Goal: Task Accomplishment & Management: Manage account settings

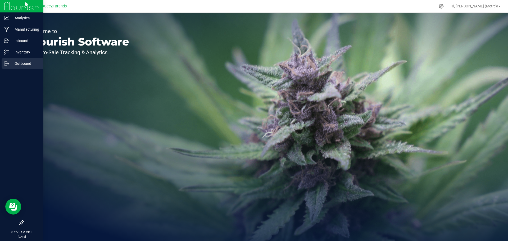
click at [13, 64] on p "Outbound" at bounding box center [25, 63] width 32 height 6
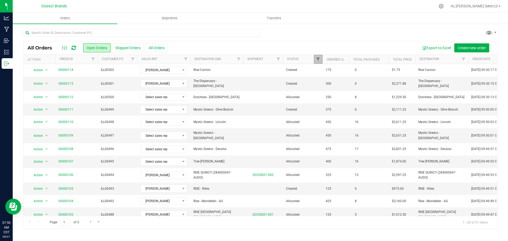
click at [316, 58] on span "Filter" at bounding box center [318, 59] width 4 height 4
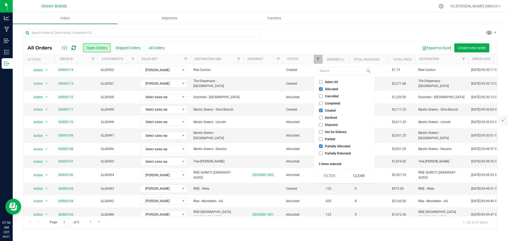
click at [320, 91] on input "Allocated" at bounding box center [320, 88] width 3 height 3
checkbox input "false"
click at [321, 145] on input "Partially Allocated" at bounding box center [320, 145] width 3 height 3
checkbox input "false"
click at [327, 175] on button "Filter" at bounding box center [329, 176] width 25 height 12
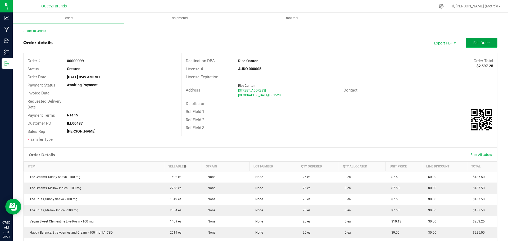
click at [472, 40] on button "Edit Order" at bounding box center [481, 43] width 32 height 10
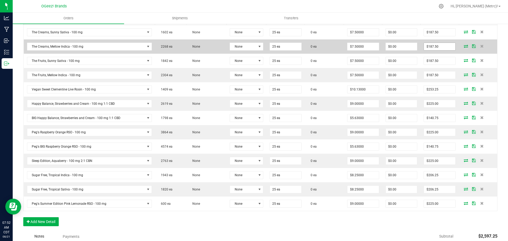
scroll to position [132, 0]
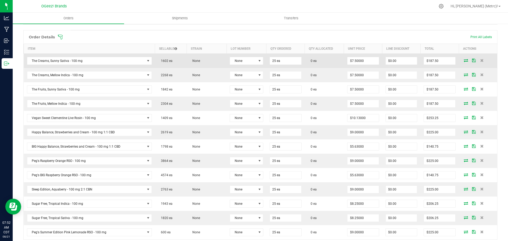
click at [463, 62] on icon at bounding box center [465, 60] width 4 height 3
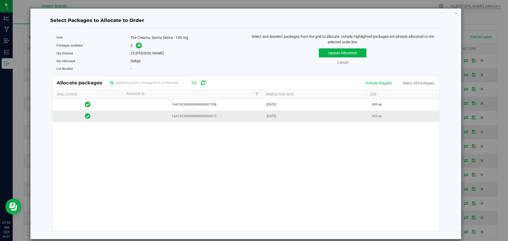
click at [326, 117] on td "[DATE]" at bounding box center [315, 115] width 105 height 11
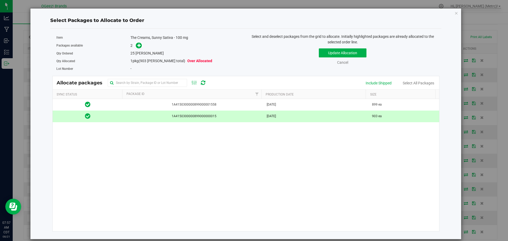
click at [309, 116] on td "[DATE]" at bounding box center [315, 115] width 105 height 11
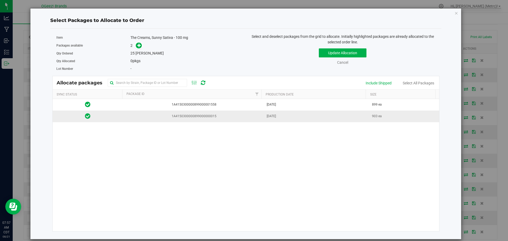
click at [287, 121] on td "[DATE]" at bounding box center [315, 115] width 105 height 11
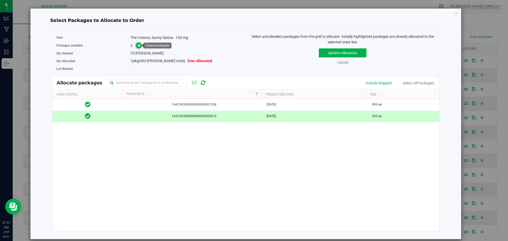
click at [137, 47] on span at bounding box center [139, 46] width 6 height 6
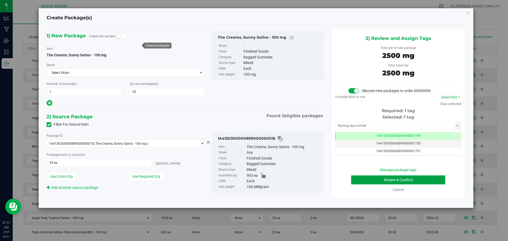
click at [425, 177] on button "Review & Confirm" at bounding box center [398, 179] width 94 height 9
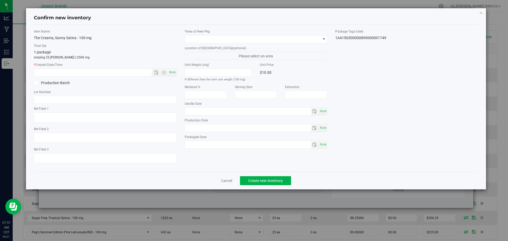
type input "Ethanol"
type input "2026-04-29"
type input "2025-04-30"
click at [173, 74] on span "Now" at bounding box center [172, 72] width 9 height 8
type input "8/21/2025 7:57 AM"
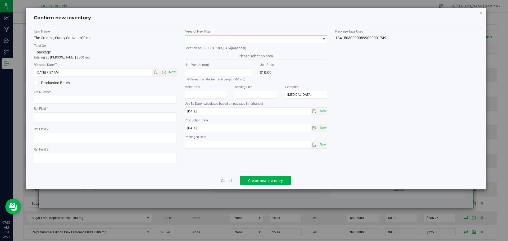
click at [203, 41] on span at bounding box center [253, 38] width 136 height 7
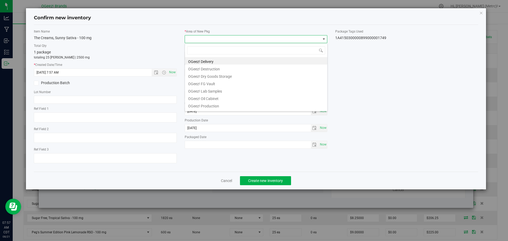
scroll to position [8, 143]
drag, startPoint x: 214, startPoint y: 59, endPoint x: 216, endPoint y: 62, distance: 3.0
click at [214, 60] on li "OGeez! Delivery" at bounding box center [256, 60] width 142 height 7
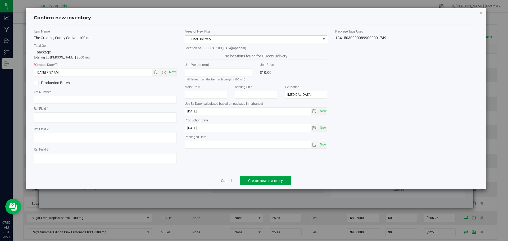
click at [265, 179] on span "Create new inventory" at bounding box center [265, 180] width 35 height 4
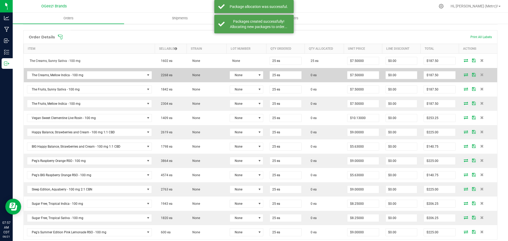
click at [463, 73] on icon at bounding box center [465, 74] width 4 height 3
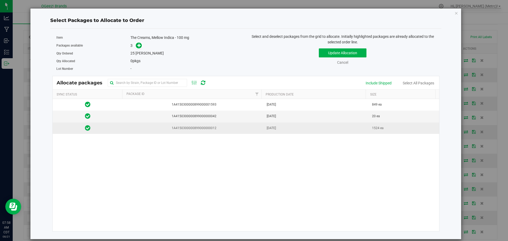
click at [304, 127] on td "[DATE]" at bounding box center [315, 127] width 105 height 11
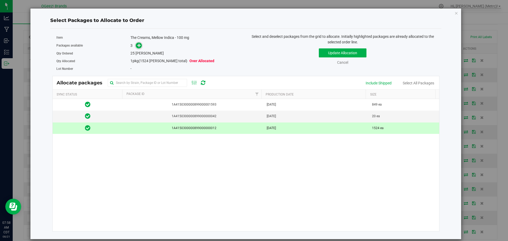
click at [136, 44] on span at bounding box center [139, 46] width 6 height 6
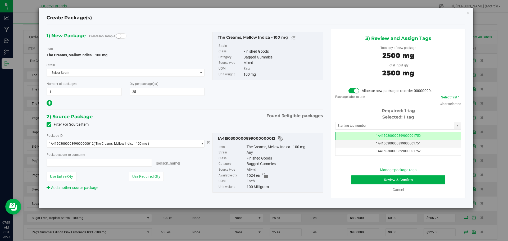
type input "25 ea"
click at [422, 177] on button "Review & Confirm" at bounding box center [398, 179] width 94 height 9
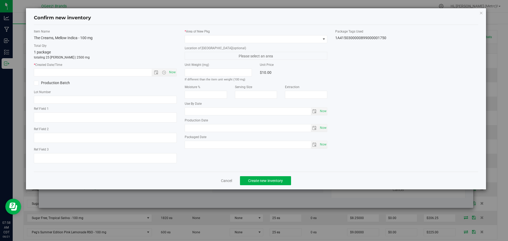
type input "[MEDICAL_DATA]"
type input "2026-05-07"
type input "2025-05-08"
click at [175, 73] on span "Now" at bounding box center [172, 72] width 9 height 8
type input "8/21/2025 7:58 AM"
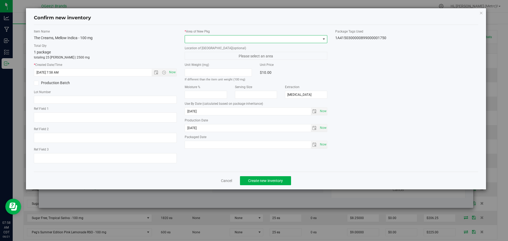
click at [205, 40] on span at bounding box center [253, 38] width 136 height 7
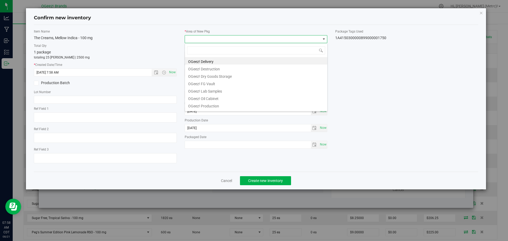
click at [221, 57] on div "OGeez! Delivery OGeez! Destruction OGeez! Dry Goods Storage OGeez! FG Vault OGe…" at bounding box center [256, 77] width 143 height 68
click at [221, 60] on li "OGeez! Delivery" at bounding box center [256, 60] width 142 height 7
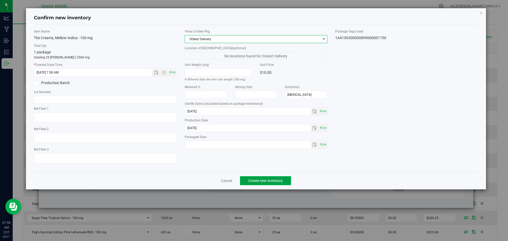
click at [277, 179] on span "Create new inventory" at bounding box center [265, 180] width 35 height 4
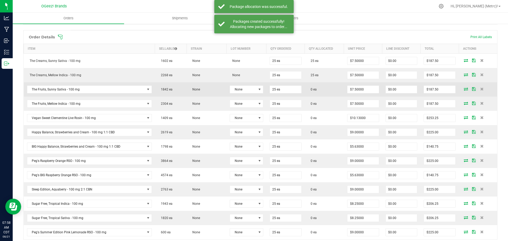
click at [463, 88] on icon at bounding box center [465, 88] width 4 height 3
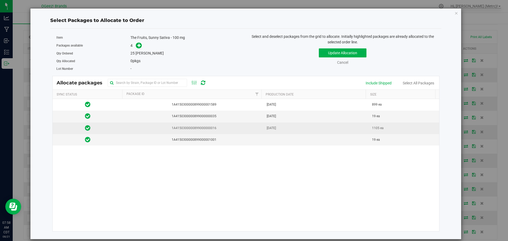
click at [334, 126] on td "Apr 29, 2025" at bounding box center [315, 128] width 105 height 12
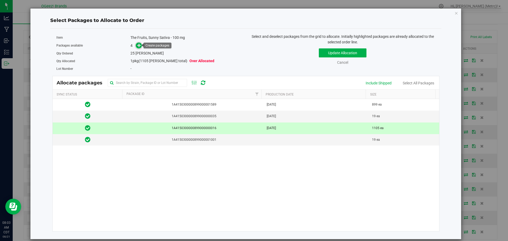
click at [139, 48] on span at bounding box center [139, 46] width 6 height 6
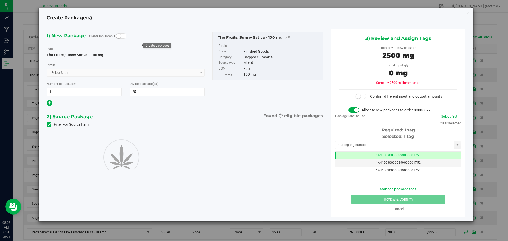
scroll to position [0, 0]
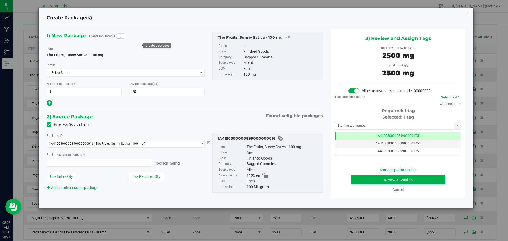
type input "25 ea"
click at [419, 181] on button "Review & Confirm" at bounding box center [398, 179] width 94 height 9
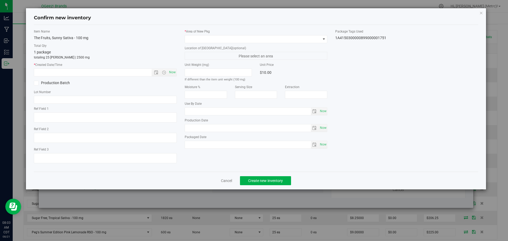
type input "[MEDICAL_DATA]"
type input "2026-04-28"
type input "2025-04-29"
click at [171, 72] on span "Now" at bounding box center [172, 72] width 9 height 8
type input "8/21/2025 8:03 AM"
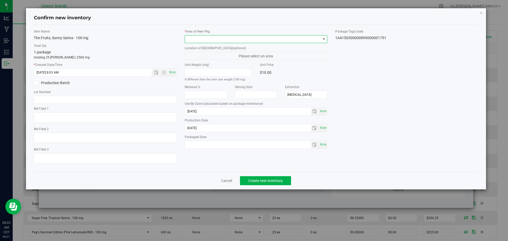
click at [209, 38] on span at bounding box center [253, 38] width 136 height 7
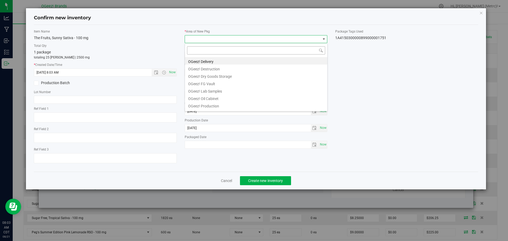
scroll to position [8, 143]
click at [211, 58] on li "OGeez! Delivery" at bounding box center [256, 60] width 142 height 7
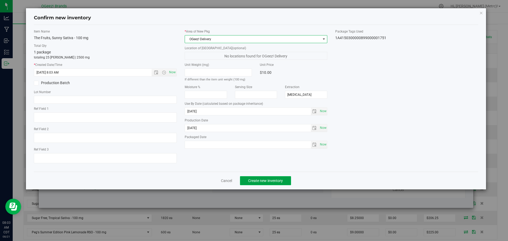
click at [259, 179] on span "Create new inventory" at bounding box center [265, 180] width 35 height 4
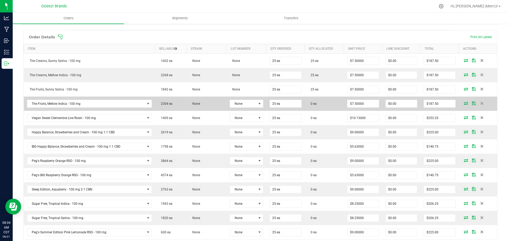
click at [463, 102] on icon at bounding box center [465, 103] width 4 height 3
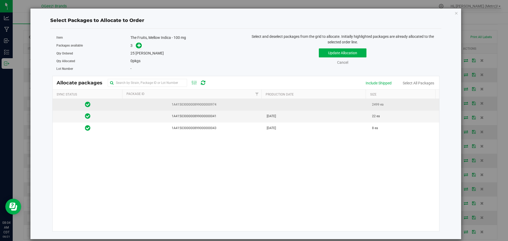
click at [350, 105] on td at bounding box center [315, 105] width 105 height 12
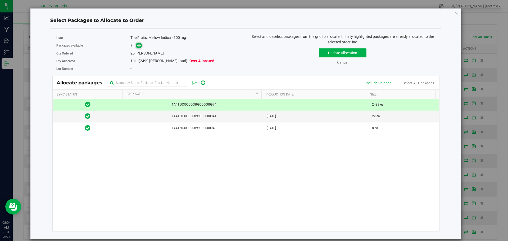
click at [140, 45] on icon at bounding box center [139, 45] width 4 height 4
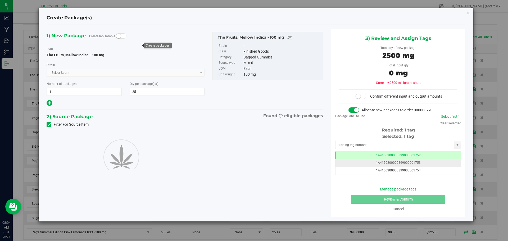
scroll to position [0, 0]
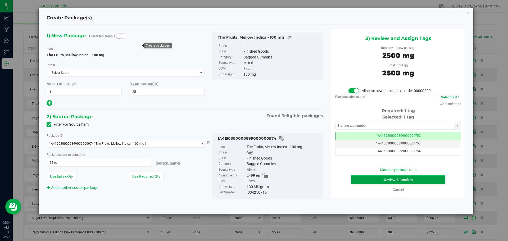
click at [418, 179] on button "Review & Confirm" at bounding box center [398, 179] width 94 height 9
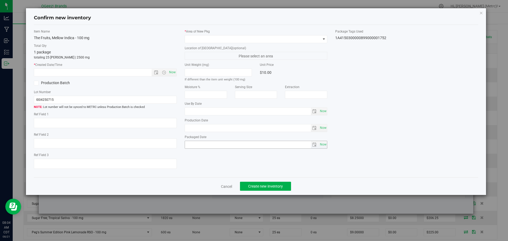
type input "[MEDICAL_DATA]"
type input "[DATE]"
click at [173, 71] on span "Now" at bounding box center [172, 72] width 9 height 8
type input "8/21/2025 8:04 AM"
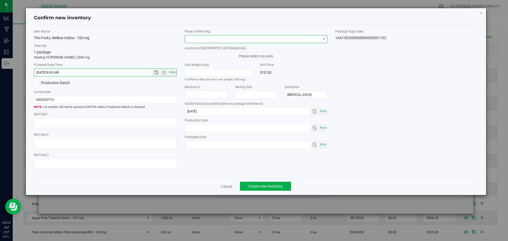
click at [208, 38] on span at bounding box center [253, 38] width 136 height 7
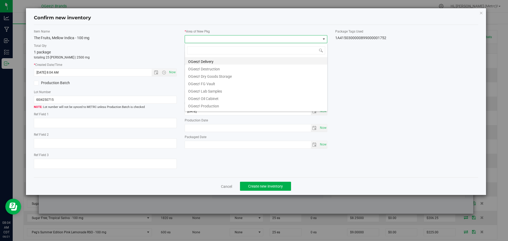
click at [210, 63] on li "OGeez! Delivery" at bounding box center [256, 60] width 142 height 7
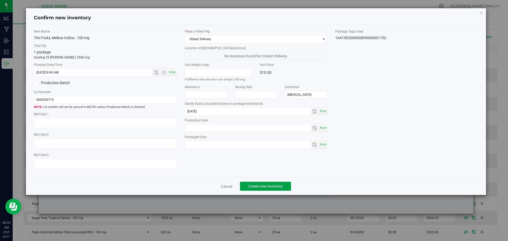
click at [282, 185] on span "Create new inventory" at bounding box center [265, 186] width 35 height 4
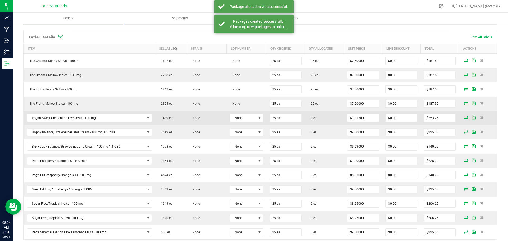
click at [463, 118] on icon at bounding box center [465, 117] width 4 height 3
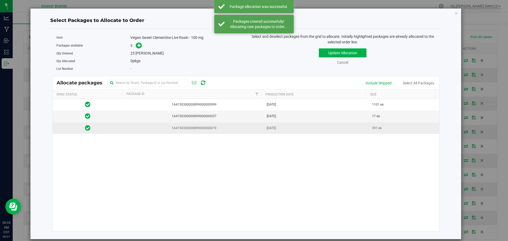
click at [203, 130] on span "1A4150300000899000000019" at bounding box center [193, 128] width 134 height 5
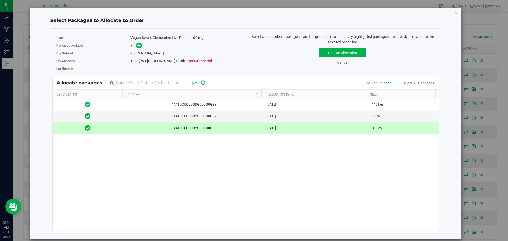
click at [140, 51] on span "[PERSON_NAME]" at bounding box center [149, 53] width 28 height 4
click at [138, 43] on icon at bounding box center [139, 45] width 4 height 4
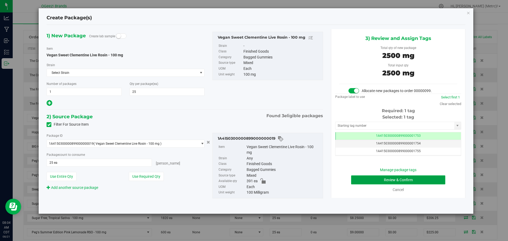
click at [417, 177] on button "Review & Confirm" at bounding box center [398, 179] width 94 height 9
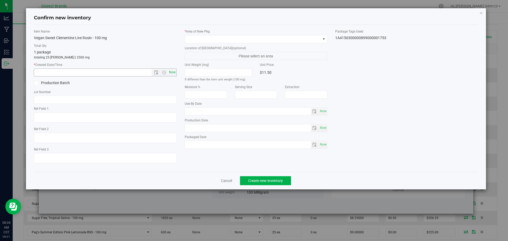
type input "[MEDICAL_DATA]"
type input "2026-04-15"
type input "2025-04-16"
click at [171, 76] on span "Now" at bounding box center [172, 72] width 9 height 8
type input "8/21/2025 8:04 AM"
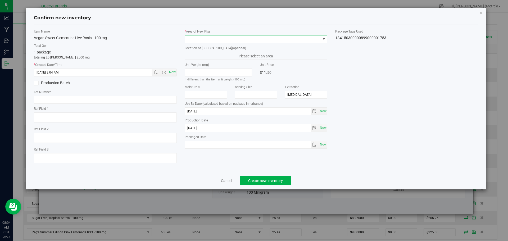
click at [211, 41] on span at bounding box center [253, 38] width 136 height 7
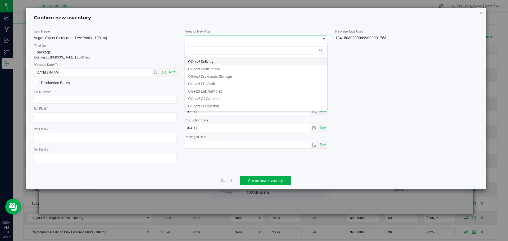
click at [211, 61] on li "OGeez! Delivery" at bounding box center [256, 60] width 142 height 7
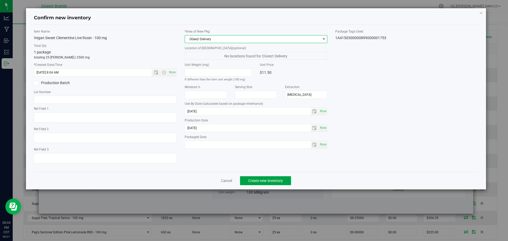
click at [283, 181] on button "Create new inventory" at bounding box center [265, 180] width 51 height 9
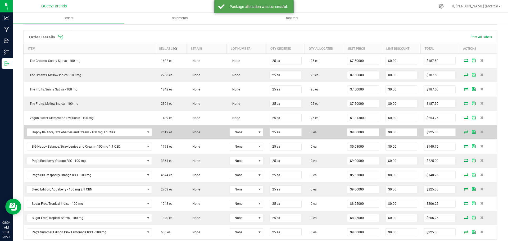
click at [463, 132] on icon at bounding box center [465, 131] width 4 height 3
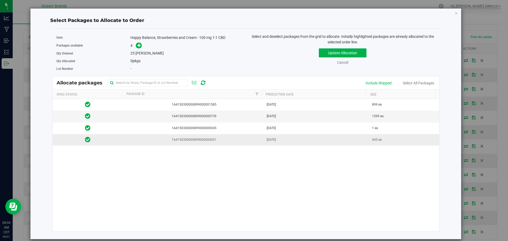
click at [246, 136] on td "1A4150300000899000000021" at bounding box center [193, 139] width 141 height 11
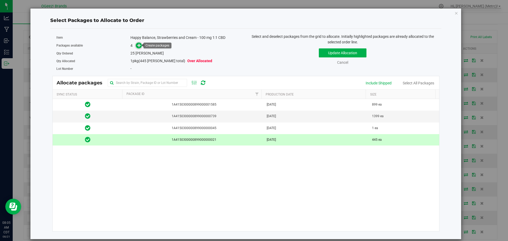
click at [142, 45] on span at bounding box center [139, 46] width 6 height 6
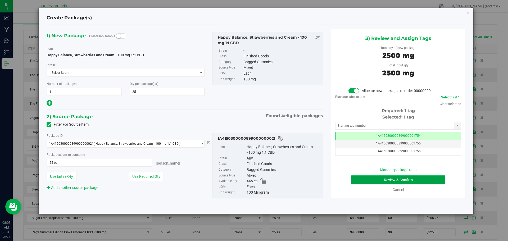
click at [417, 178] on button "Review & Confirm" at bounding box center [398, 179] width 94 height 9
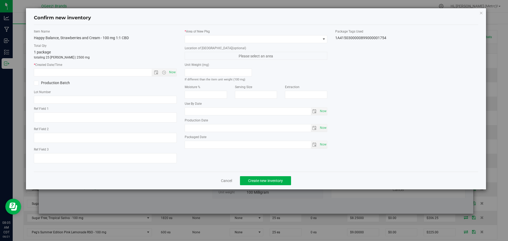
type input "[MEDICAL_DATA]"
type input "[DATE]"
click at [173, 73] on span "Now" at bounding box center [172, 72] width 9 height 8
type input "8/21/2025 8:05 AM"
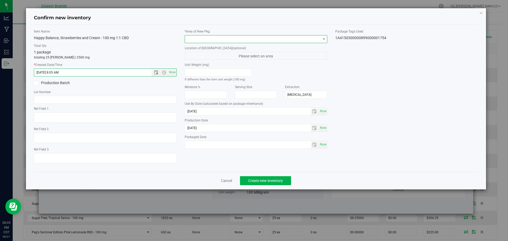
click at [214, 35] on span at bounding box center [256, 39] width 143 height 8
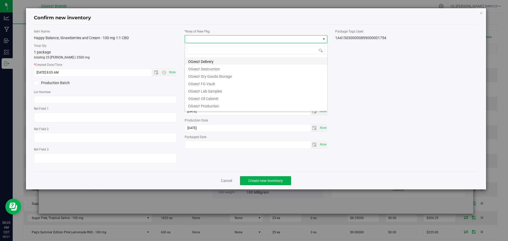
click at [226, 62] on li "OGeez! Delivery" at bounding box center [256, 60] width 142 height 7
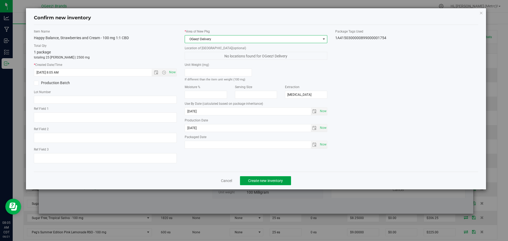
click at [261, 180] on span "Create new inventory" at bounding box center [265, 180] width 35 height 4
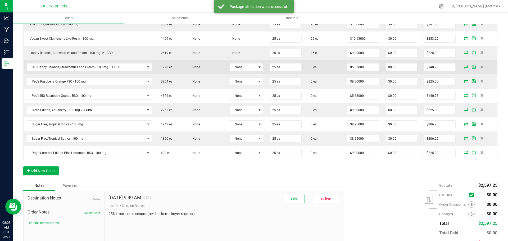
click at [464, 66] on icon at bounding box center [465, 66] width 4 height 3
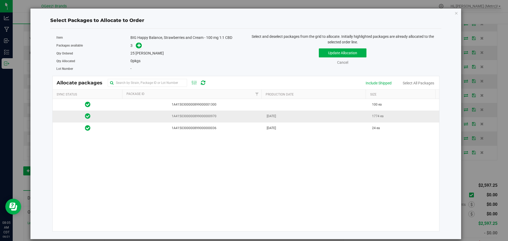
click at [375, 116] on span "1774 ea" at bounding box center [378, 116] width 12 height 5
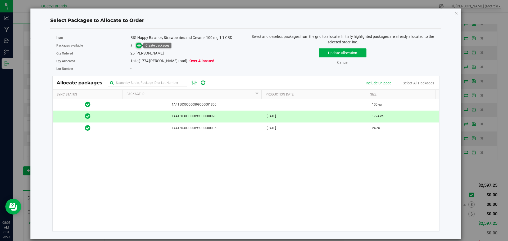
click at [136, 45] on span at bounding box center [139, 46] width 6 height 6
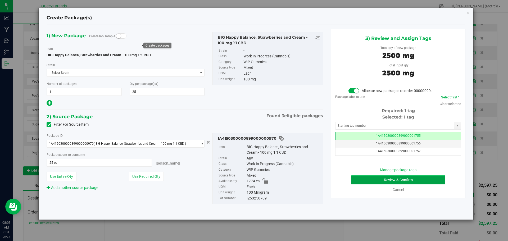
click at [431, 177] on button "Review & Confirm" at bounding box center [398, 179] width 94 height 9
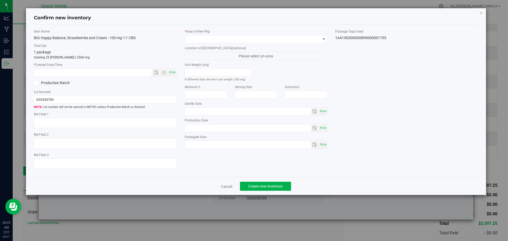
type input "Ethanol"
type input "[DATE]"
click at [170, 71] on span "Now" at bounding box center [172, 72] width 9 height 8
type input "8/21/2025 8:05 AM"
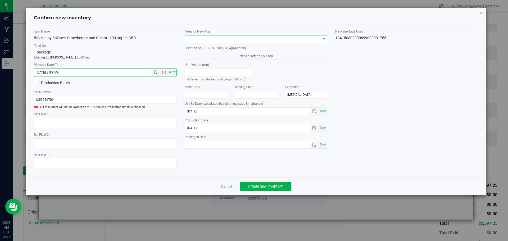
click at [202, 38] on span at bounding box center [253, 38] width 136 height 7
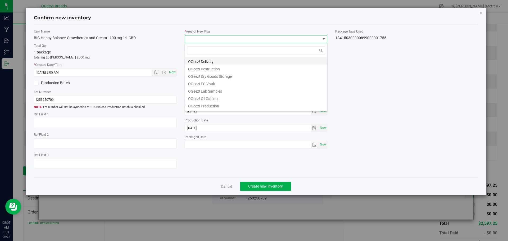
click at [227, 62] on li "OGeez! Delivery" at bounding box center [256, 60] width 142 height 7
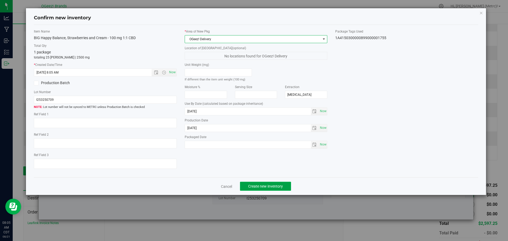
click at [262, 188] on span "Create new inventory" at bounding box center [265, 186] width 35 height 4
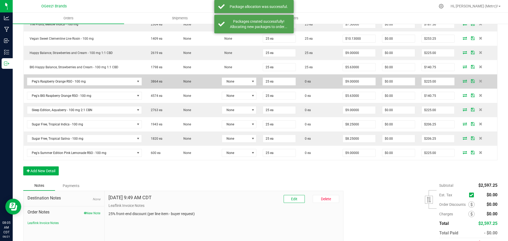
click at [462, 81] on icon at bounding box center [464, 80] width 4 height 3
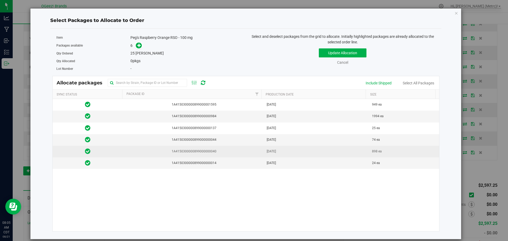
click at [263, 153] on td "Nov 22, 2024" at bounding box center [315, 152] width 105 height 12
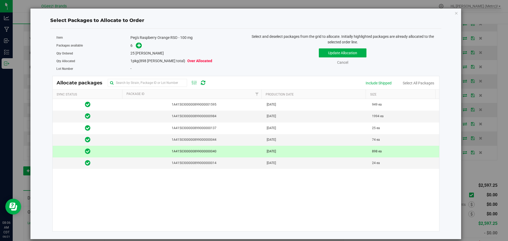
click at [372, 153] on span "898 ea" at bounding box center [377, 151] width 10 height 5
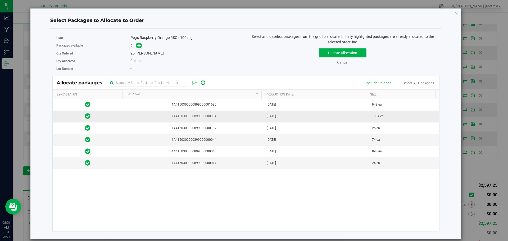
click at [371, 119] on td "1994 ea" at bounding box center [403, 116] width 70 height 12
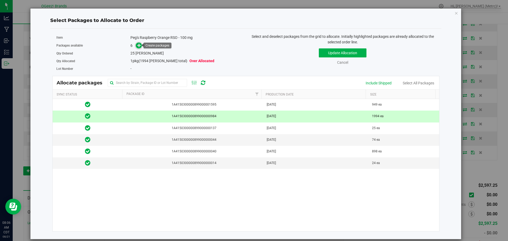
click at [137, 47] on icon at bounding box center [139, 45] width 4 height 4
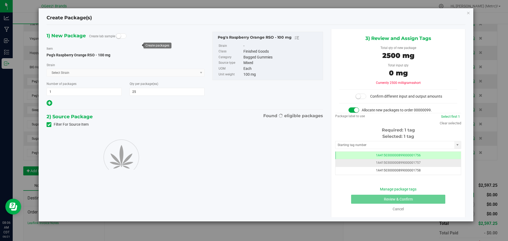
scroll to position [0, 0]
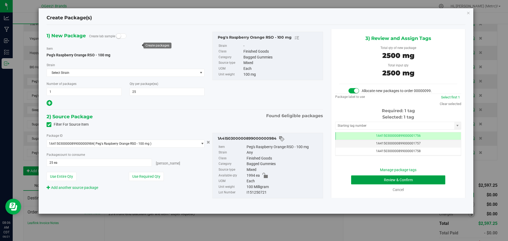
click at [405, 182] on button "Review & Confirm" at bounding box center [398, 179] width 94 height 9
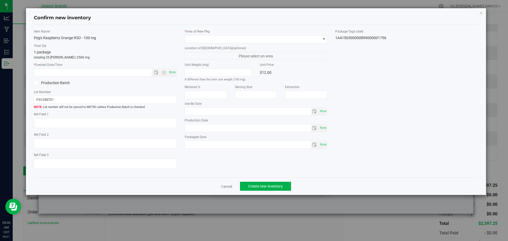
type input "[MEDICAL_DATA]"
type input "2026-07-24"
type input "2025-07-23"
click at [173, 74] on span "Now" at bounding box center [172, 72] width 9 height 8
type input "8/21/2025 8:06 AM"
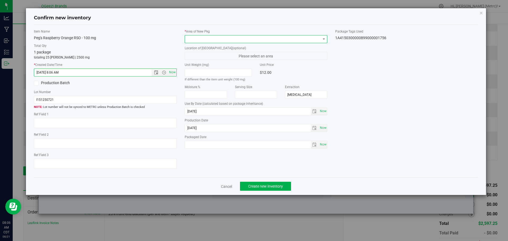
click at [202, 40] on span at bounding box center [253, 38] width 136 height 7
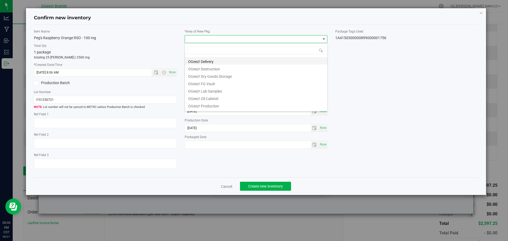
click at [226, 60] on li "OGeez! Delivery" at bounding box center [256, 60] width 142 height 7
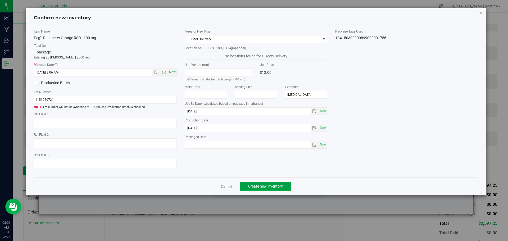
click at [275, 185] on span "Create new inventory" at bounding box center [265, 186] width 35 height 4
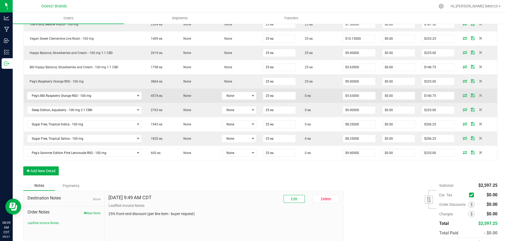
click at [462, 95] on icon at bounding box center [464, 95] width 4 height 3
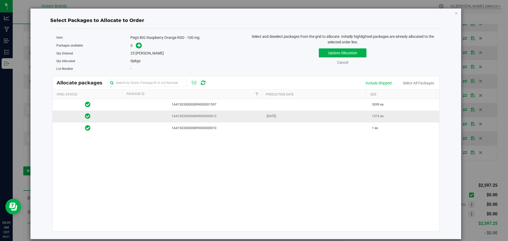
click at [363, 115] on td "May 05, 2025" at bounding box center [315, 116] width 105 height 12
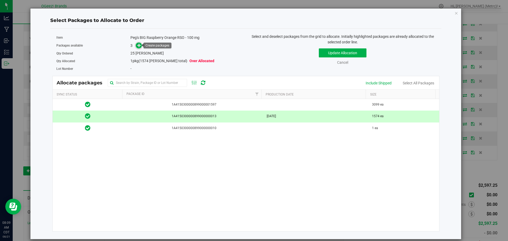
click at [139, 45] on icon at bounding box center [139, 45] width 4 height 4
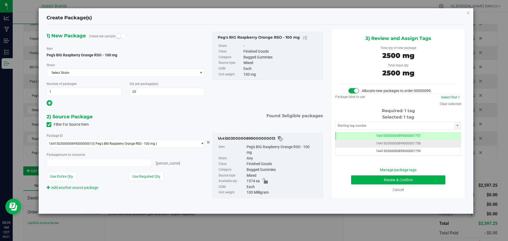
type input "25 ea"
click at [405, 179] on button "Review & Confirm" at bounding box center [398, 179] width 94 height 9
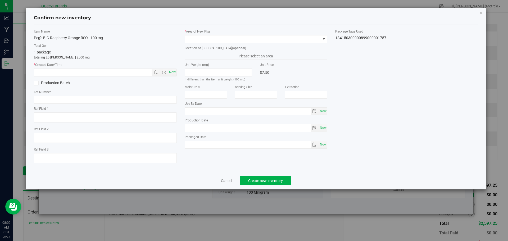
type input "[MEDICAL_DATA]"
type input "2026-05-04"
type input "2025-05-05"
click at [172, 71] on span "Now" at bounding box center [172, 72] width 9 height 8
type input "8/21/2025 8:09 AM"
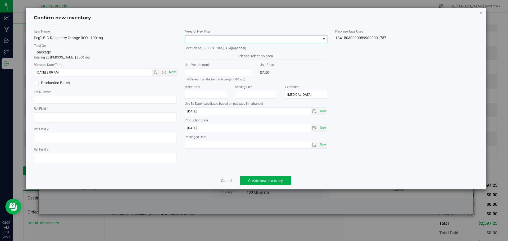
click at [199, 41] on span at bounding box center [253, 38] width 136 height 7
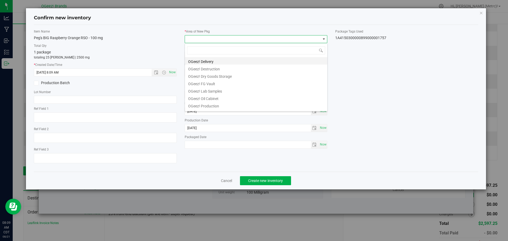
scroll to position [8, 143]
click at [205, 59] on li "OGeez! Delivery" at bounding box center [256, 60] width 142 height 7
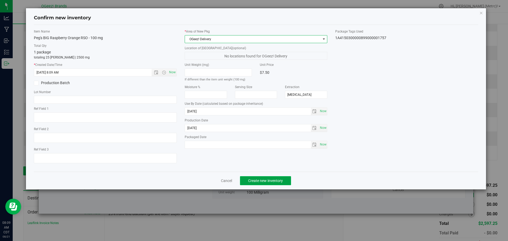
click at [278, 179] on span "Create new inventory" at bounding box center [265, 180] width 35 height 4
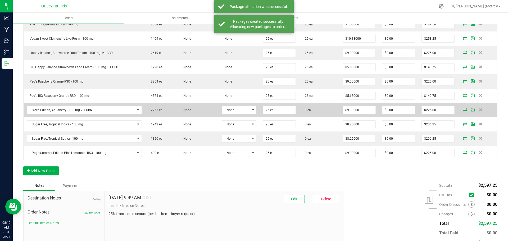
click at [462, 110] on icon at bounding box center [464, 109] width 4 height 3
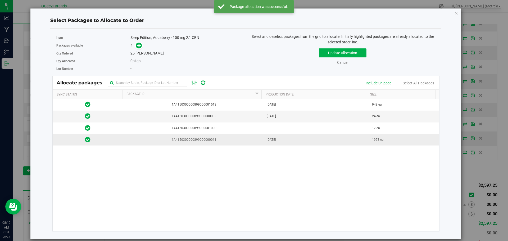
click at [323, 139] on td "May 12, 2025" at bounding box center [315, 139] width 105 height 11
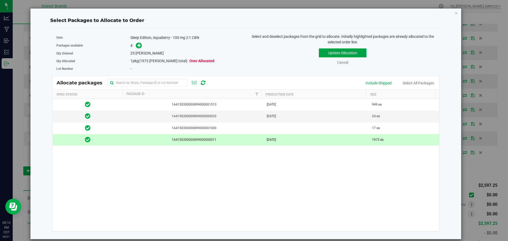
click at [337, 52] on button "Update Allocation" at bounding box center [343, 52] width 48 height 9
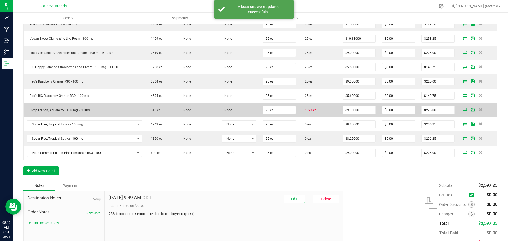
click at [463, 108] on span at bounding box center [464, 109] width 8 height 3
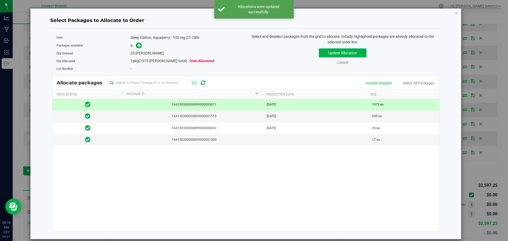
click at [363, 109] on td "May 12, 2025" at bounding box center [315, 105] width 105 height 12
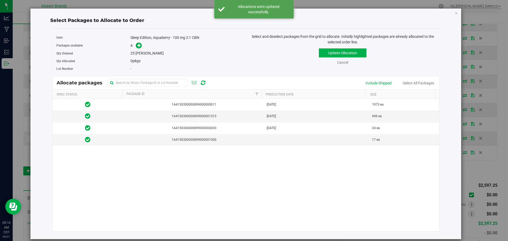
click at [354, 59] on div "Update Allocation Cancel Include Shipped Select All Packages" at bounding box center [343, 55] width 186 height 19
click at [351, 52] on button "Update Allocation" at bounding box center [343, 52] width 48 height 9
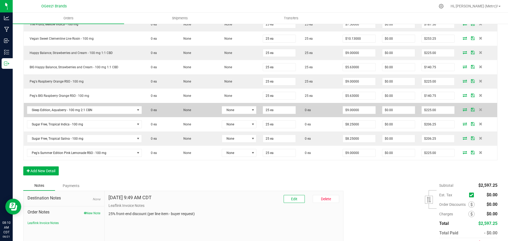
click at [462, 110] on icon at bounding box center [464, 109] width 4 height 3
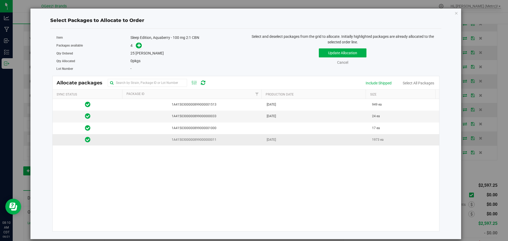
click at [311, 136] on td "May 12, 2025" at bounding box center [315, 139] width 105 height 11
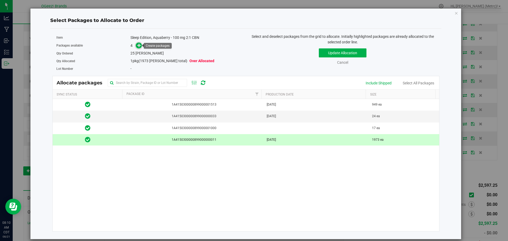
click at [138, 44] on icon at bounding box center [139, 45] width 4 height 4
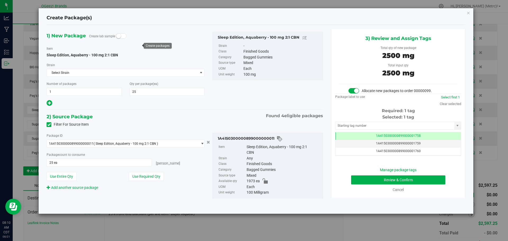
scroll to position [0, 0]
click at [427, 178] on button "Review & Confirm" at bounding box center [398, 179] width 94 height 9
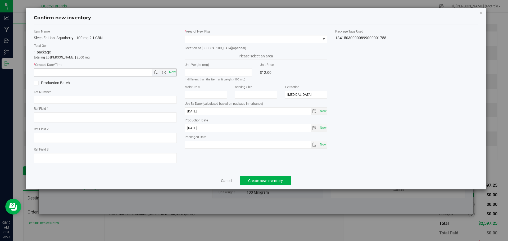
drag, startPoint x: 175, startPoint y: 71, endPoint x: 178, endPoint y: 66, distance: 5.1
click at [174, 71] on span "Now" at bounding box center [172, 72] width 9 height 8
type input "8/21/2025 8:10 AM"
click at [206, 40] on span at bounding box center [253, 38] width 136 height 7
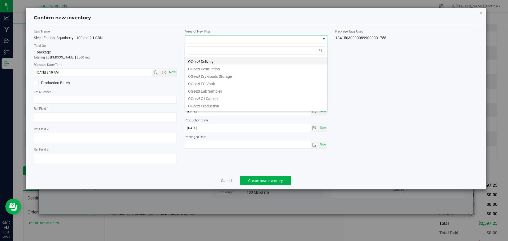
click at [228, 60] on li "OGeez! Delivery" at bounding box center [256, 60] width 142 height 7
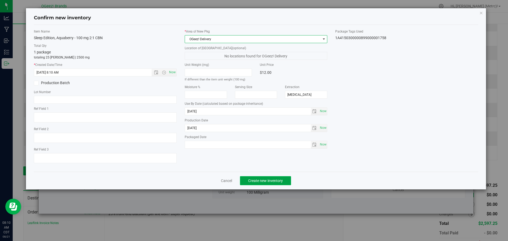
click at [276, 179] on span "Create new inventory" at bounding box center [265, 180] width 35 height 4
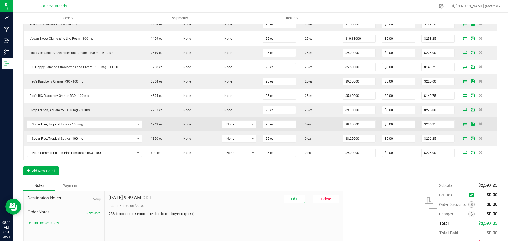
click at [463, 123] on icon at bounding box center [464, 123] width 4 height 3
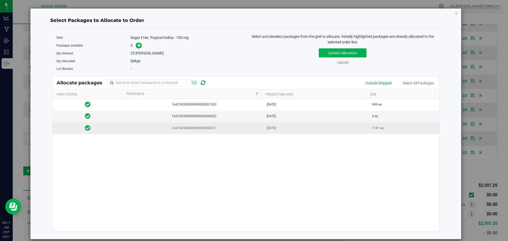
click at [380, 127] on span "1141 ea" at bounding box center [378, 128] width 12 height 5
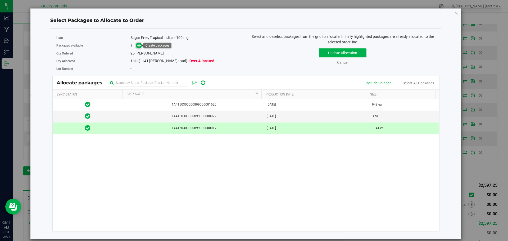
click at [137, 43] on icon at bounding box center [139, 45] width 4 height 4
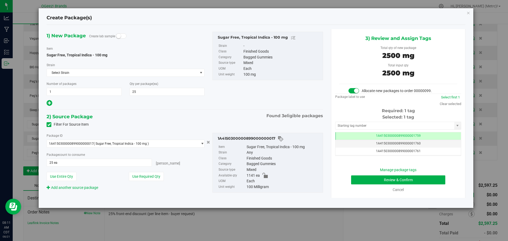
scroll to position [0, 0]
click at [431, 178] on button "Review & Confirm" at bounding box center [398, 179] width 94 height 9
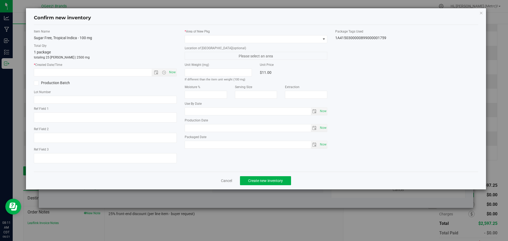
type input "[MEDICAL_DATA]"
type input "[DATE]"
click at [173, 70] on span "Now" at bounding box center [172, 72] width 9 height 8
type input "8/21/2025 8:11 AM"
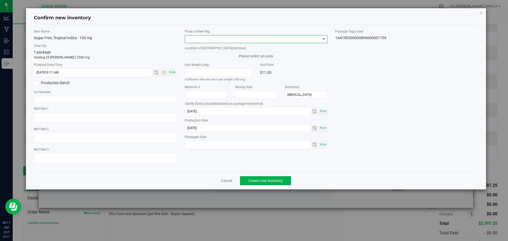
click at [204, 37] on span at bounding box center [253, 38] width 136 height 7
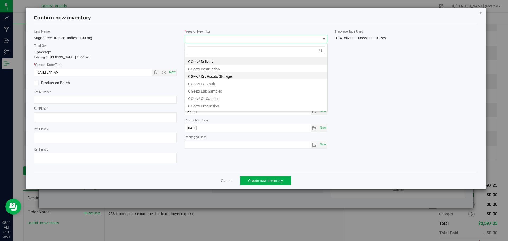
scroll to position [8, 143]
click at [238, 61] on li "OGeez! Delivery" at bounding box center [256, 60] width 142 height 7
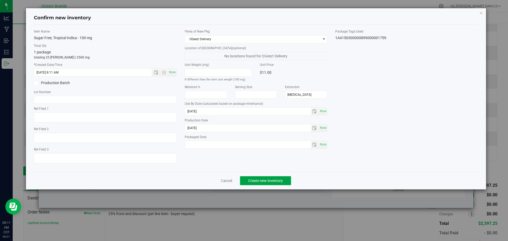
click at [270, 184] on button "Create new inventory" at bounding box center [265, 180] width 51 height 9
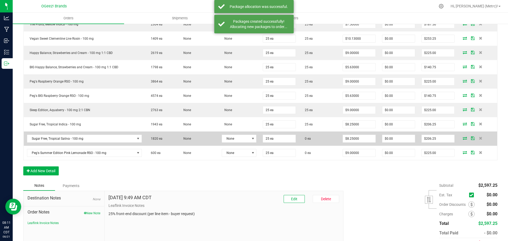
click at [463, 139] on span at bounding box center [464, 137] width 8 height 3
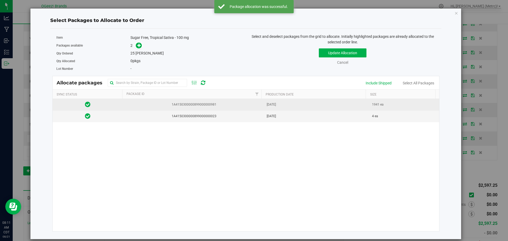
click at [352, 105] on td "[DATE]" at bounding box center [315, 105] width 105 height 12
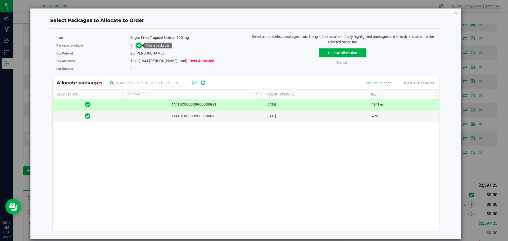
click at [139, 45] on icon at bounding box center [139, 45] width 4 height 4
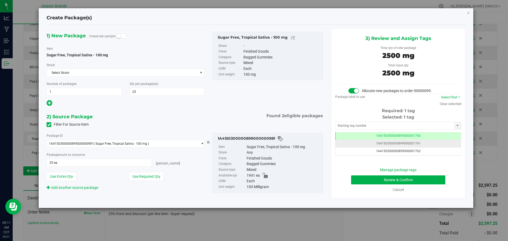
scroll to position [0, 0]
click at [414, 180] on button "Review & Confirm" at bounding box center [398, 179] width 94 height 9
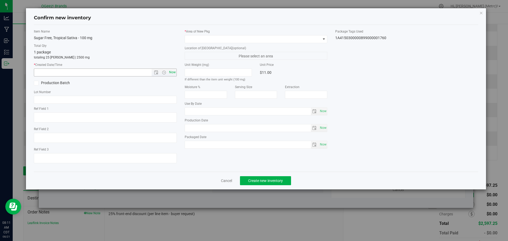
type input "[MEDICAL_DATA]"
type input "[DATE]"
drag, startPoint x: 174, startPoint y: 70, endPoint x: 174, endPoint y: 62, distance: 7.7
click at [174, 70] on span "Now" at bounding box center [172, 72] width 9 height 8
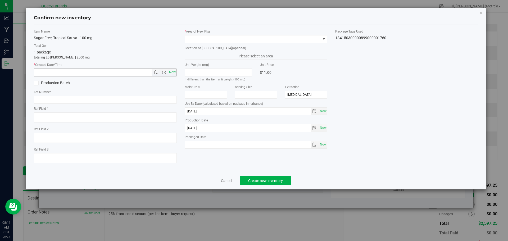
type input "8/21/2025 8:11 AM"
click at [196, 39] on span at bounding box center [253, 38] width 136 height 7
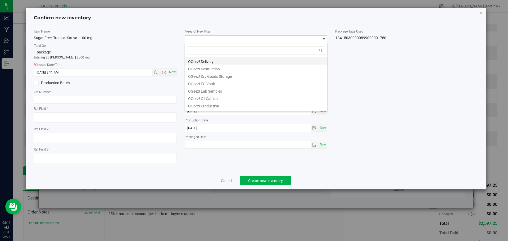
click at [214, 61] on li "OGeez! Delivery" at bounding box center [256, 60] width 142 height 7
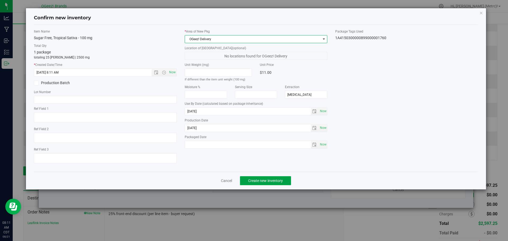
click at [277, 179] on span "Create new inventory" at bounding box center [265, 180] width 35 height 4
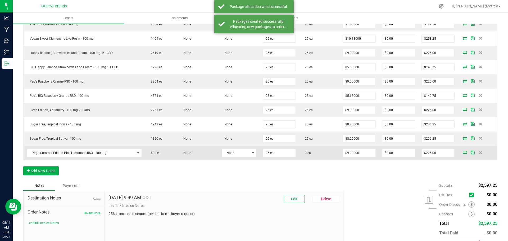
click at [462, 154] on icon at bounding box center [464, 152] width 4 height 3
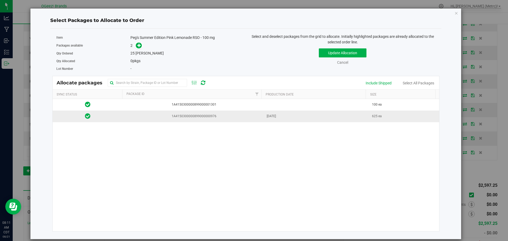
click at [355, 113] on td "Jul 23, 2025" at bounding box center [315, 115] width 105 height 11
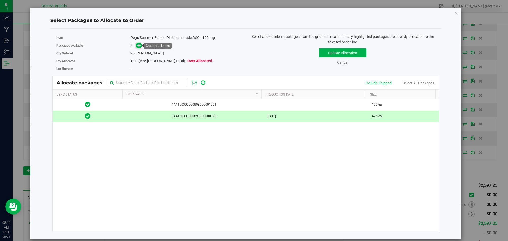
click at [139, 47] on icon at bounding box center [139, 45] width 4 height 4
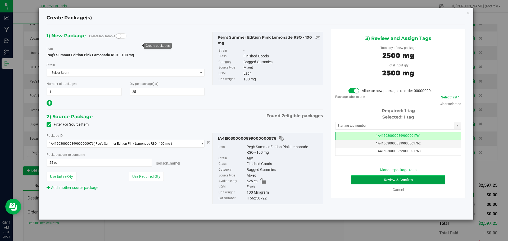
click at [404, 178] on button "Review & Confirm" at bounding box center [398, 179] width 94 height 9
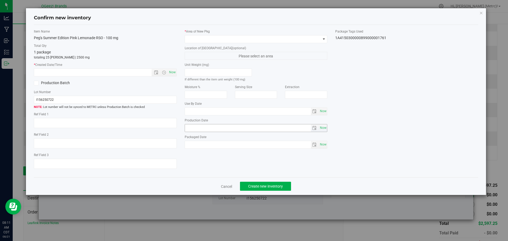
type input "ethanol"
type input "[DATE]"
type input "2025-07-23"
click at [175, 73] on span "Now" at bounding box center [172, 72] width 9 height 8
type input "8/21/2025 8:11 AM"
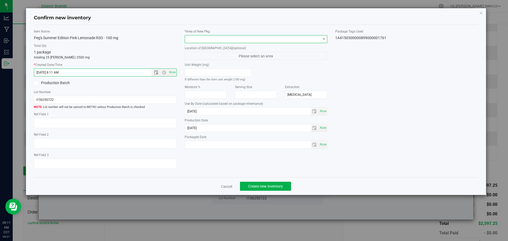
click at [205, 40] on span at bounding box center [253, 38] width 136 height 7
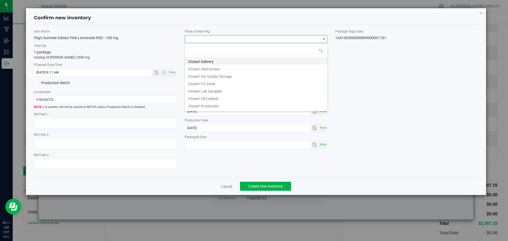
click at [215, 61] on li "OGeez! Delivery" at bounding box center [256, 60] width 142 height 7
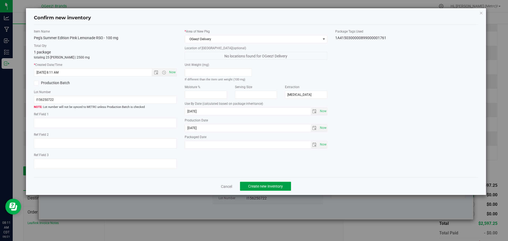
click at [269, 186] on span "Create new inventory" at bounding box center [265, 186] width 35 height 4
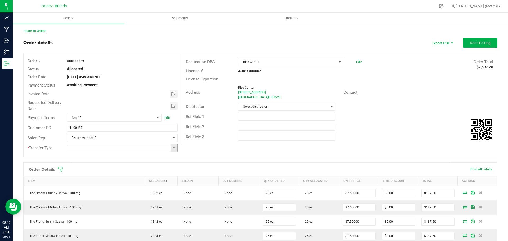
click at [172, 150] on span at bounding box center [173, 147] width 7 height 7
click at [114, 186] on li "Wholesale Transfer" at bounding box center [121, 184] width 109 height 9
type input "Wholesale Transfer"
click at [486, 43] on span "Done Editing" at bounding box center [479, 43] width 21 height 4
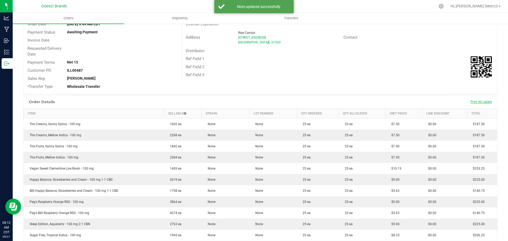
click at [475, 100] on span "Print All Labels" at bounding box center [480, 102] width 21 height 4
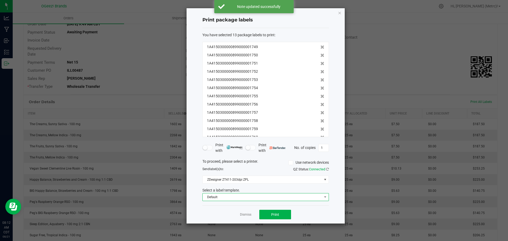
click at [278, 198] on span "Default" at bounding box center [261, 196] width 119 height 7
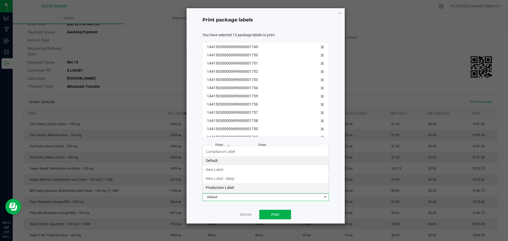
click at [240, 186] on li "Production Label" at bounding box center [265, 187] width 126 height 9
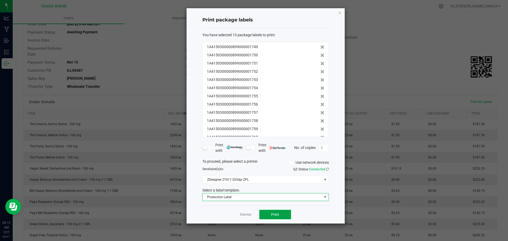
click at [280, 212] on button "Print" at bounding box center [275, 215] width 32 height 10
click at [320, 49] on icon at bounding box center [322, 47] width 4 height 4
click at [320, 71] on icon at bounding box center [322, 72] width 4 height 4
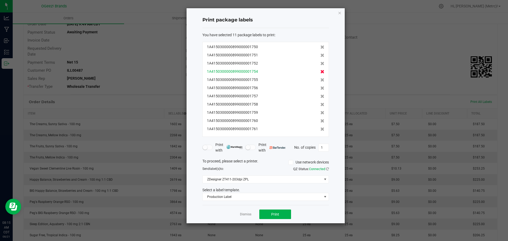
click at [320, 70] on icon at bounding box center [322, 72] width 4 height 4
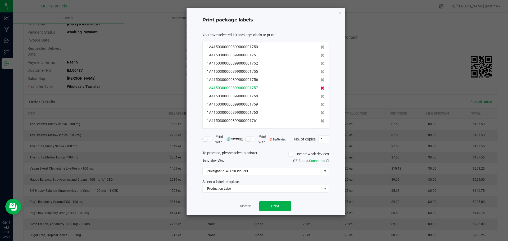
click at [320, 88] on icon at bounding box center [322, 88] width 4 height 4
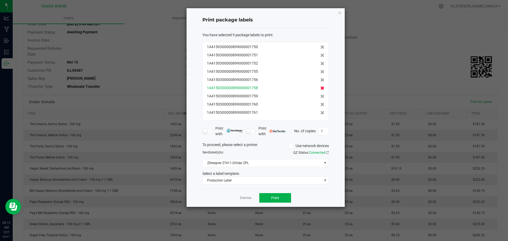
click at [320, 86] on icon at bounding box center [322, 88] width 4 height 4
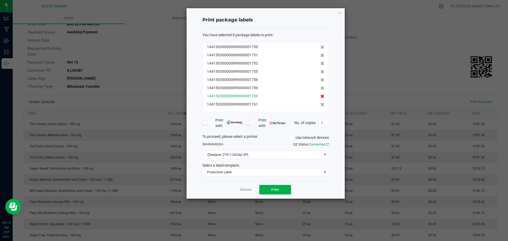
click at [320, 89] on icon at bounding box center [322, 88] width 4 height 4
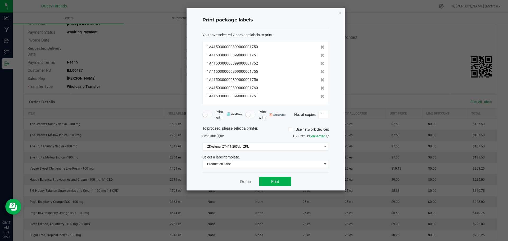
click at [248, 159] on div "Select a label template." at bounding box center [265, 157] width 134 height 6
click at [246, 165] on span "Production Label" at bounding box center [261, 163] width 119 height 7
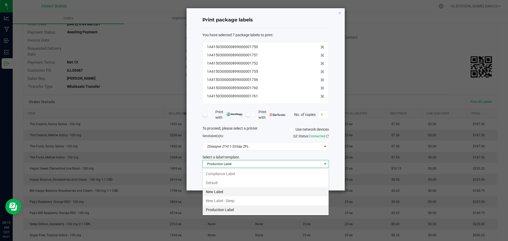
scroll to position [8, 126]
click at [221, 191] on li "New Label" at bounding box center [265, 191] width 126 height 9
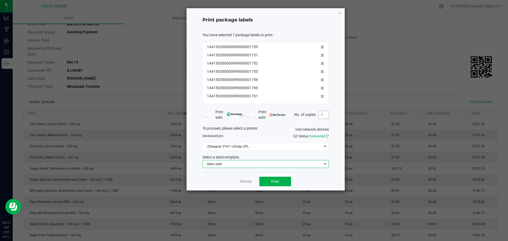
drag, startPoint x: 323, startPoint y: 114, endPoint x: 325, endPoint y: 117, distance: 3.6
click at [323, 114] on input "1" at bounding box center [323, 114] width 10 height 7
type input "25"
click at [277, 182] on span "Print" at bounding box center [275, 181] width 8 height 4
click at [340, 14] on icon "button" at bounding box center [340, 13] width 4 height 6
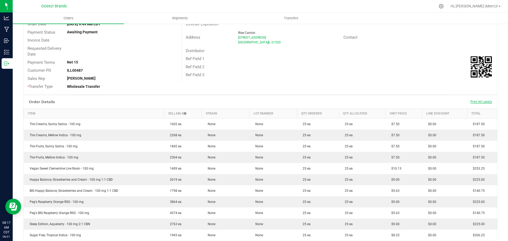
click at [485, 103] on span "Print All Labels" at bounding box center [480, 102] width 21 height 4
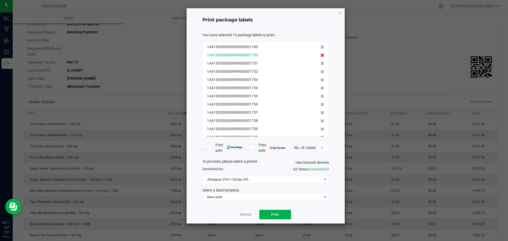
click at [320, 58] on span at bounding box center [322, 55] width 4 height 6
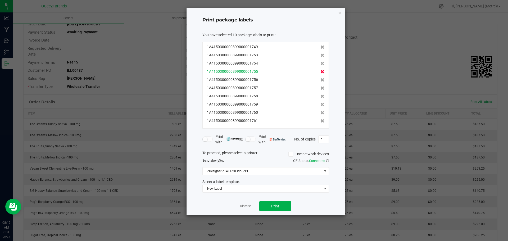
click at [320, 73] on icon at bounding box center [322, 72] width 4 height 4
click at [320, 78] on icon at bounding box center [322, 80] width 4 height 4
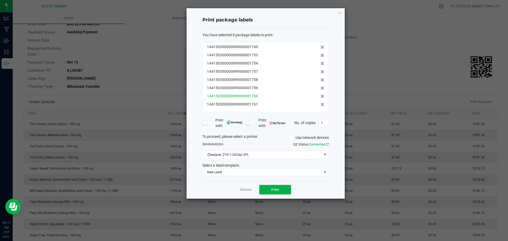
click at [315, 96] on div "1A4150300000899000001760" at bounding box center [265, 96] width 117 height 6
click at [320, 97] on icon at bounding box center [322, 96] width 4 height 4
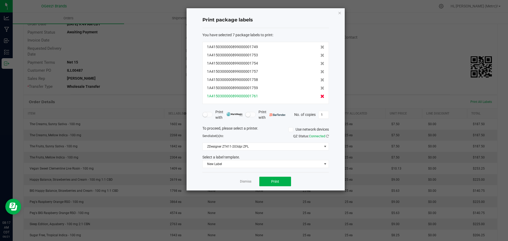
click at [320, 98] on icon at bounding box center [322, 96] width 4 height 4
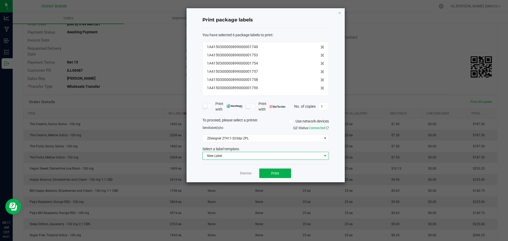
click at [288, 156] on span "New Label" at bounding box center [261, 155] width 119 height 7
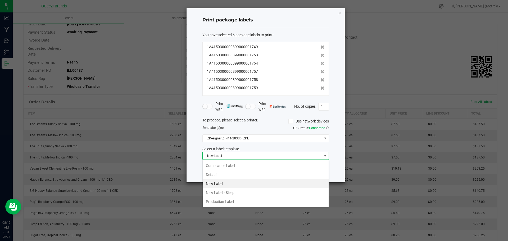
click at [241, 175] on li "Default" at bounding box center [265, 174] width 126 height 9
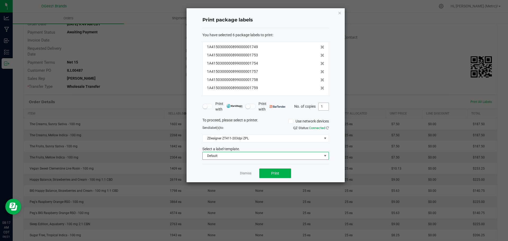
click at [323, 107] on input "1" at bounding box center [323, 106] width 10 height 7
type input "25"
click at [289, 172] on button "Print" at bounding box center [275, 173] width 32 height 10
click at [340, 12] on icon "button" at bounding box center [340, 13] width 4 height 6
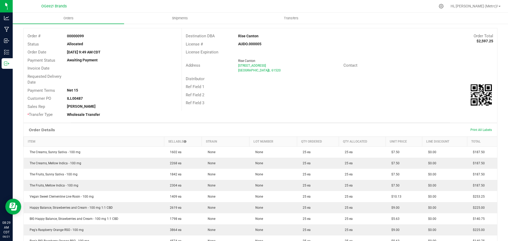
scroll to position [0, 0]
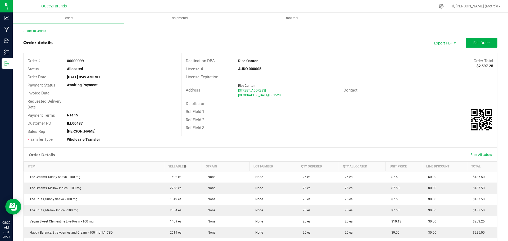
click at [41, 34] on div "Back to Orders Order details Export PDF Edit Order Order # 00000099 Status Allo…" at bounding box center [260, 216] width 474 height 374
click at [483, 155] on span "Print All Labels" at bounding box center [480, 155] width 21 height 4
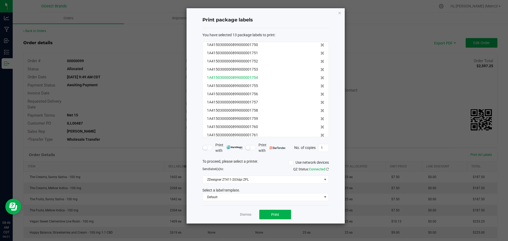
scroll to position [16, 0]
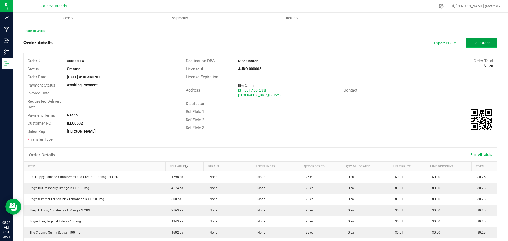
click at [481, 41] on span "Edit Order" at bounding box center [481, 43] width 16 height 4
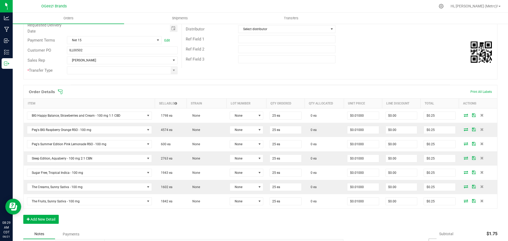
scroll to position [106, 0]
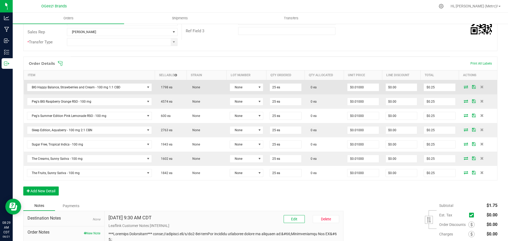
click at [463, 87] on icon at bounding box center [465, 86] width 4 height 3
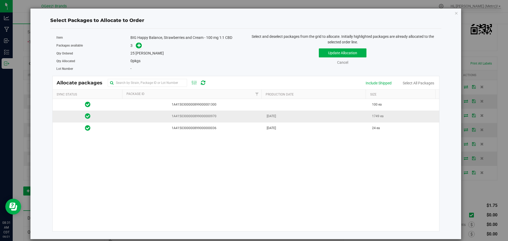
click at [395, 116] on td "1749 ea" at bounding box center [403, 116] width 70 height 12
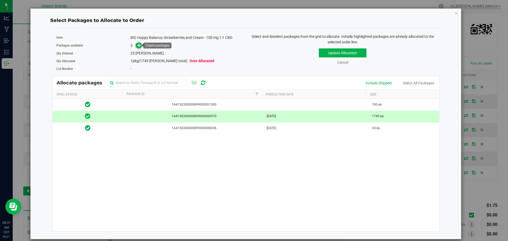
click at [136, 44] on span at bounding box center [139, 46] width 6 height 6
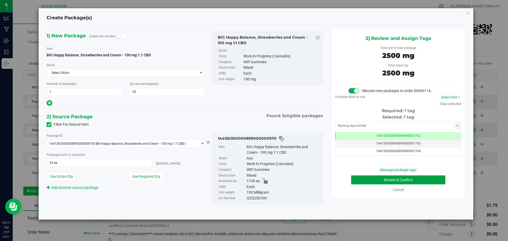
click at [407, 177] on button "Review & Confirm" at bounding box center [398, 179] width 94 height 9
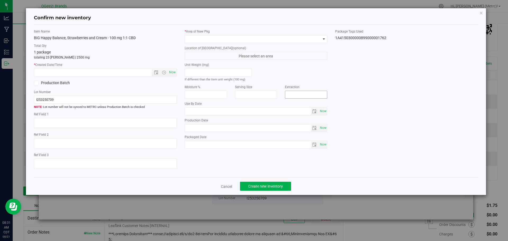
type input "[MEDICAL_DATA]"
type input "[DATE]"
click at [169, 72] on span "Now" at bounding box center [172, 72] width 9 height 8
type input "8/21/2025 8:31 AM"
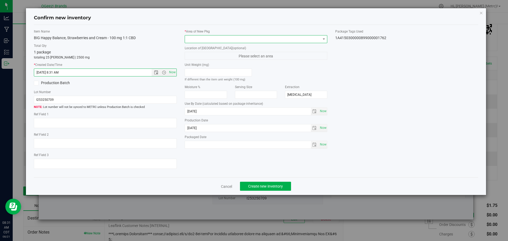
click at [199, 42] on span at bounding box center [253, 38] width 136 height 7
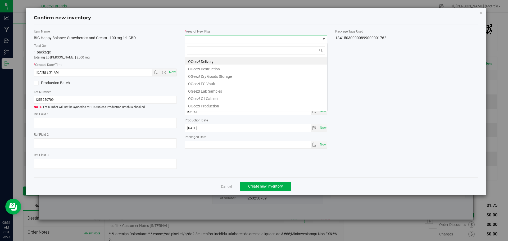
scroll to position [8, 143]
click at [219, 61] on li "OGeez! Delivery" at bounding box center [256, 60] width 142 height 7
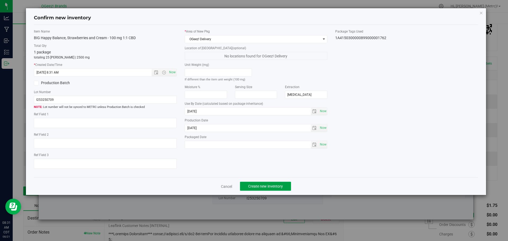
click at [260, 186] on span "Create new inventory" at bounding box center [265, 186] width 35 height 4
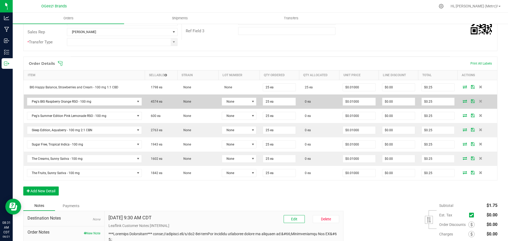
click at [462, 100] on icon at bounding box center [464, 100] width 4 height 3
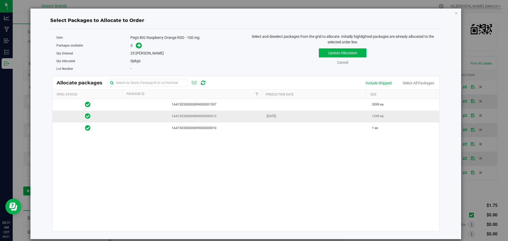
click at [298, 117] on td "May 05, 2025" at bounding box center [315, 116] width 105 height 12
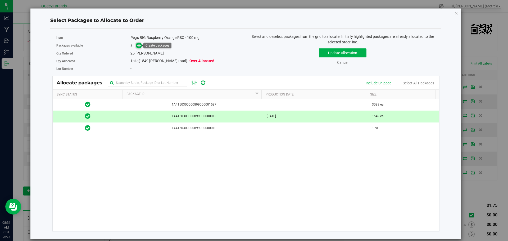
click at [139, 46] on icon at bounding box center [139, 45] width 4 height 4
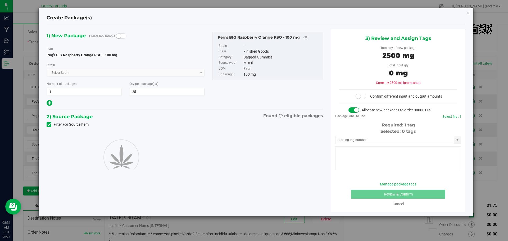
type input "25"
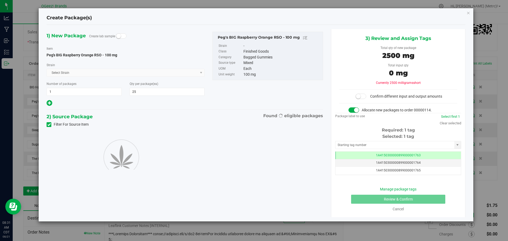
scroll to position [0, 0]
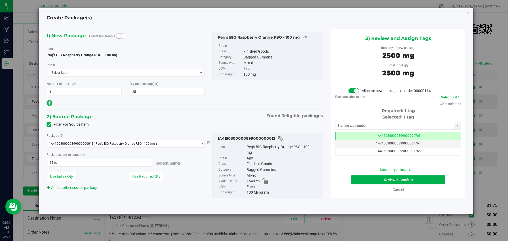
click at [408, 201] on div "1) New Package Create lab sample Item Peg's BIG Raspberry Orange RSO - 100 mg S…" at bounding box center [256, 119] width 426 height 180
click at [408, 176] on button "Review & Confirm" at bounding box center [398, 179] width 94 height 9
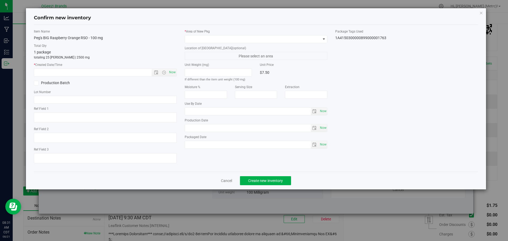
type input "[MEDICAL_DATA]"
type input "[DATE]"
click at [172, 73] on span "Now" at bounding box center [172, 72] width 9 height 8
type input "8/21/2025 8:31 AM"
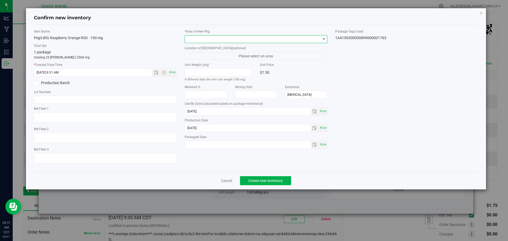
click at [209, 38] on span at bounding box center [253, 38] width 136 height 7
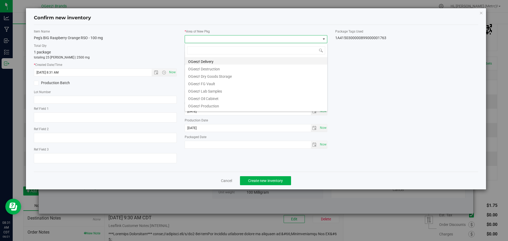
click at [214, 63] on li "OGeez! Delivery" at bounding box center [256, 60] width 142 height 7
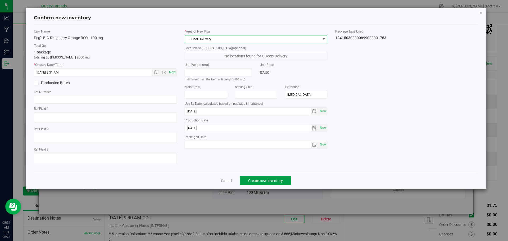
click at [256, 178] on span "Create new inventory" at bounding box center [265, 180] width 35 height 4
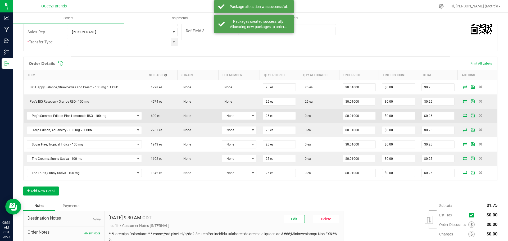
click at [462, 115] on icon at bounding box center [464, 115] width 4 height 3
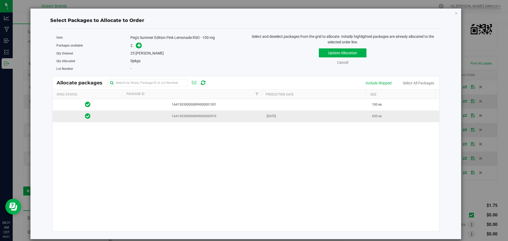
click at [327, 115] on td "[DATE]" at bounding box center [315, 115] width 105 height 11
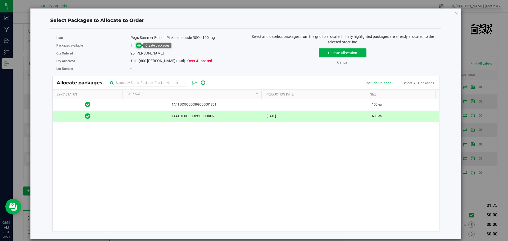
click at [137, 46] on span at bounding box center [139, 46] width 6 height 6
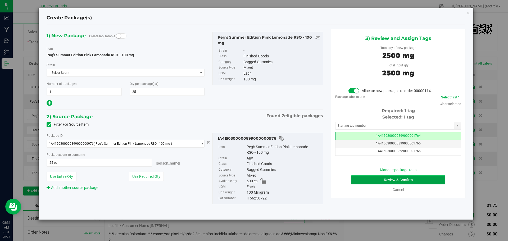
click at [418, 177] on button "Review & Confirm" at bounding box center [398, 179] width 94 height 9
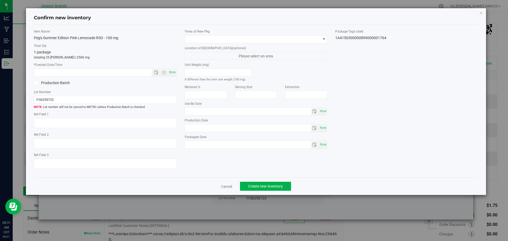
type input "ethanol"
type input "[DATE]"
type input "2025-07-23"
click at [174, 73] on span "Now" at bounding box center [172, 72] width 9 height 8
type input "8/21/2025 8:32 AM"
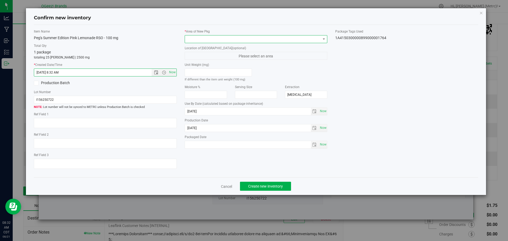
click at [211, 37] on span at bounding box center [253, 38] width 136 height 7
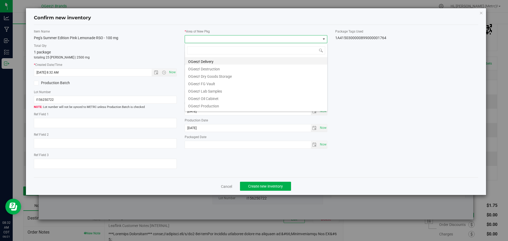
drag, startPoint x: 211, startPoint y: 39, endPoint x: 194, endPoint y: 63, distance: 28.5
click at [194, 63] on li "OGeez! Delivery" at bounding box center [256, 60] width 142 height 7
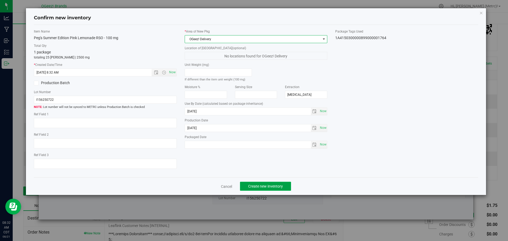
click at [259, 188] on span "Create new inventory" at bounding box center [265, 186] width 35 height 4
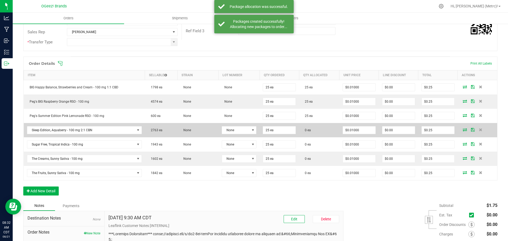
click at [462, 128] on icon at bounding box center [464, 129] width 4 height 3
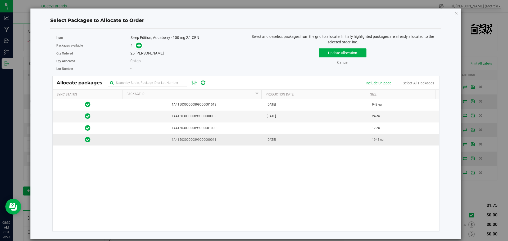
click at [270, 142] on span "[DATE]" at bounding box center [270, 139] width 9 height 5
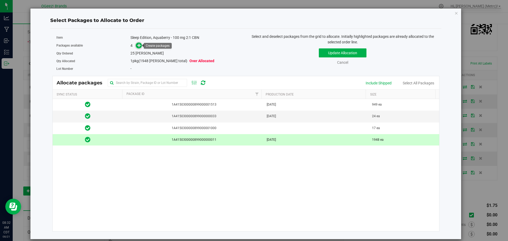
click at [139, 44] on icon at bounding box center [139, 45] width 4 height 4
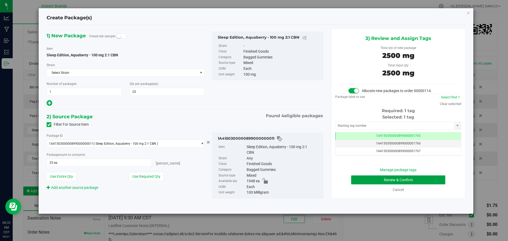
click at [413, 178] on button "Review & Confirm" at bounding box center [398, 179] width 94 height 9
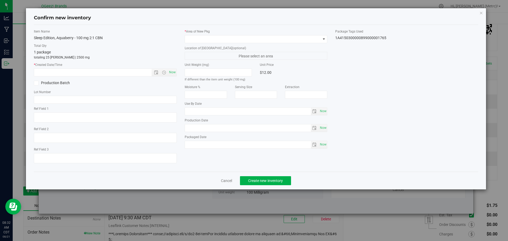
type input "[MEDICAL_DATA]"
type input "[DATE]"
click at [170, 72] on span "Now" at bounding box center [172, 72] width 9 height 8
type input "8/21/2025 8:32 AM"
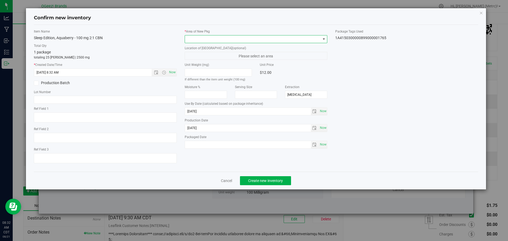
click at [197, 40] on span at bounding box center [253, 38] width 136 height 7
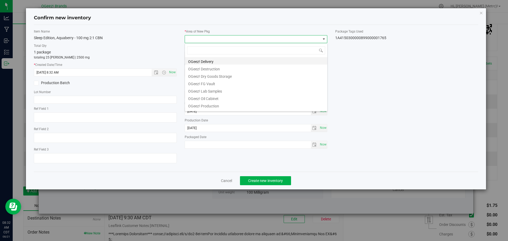
click at [201, 61] on li "OGeez! Delivery" at bounding box center [256, 60] width 142 height 7
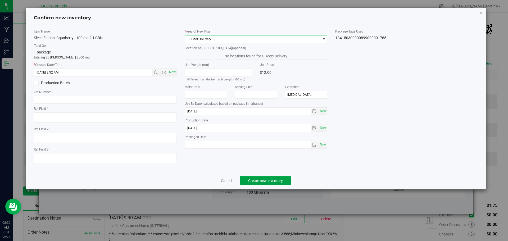
click at [278, 182] on span "Create new inventory" at bounding box center [265, 180] width 35 height 4
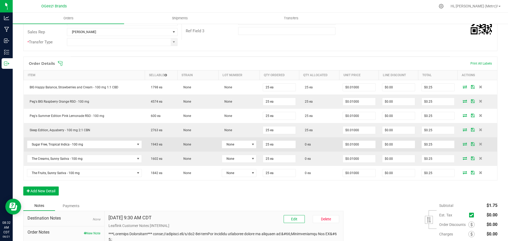
click at [462, 143] on icon at bounding box center [464, 143] width 4 height 3
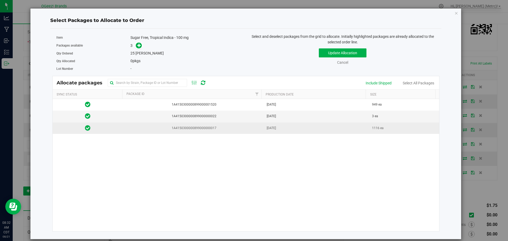
click at [257, 124] on td "1A4150300000899000000017" at bounding box center [193, 127] width 141 height 11
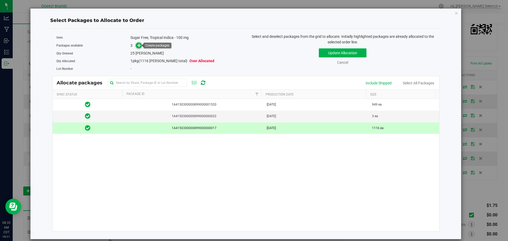
click at [139, 46] on icon at bounding box center [139, 45] width 4 height 4
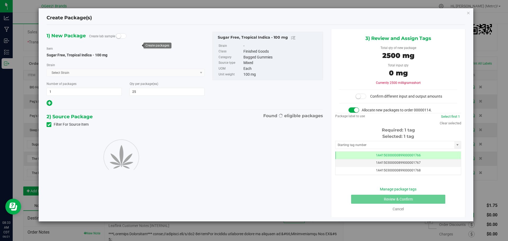
scroll to position [0, 0]
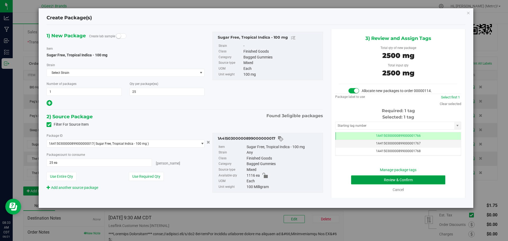
click at [412, 176] on button "Review & Confirm" at bounding box center [398, 179] width 94 height 9
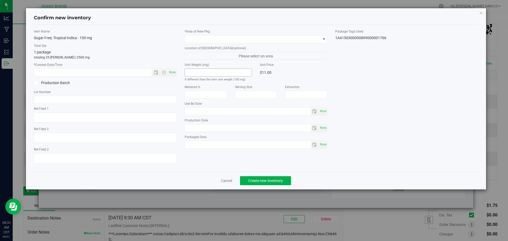
type input "[MEDICAL_DATA]"
type input "[DATE]"
click at [176, 73] on span "Now" at bounding box center [172, 72] width 9 height 8
type input "8/21/2025 8:33 AM"
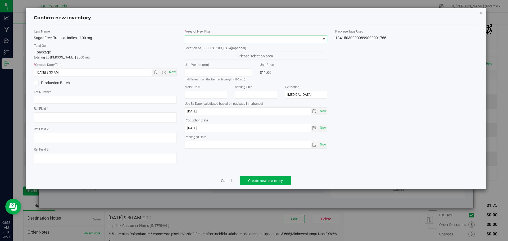
click at [205, 43] on span at bounding box center [253, 38] width 136 height 7
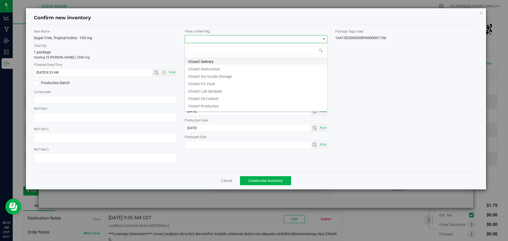
click at [209, 59] on li "OGeez! Delivery" at bounding box center [256, 60] width 142 height 7
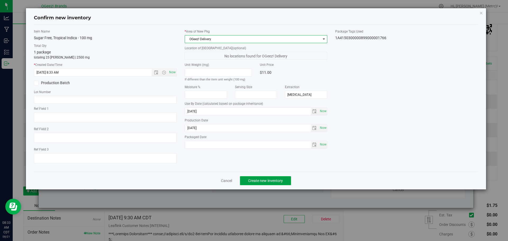
click at [249, 179] on span "Create new inventory" at bounding box center [265, 180] width 35 height 4
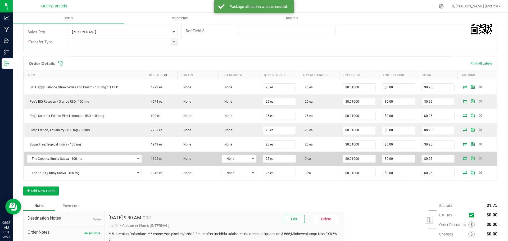
click at [462, 157] on icon at bounding box center [464, 157] width 4 height 3
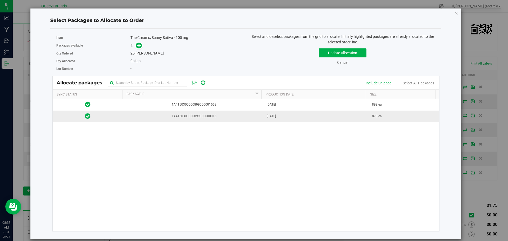
click at [340, 116] on td "[DATE]" at bounding box center [315, 115] width 105 height 11
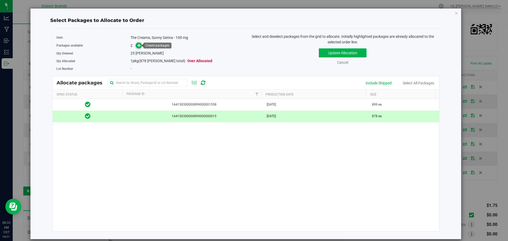
click at [141, 44] on icon at bounding box center [139, 45] width 4 height 4
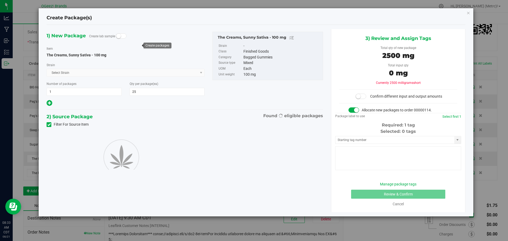
type input "25"
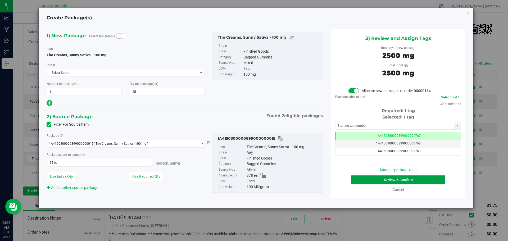
click at [395, 179] on button "Review & Confirm" at bounding box center [398, 179] width 94 height 9
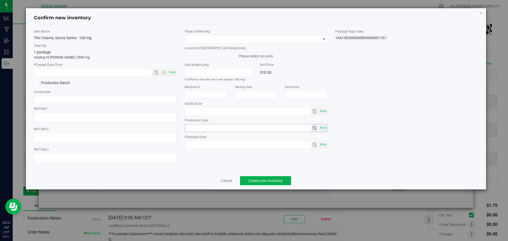
type input "[MEDICAL_DATA]"
type input "[DATE]"
click at [173, 71] on span "Now" at bounding box center [172, 72] width 9 height 8
type input "8/21/2025 8:33 AM"
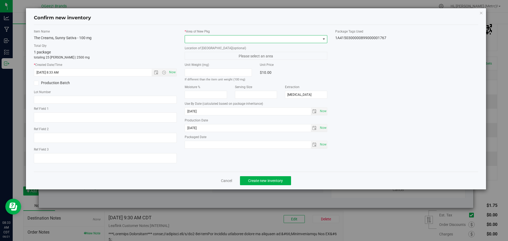
click at [201, 39] on span at bounding box center [253, 38] width 136 height 7
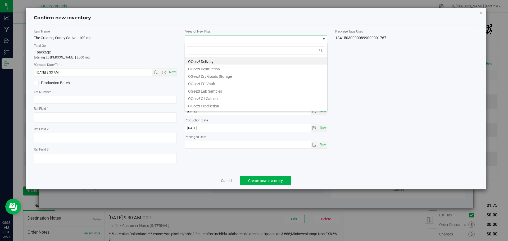
click at [194, 63] on li "OGeez! Delivery" at bounding box center [256, 60] width 142 height 7
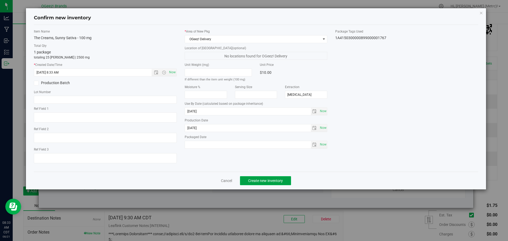
click at [279, 178] on span "Create new inventory" at bounding box center [265, 180] width 35 height 4
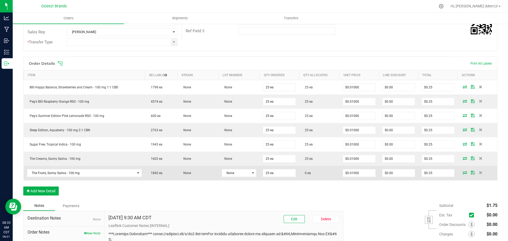
click at [462, 174] on icon at bounding box center [464, 172] width 4 height 3
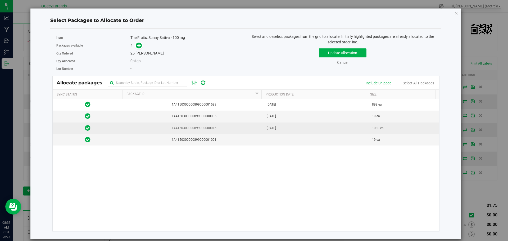
click at [219, 129] on span "1A4150300000899000000016" at bounding box center [193, 128] width 134 height 5
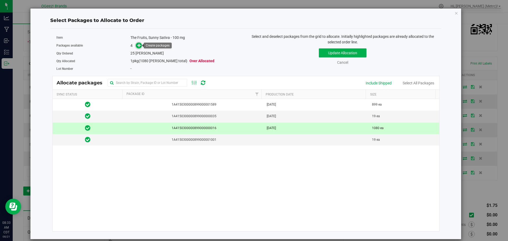
click at [140, 45] on icon at bounding box center [139, 45] width 4 height 4
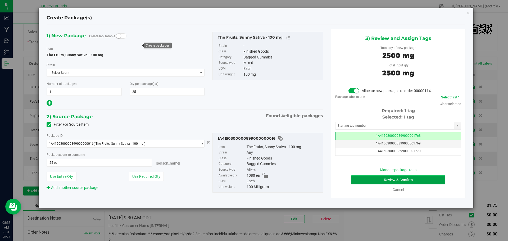
click at [408, 182] on button "Review & Confirm" at bounding box center [398, 179] width 94 height 9
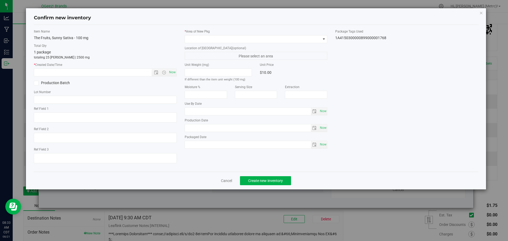
type input "[MEDICAL_DATA]"
type input "2026-04-28"
type input "2025-04-29"
click at [173, 71] on span "Now" at bounding box center [172, 72] width 9 height 8
type input "8/21/2025 8:33 AM"
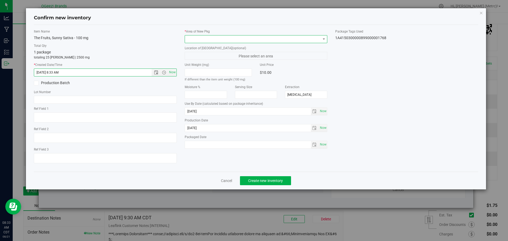
click at [209, 37] on span at bounding box center [253, 38] width 136 height 7
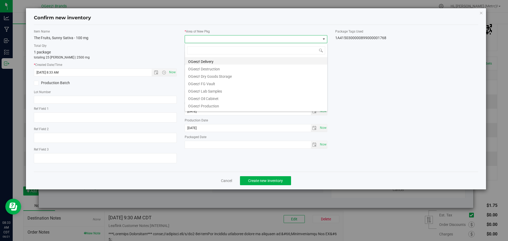
click at [213, 61] on li "OGeez! Delivery" at bounding box center [256, 60] width 142 height 7
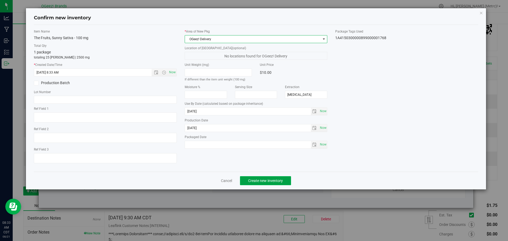
click at [289, 181] on button "Create new inventory" at bounding box center [265, 180] width 51 height 9
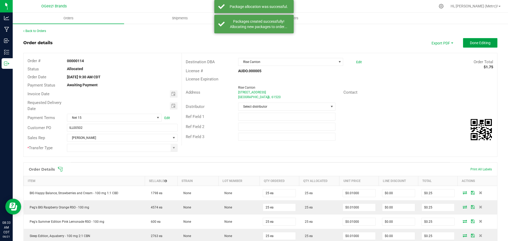
click at [469, 41] on span "Done Editing" at bounding box center [479, 43] width 21 height 4
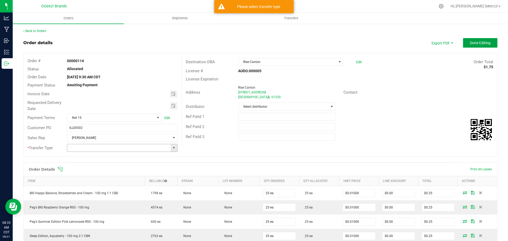
click at [174, 146] on span at bounding box center [174, 148] width 4 height 4
click at [103, 183] on li "Wholesale Transfer" at bounding box center [121, 184] width 109 height 9
type input "Wholesale Transfer"
click at [480, 41] on button "Done Editing" at bounding box center [480, 43] width 34 height 10
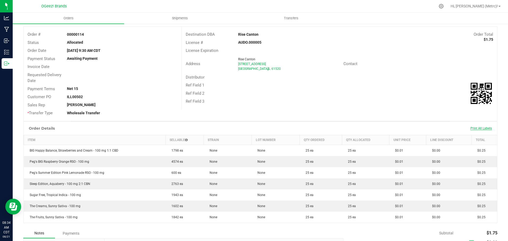
click at [474, 127] on span "Print All Labels" at bounding box center [480, 128] width 21 height 4
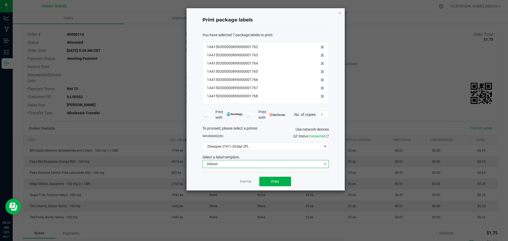
click at [274, 164] on span "Default" at bounding box center [261, 163] width 119 height 7
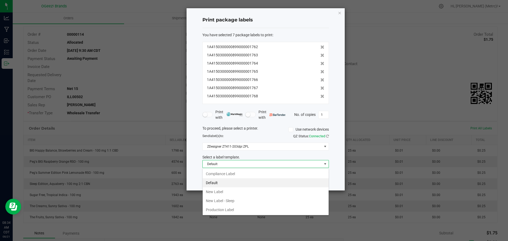
click at [229, 208] on li "Production Label" at bounding box center [265, 209] width 126 height 9
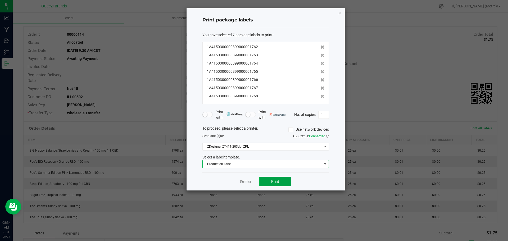
click at [279, 178] on button "Print" at bounding box center [275, 182] width 32 height 10
click at [320, 56] on icon at bounding box center [322, 55] width 4 height 4
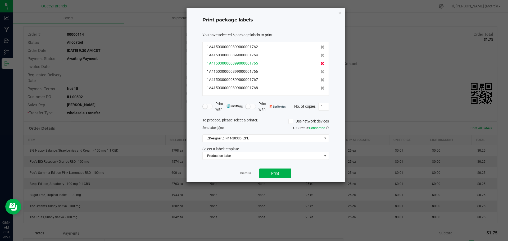
click at [320, 64] on icon at bounding box center [322, 64] width 4 height 4
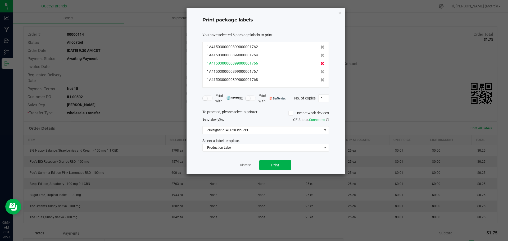
click at [320, 65] on icon at bounding box center [322, 64] width 4 height 4
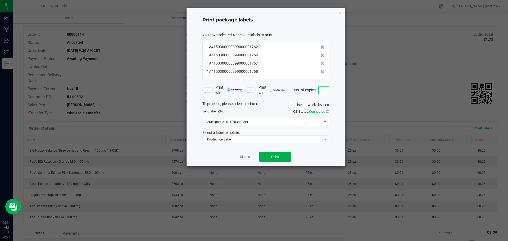
click at [323, 90] on input "1" at bounding box center [323, 89] width 10 height 7
click at [273, 139] on span "Production Label" at bounding box center [261, 139] width 119 height 7
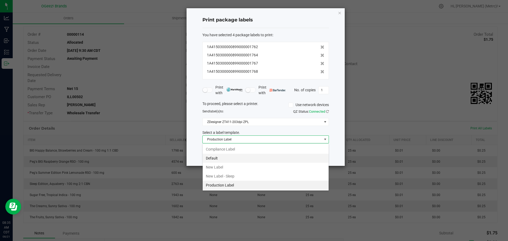
scroll to position [8, 126]
click at [260, 166] on li "New Label" at bounding box center [265, 167] width 126 height 9
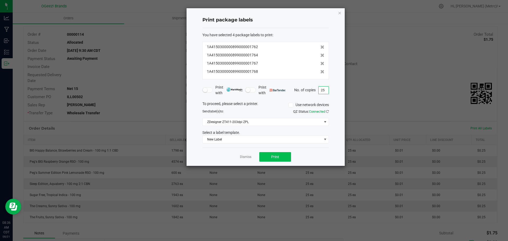
type input "25"
click at [285, 156] on button "Print" at bounding box center [275, 157] width 32 height 10
click at [340, 14] on icon "button" at bounding box center [340, 13] width 4 height 6
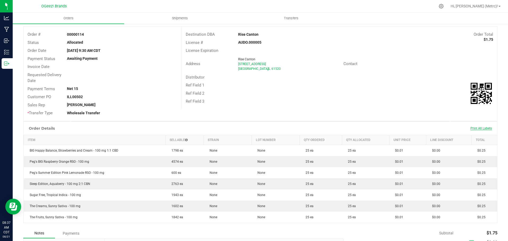
click at [474, 129] on span "Print All Labels" at bounding box center [480, 128] width 21 height 4
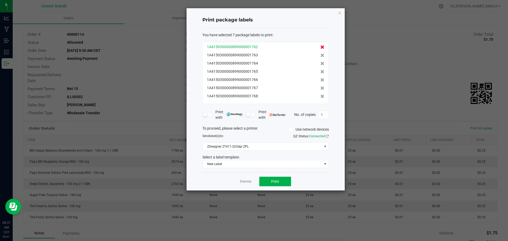
click at [320, 47] on icon at bounding box center [322, 47] width 4 height 4
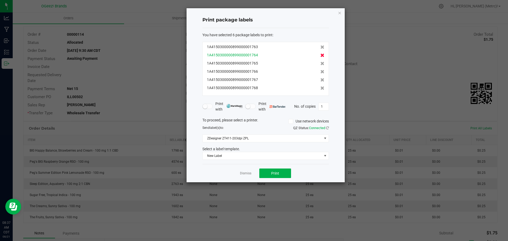
click at [320, 56] on icon at bounding box center [322, 55] width 4 height 4
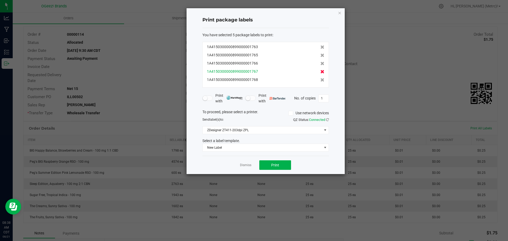
click at [320, 73] on icon at bounding box center [322, 72] width 4 height 4
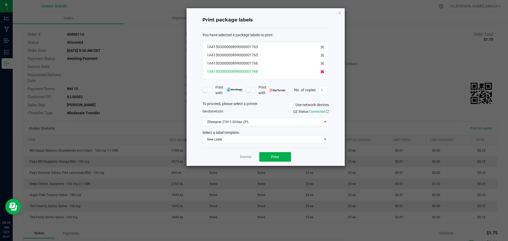
click at [320, 71] on icon at bounding box center [322, 72] width 4 height 4
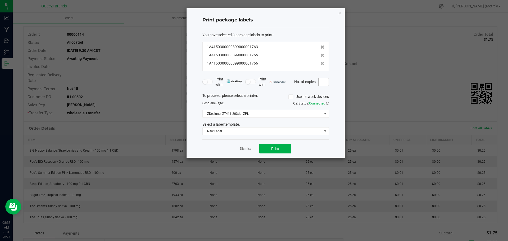
click at [324, 81] on input "1" at bounding box center [323, 81] width 10 height 7
type input "25"
click at [282, 132] on span "New Label" at bounding box center [261, 130] width 119 height 7
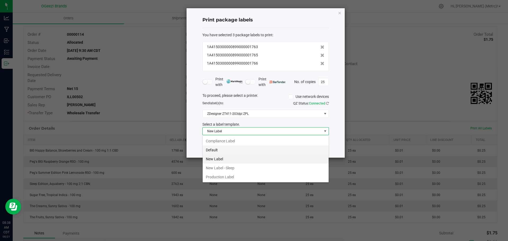
click at [249, 150] on li "Default" at bounding box center [265, 149] width 126 height 9
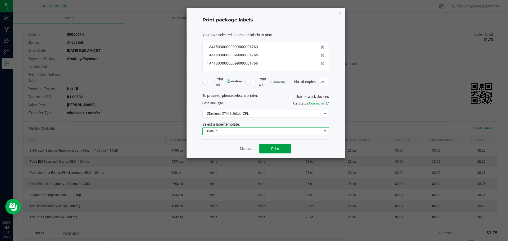
click at [271, 149] on span "Print" at bounding box center [275, 148] width 8 height 4
click at [339, 12] on icon "button" at bounding box center [340, 13] width 4 height 6
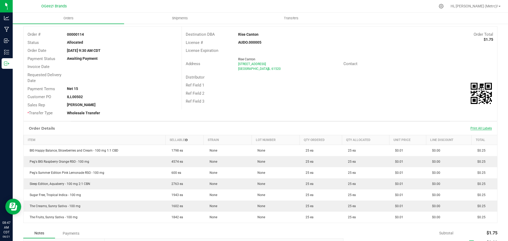
click at [471, 129] on span "Print All Labels" at bounding box center [480, 128] width 21 height 4
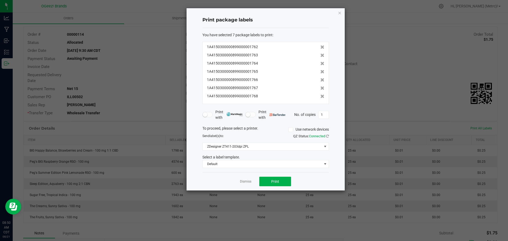
click at [342, 11] on div "Print package labels You have selected 7 package labels to print : 1A4150300000…" at bounding box center [265, 99] width 158 height 182
drag, startPoint x: 342, startPoint y: 11, endPoint x: 337, endPoint y: 16, distance: 6.4
click at [337, 16] on div "Print package labels You have selected 7 package labels to print : 1A4150300000…" at bounding box center [265, 99] width 158 height 182
drag, startPoint x: 338, startPoint y: 14, endPoint x: 340, endPoint y: 12, distance: 3.4
click at [340, 12] on icon "button" at bounding box center [340, 13] width 4 height 6
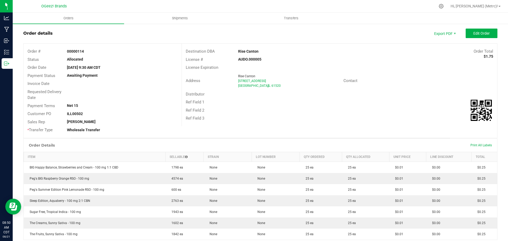
scroll to position [0, 0]
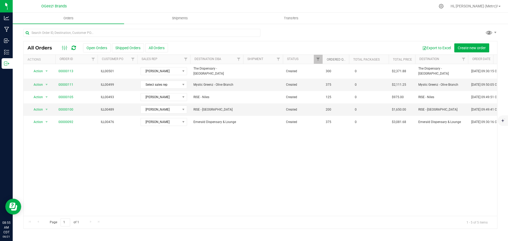
click at [336, 59] on link "Ordered qty" at bounding box center [336, 60] width 20 height 4
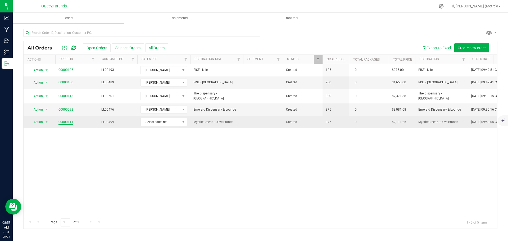
click at [70, 121] on link "00000111" at bounding box center [65, 121] width 15 height 5
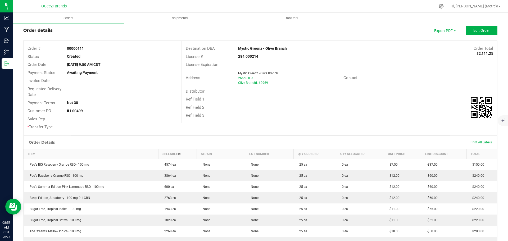
scroll to position [4, 0]
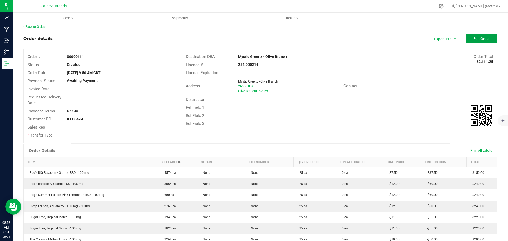
click at [476, 39] on span "Edit Order" at bounding box center [481, 38] width 16 height 4
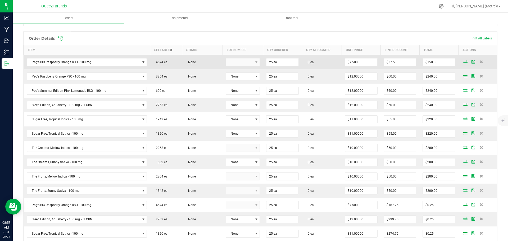
scroll to position [136, 0]
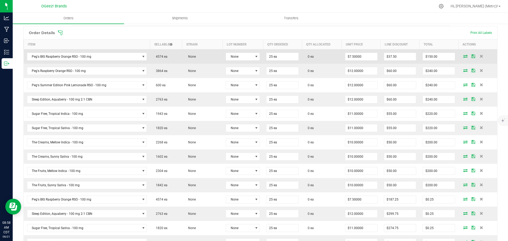
click at [463, 55] on icon at bounding box center [465, 55] width 4 height 3
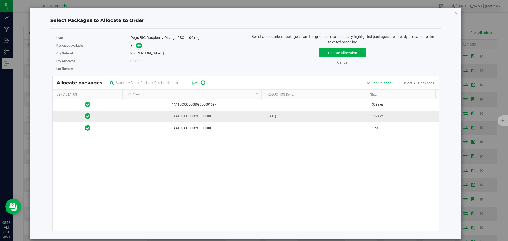
click at [297, 120] on td "[DATE]" at bounding box center [315, 116] width 105 height 12
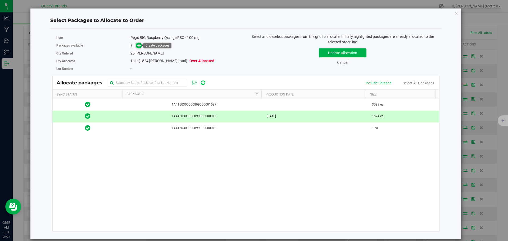
click at [139, 43] on icon at bounding box center [139, 45] width 4 height 4
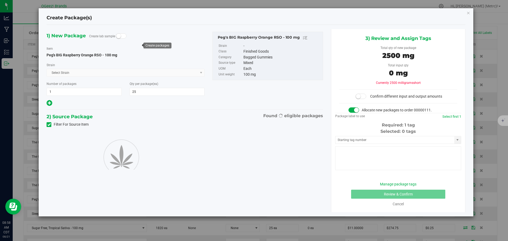
type input "25"
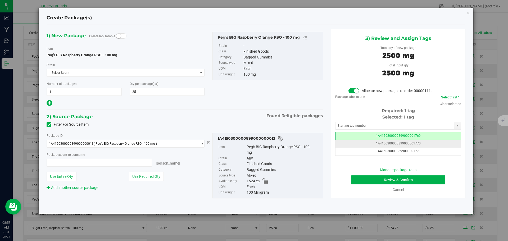
type input "25 ea"
click at [416, 176] on button "Review & Confirm" at bounding box center [398, 179] width 94 height 9
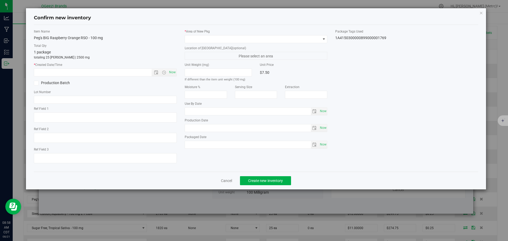
type input "[MEDICAL_DATA]"
type input "2026-05-04"
type input "2025-05-05"
click at [174, 72] on span "Now" at bounding box center [172, 72] width 9 height 8
type input "8/21/2025 8:58 AM"
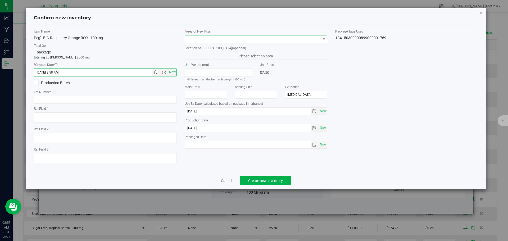
click at [195, 35] on span at bounding box center [253, 38] width 136 height 7
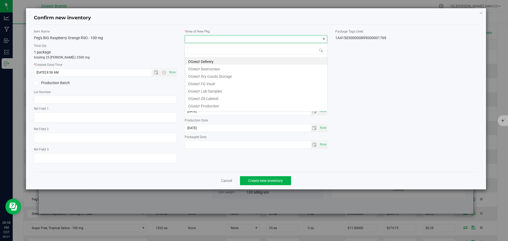
scroll to position [8, 143]
click at [207, 60] on li "OGeez! Delivery" at bounding box center [256, 60] width 142 height 7
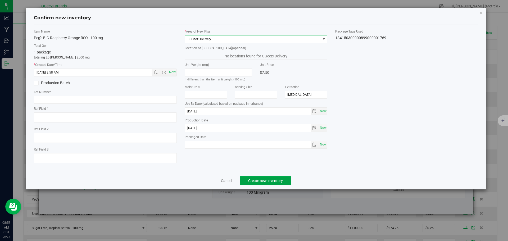
click at [249, 180] on span "Create new inventory" at bounding box center [265, 180] width 35 height 4
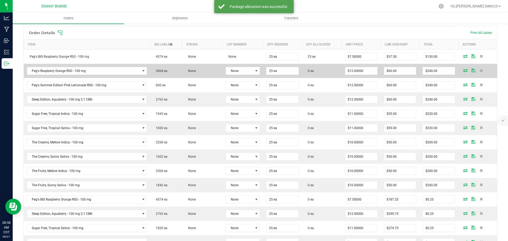
click at [462, 73] on td at bounding box center [477, 71] width 39 height 14
click at [463, 71] on icon at bounding box center [465, 70] width 4 height 3
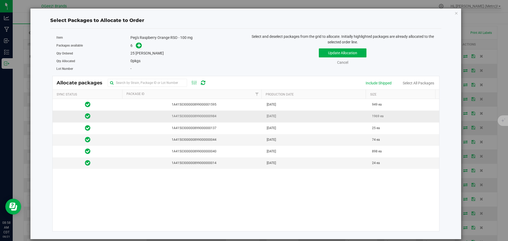
click at [276, 116] on span "Jul 23, 2025" at bounding box center [270, 116] width 9 height 5
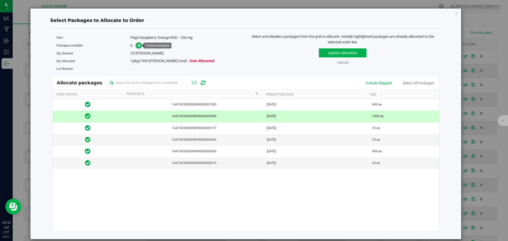
click at [140, 46] on icon at bounding box center [139, 45] width 4 height 4
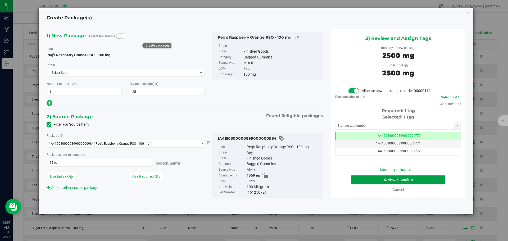
click at [398, 177] on button "Review & Confirm" at bounding box center [398, 179] width 94 height 9
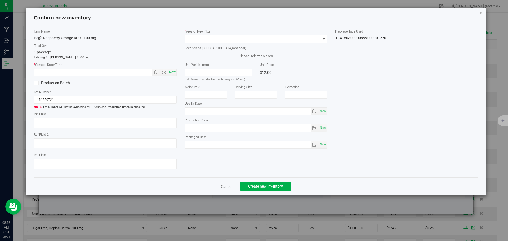
type input "[MEDICAL_DATA]"
type input "2026-07-24"
type input "2025-07-23"
drag, startPoint x: 170, startPoint y: 73, endPoint x: 220, endPoint y: 34, distance: 63.2
click at [170, 72] on span "Now" at bounding box center [172, 72] width 9 height 8
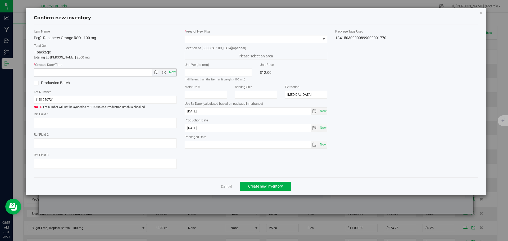
type input "8/21/2025 8:58 AM"
click at [230, 38] on span at bounding box center [253, 38] width 136 height 7
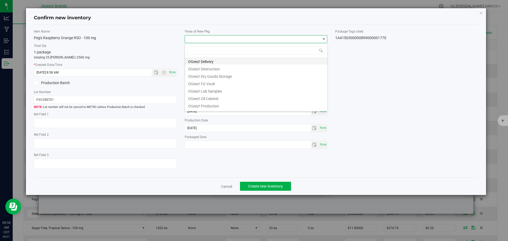
click at [253, 61] on li "OGeez! Delivery" at bounding box center [256, 60] width 142 height 7
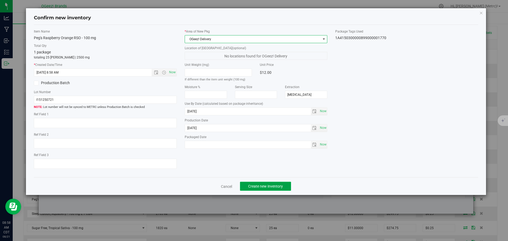
click at [258, 183] on button "Create new inventory" at bounding box center [265, 186] width 51 height 9
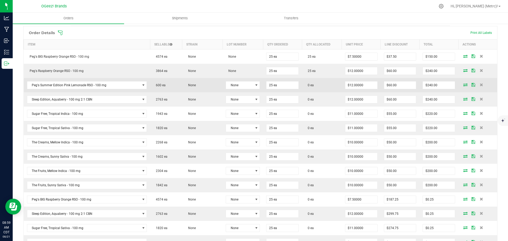
click at [463, 84] on icon at bounding box center [465, 84] width 4 height 3
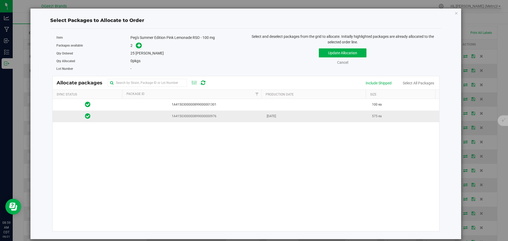
drag, startPoint x: 396, startPoint y: 117, endPoint x: 379, endPoint y: 114, distance: 17.7
click at [395, 117] on td "575 ea" at bounding box center [403, 115] width 70 height 11
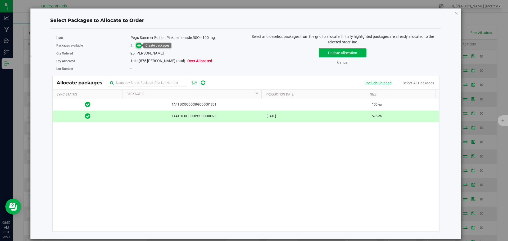
click at [139, 47] on icon at bounding box center [139, 45] width 4 height 4
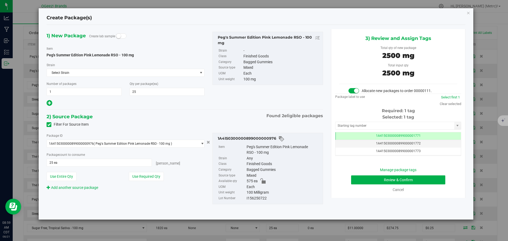
drag, startPoint x: 356, startPoint y: 87, endPoint x: 448, endPoint y: 80, distance: 92.3
click at [448, 80] on div "3) Review and Assign Tags Total qty of new package 2500 mg Total input qty 2500…" at bounding box center [398, 113] width 134 height 169
click at [424, 178] on button "Review & Confirm" at bounding box center [398, 179] width 94 height 9
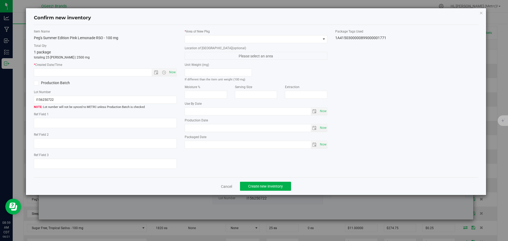
type input "ethanol"
type input "[DATE]"
type input "2025-07-23"
click at [176, 73] on span "Now" at bounding box center [172, 72] width 9 height 8
type input "8/21/2025 8:59 AM"
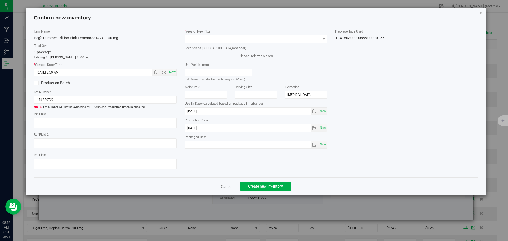
drag, startPoint x: 217, startPoint y: 34, endPoint x: 220, endPoint y: 37, distance: 4.1
click at [218, 34] on div "* Area of New Pkg" at bounding box center [256, 36] width 143 height 14
click at [220, 31] on div "* Area of New Pkg" at bounding box center [256, 36] width 143 height 14
click at [217, 43] on div "* Area of New Pkg Location of New Pkg (optional) Please select an area Unit Wei…" at bounding box center [256, 90] width 151 height 122
click at [216, 41] on span at bounding box center [253, 38] width 136 height 7
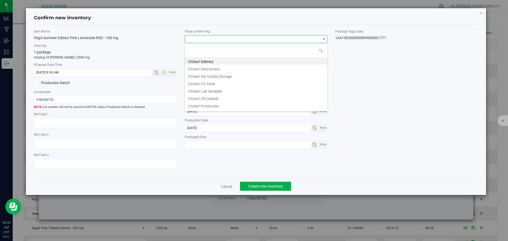
click at [211, 61] on li "OGeez! Delivery" at bounding box center [256, 60] width 142 height 7
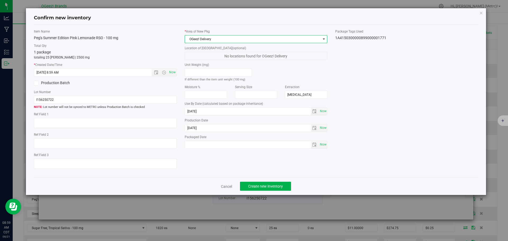
click at [256, 181] on div "Cancel Create new inventory" at bounding box center [256, 186] width 444 height 18
click at [256, 186] on span "Create new inventory" at bounding box center [265, 186] width 35 height 4
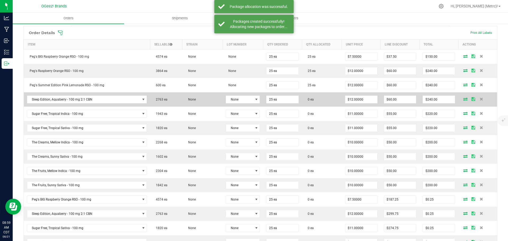
click at [463, 98] on icon at bounding box center [465, 98] width 4 height 3
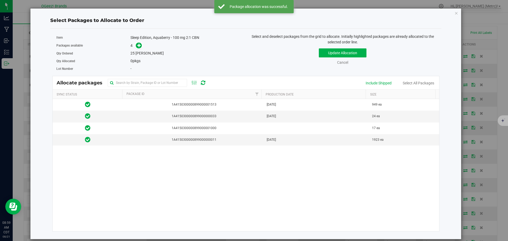
click at [245, 145] on div "1A4150300000899000001513 Jul 29, 2025 949 ea 1A4150300000899000000033 Mar 06, 2…" at bounding box center [246, 165] width 386 height 132
click at [170, 138] on span "1A4150300000899000000011" at bounding box center [193, 139] width 134 height 5
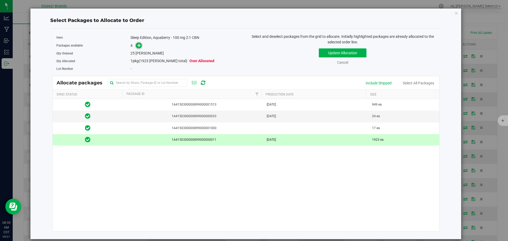
click at [141, 47] on icon at bounding box center [139, 45] width 4 height 4
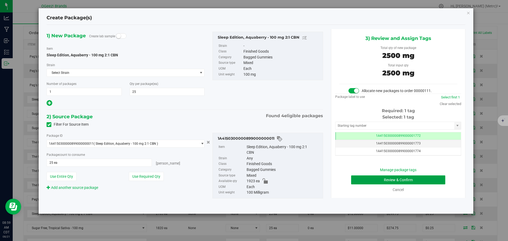
click at [431, 183] on button "Review & Confirm" at bounding box center [398, 179] width 94 height 9
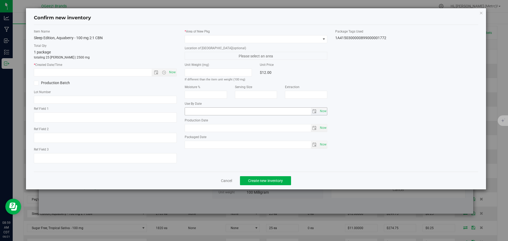
type input "[MEDICAL_DATA]"
type input "2026-05-11"
type input "2025-05-12"
click at [175, 73] on span "Now" at bounding box center [172, 72] width 9 height 8
type input "8/21/2025 8:59 AM"
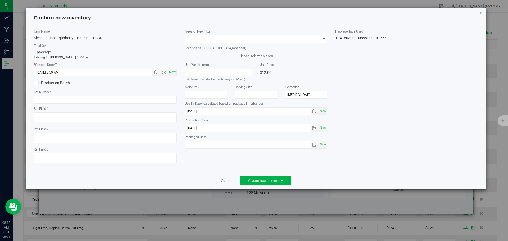
click at [211, 39] on span at bounding box center [253, 38] width 136 height 7
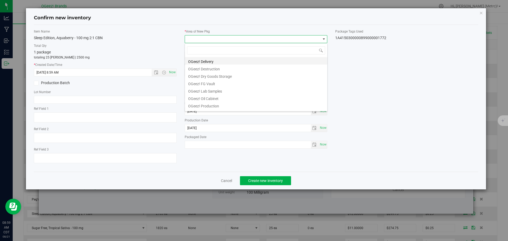
click at [224, 62] on li "OGeez! Delivery" at bounding box center [256, 60] width 142 height 7
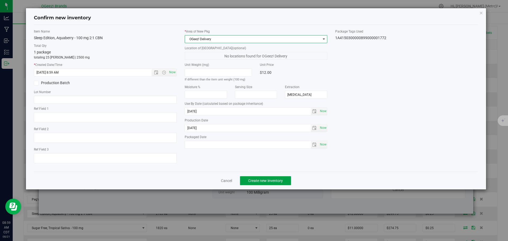
click at [270, 179] on span "Create new inventory" at bounding box center [265, 180] width 35 height 4
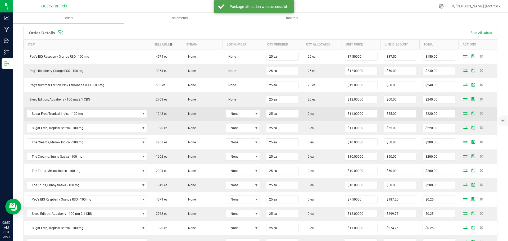
click at [463, 113] on icon at bounding box center [465, 113] width 4 height 3
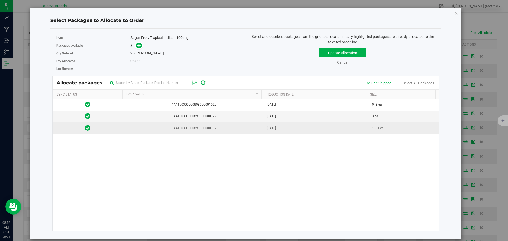
click at [312, 132] on td "[DATE]" at bounding box center [315, 127] width 105 height 11
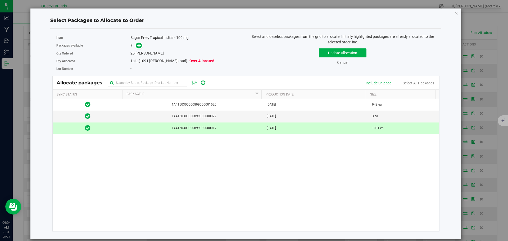
click at [276, 128] on span "[DATE]" at bounding box center [270, 128] width 9 height 5
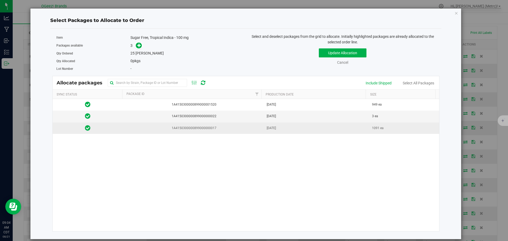
click at [276, 127] on span "[DATE]" at bounding box center [270, 128] width 9 height 5
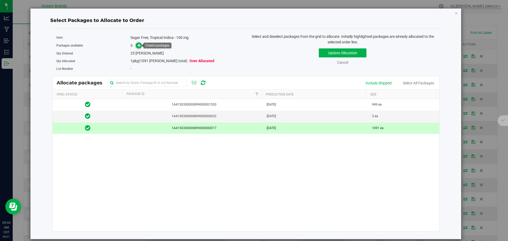
click at [138, 48] on span at bounding box center [139, 46] width 6 height 6
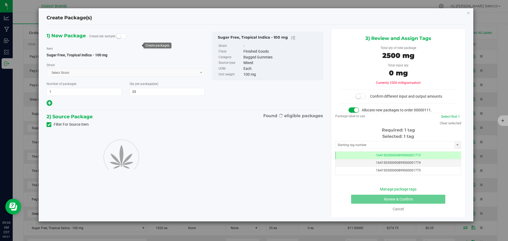
scroll to position [0, 0]
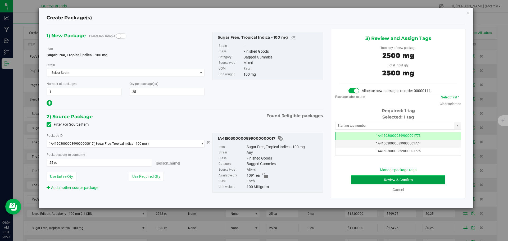
click at [424, 181] on button "Review & Confirm" at bounding box center [398, 179] width 94 height 9
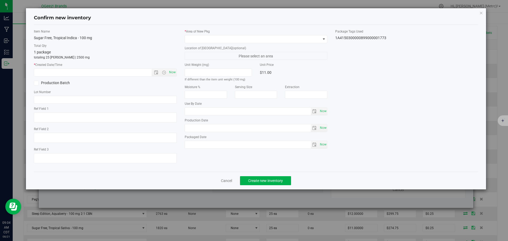
type input "[MEDICAL_DATA]"
type input "[DATE]"
click at [177, 73] on div "Item Name Sugar Free, Tropical Indica - 100 mg Total Qty 1 package totaling 25 …" at bounding box center [105, 98] width 151 height 138
click at [173, 73] on span "Now" at bounding box center [172, 72] width 9 height 8
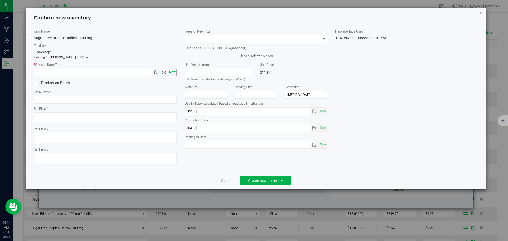
type input "8/21/2025 9:04 AM"
click at [195, 35] on span at bounding box center [253, 38] width 136 height 7
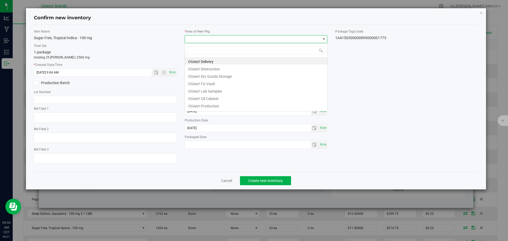
scroll to position [8, 143]
click at [202, 61] on li "OGeez! Delivery" at bounding box center [256, 60] width 142 height 7
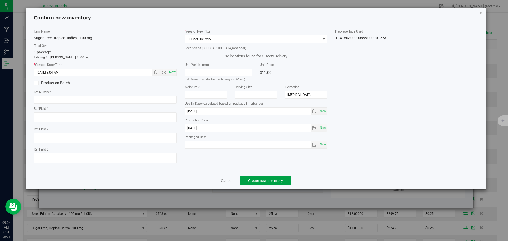
click at [250, 179] on span "Create new inventory" at bounding box center [265, 180] width 35 height 4
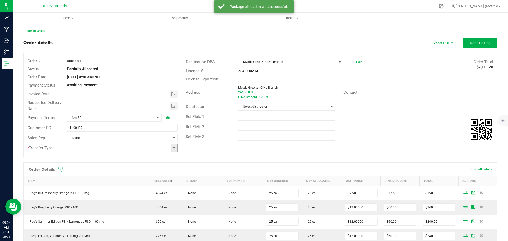
click at [173, 147] on span at bounding box center [174, 148] width 4 height 4
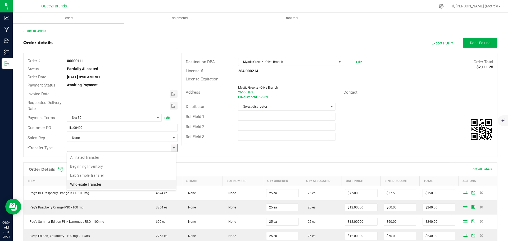
click at [118, 183] on li "Wholesale Transfer" at bounding box center [121, 184] width 109 height 9
type input "Wholesale Transfer"
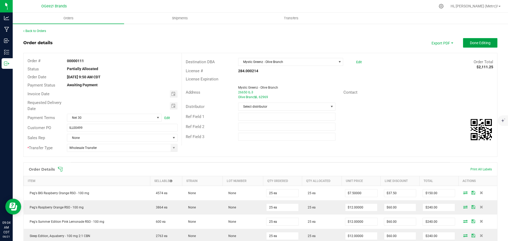
click at [482, 44] on span "Done Editing" at bounding box center [479, 43] width 21 height 4
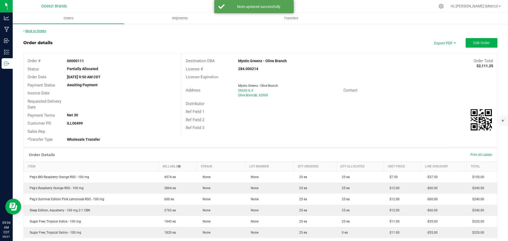
click at [35, 30] on link "Back to Orders" at bounding box center [34, 31] width 23 height 4
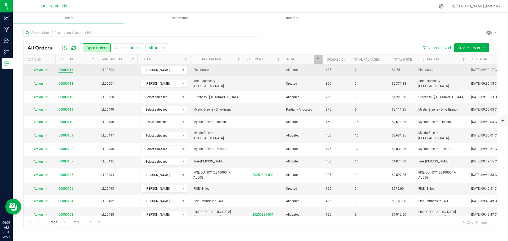
click at [70, 70] on link "00000114" at bounding box center [65, 69] width 15 height 5
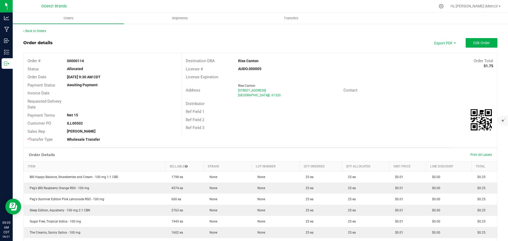
click at [469, 156] on div "Print All Labels" at bounding box center [480, 155] width 27 height 4
click at [470, 155] on span "Print All Labels" at bounding box center [480, 155] width 21 height 4
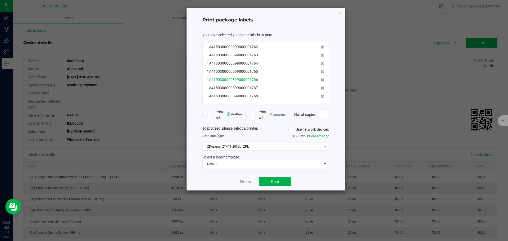
click at [288, 81] on div "1A4150300000899000001766" at bounding box center [265, 80] width 117 height 6
click at [320, 47] on icon at bounding box center [322, 47] width 4 height 4
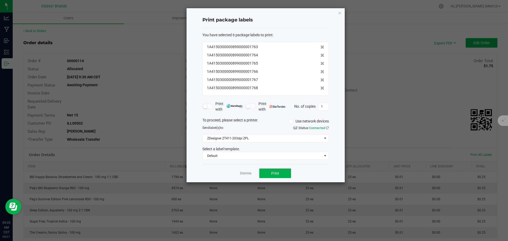
click at [320, 47] on icon at bounding box center [322, 47] width 4 height 4
click at [320, 53] on icon at bounding box center [322, 55] width 4 height 4
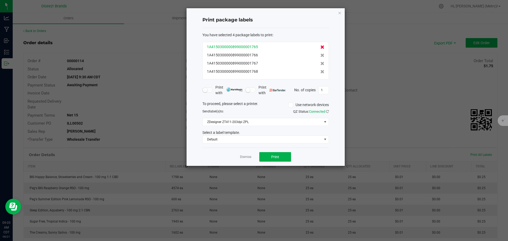
click at [320, 47] on icon at bounding box center [322, 47] width 4 height 4
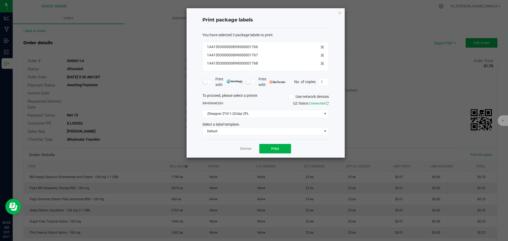
click at [320, 47] on icon at bounding box center [322, 47] width 4 height 4
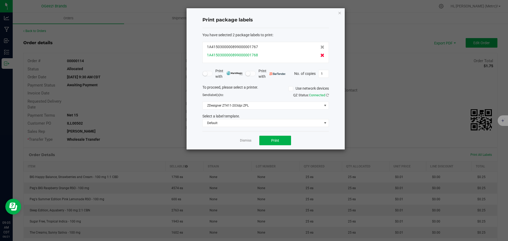
click at [320, 55] on icon at bounding box center [322, 55] width 4 height 4
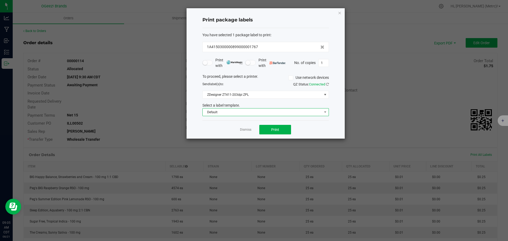
click at [287, 111] on span "Default" at bounding box center [261, 111] width 119 height 7
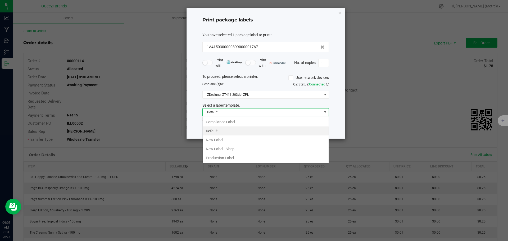
scroll to position [8, 126]
drag, startPoint x: 237, startPoint y: 140, endPoint x: 232, endPoint y: 140, distance: 5.3
click at [232, 140] on li "New Label" at bounding box center [265, 139] width 126 height 9
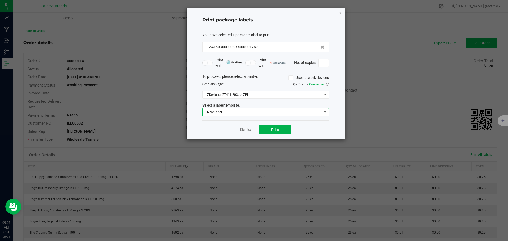
click at [259, 113] on span "New Label" at bounding box center [261, 111] width 119 height 7
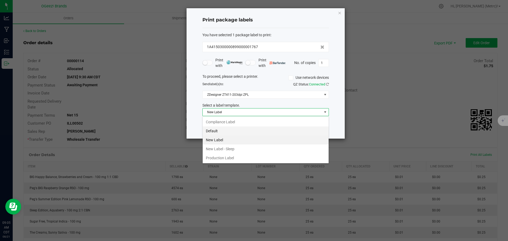
click at [233, 131] on li "Default" at bounding box center [265, 130] width 126 height 9
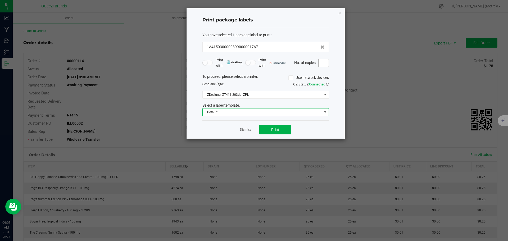
click at [324, 63] on input "1" at bounding box center [323, 62] width 10 height 7
type input "25"
click at [284, 132] on button "Print" at bounding box center [275, 130] width 32 height 10
click at [340, 13] on icon "button" at bounding box center [340, 13] width 4 height 6
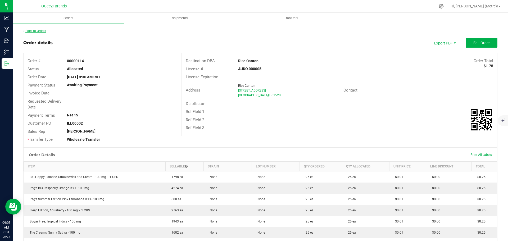
click at [40, 31] on link "Back to Orders" at bounding box center [34, 31] width 23 height 4
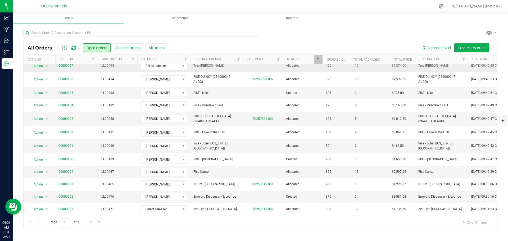
scroll to position [105, 0]
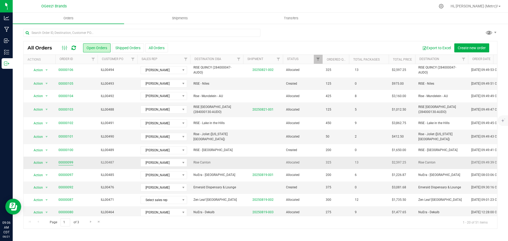
click at [65, 160] on link "00000099" at bounding box center [65, 162] width 15 height 5
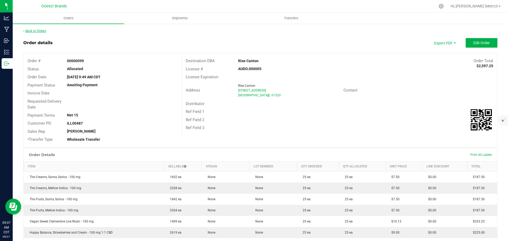
click at [30, 31] on link "Back to Orders" at bounding box center [34, 31] width 23 height 4
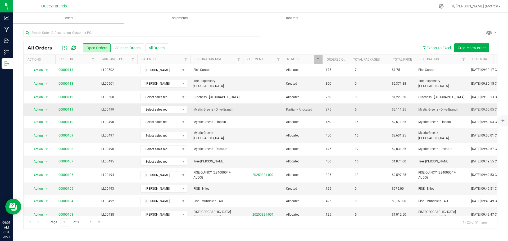
click at [67, 107] on link "00000111" at bounding box center [65, 109] width 15 height 5
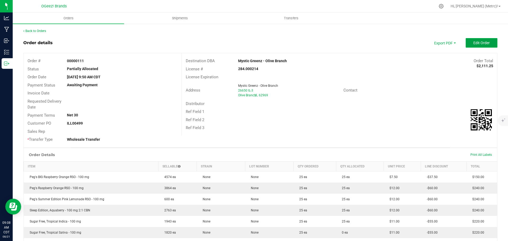
click at [480, 45] on button "Edit Order" at bounding box center [481, 43] width 32 height 10
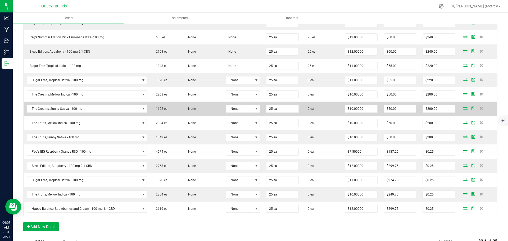
scroll to position [185, 0]
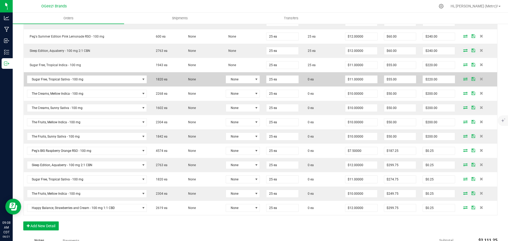
click at [463, 79] on icon at bounding box center [465, 78] width 4 height 3
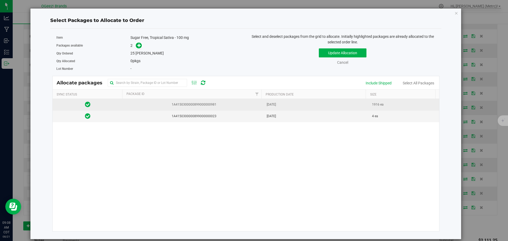
click at [324, 106] on td "[DATE]" at bounding box center [315, 105] width 105 height 12
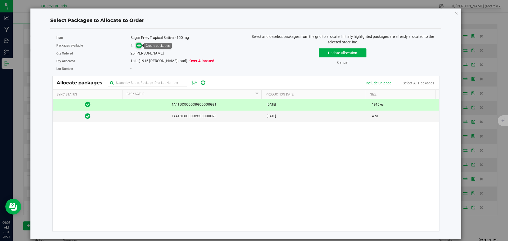
click at [136, 44] on span at bounding box center [139, 46] width 6 height 6
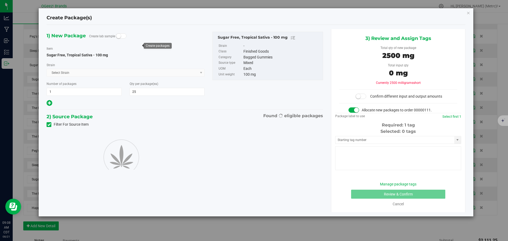
type input "25"
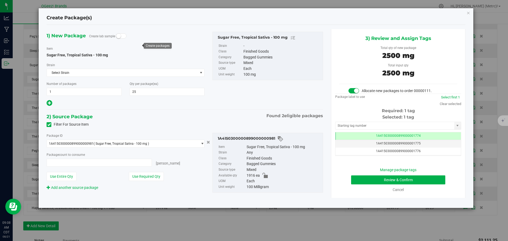
type input "25 ea"
click at [409, 177] on button "Review & Confirm" at bounding box center [398, 179] width 94 height 9
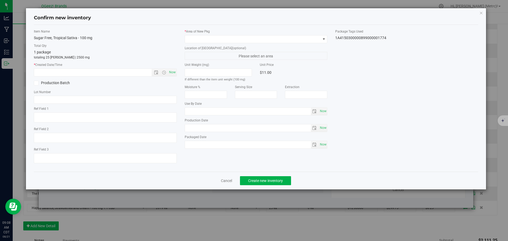
type input "Ethanol"
type input "[DATE]"
click at [173, 73] on span "Now" at bounding box center [172, 72] width 9 height 8
type input "8/21/2025 9:08 AM"
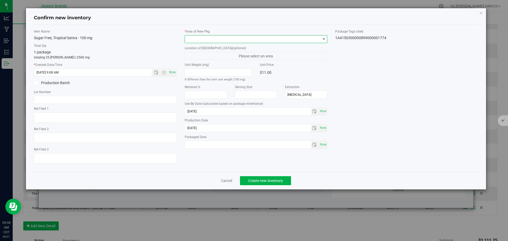
click at [197, 37] on span at bounding box center [253, 38] width 136 height 7
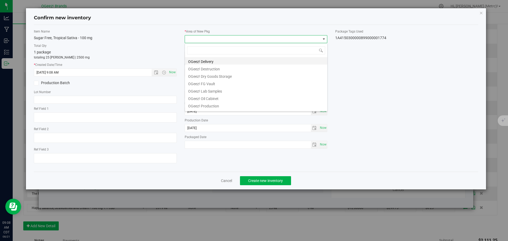
click at [210, 59] on li "OGeez! Delivery" at bounding box center [256, 60] width 142 height 7
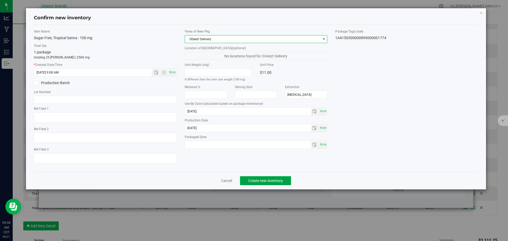
click at [255, 177] on button "Create new inventory" at bounding box center [265, 180] width 51 height 9
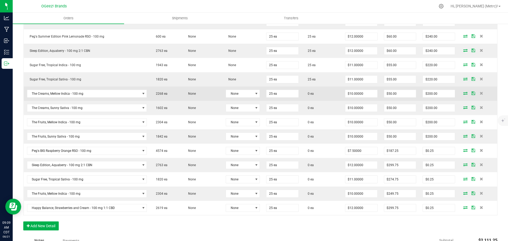
click at [463, 92] on icon at bounding box center [465, 92] width 4 height 3
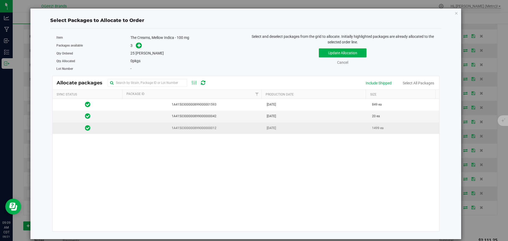
click at [223, 127] on span "1A4150300000899000000012" at bounding box center [193, 128] width 134 height 5
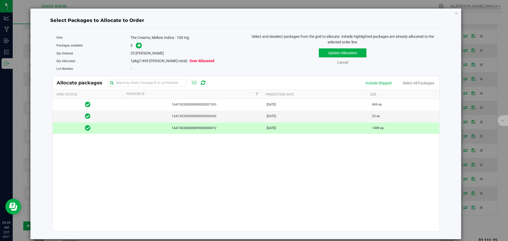
click at [136, 48] on span at bounding box center [137, 46] width 8 height 6
click at [138, 47] on icon at bounding box center [139, 45] width 4 height 4
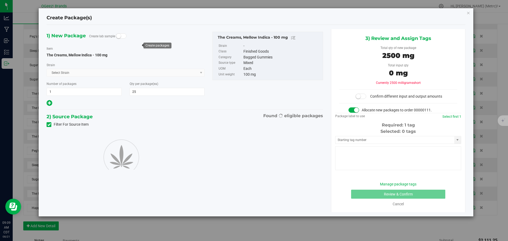
type input "25"
click at [197, 72] on span "Select Strain Select Strain None 9 Pound Hammer ATF Alien Rock Candy Alien Tech…" at bounding box center [126, 73] width 158 height 8
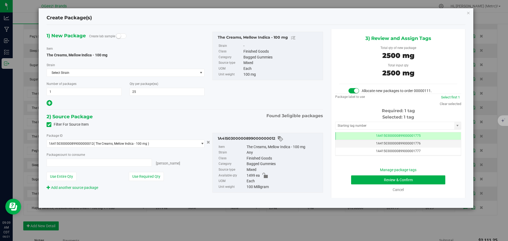
type input "25 ea"
click at [402, 178] on button "Review & Confirm" at bounding box center [398, 179] width 94 height 9
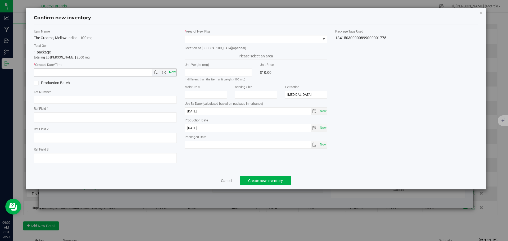
click at [174, 74] on span "Now" at bounding box center [172, 72] width 9 height 8
type input "8/21/2025 9:09 AM"
click at [194, 40] on span at bounding box center [253, 38] width 136 height 7
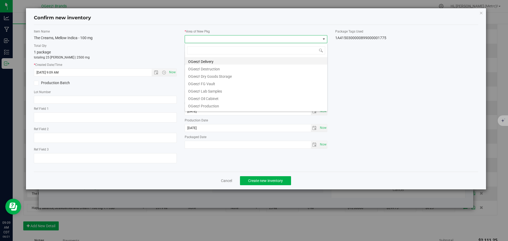
click at [203, 60] on li "OGeez! Delivery" at bounding box center [256, 60] width 142 height 7
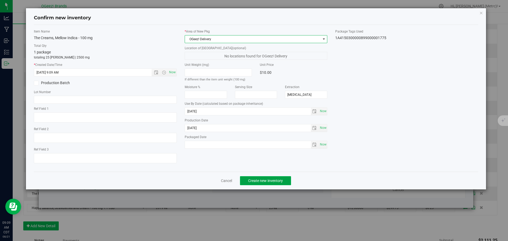
click at [255, 178] on span "Create new inventory" at bounding box center [265, 180] width 35 height 4
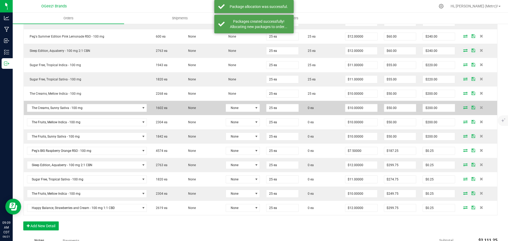
click at [463, 109] on icon at bounding box center [465, 107] width 4 height 3
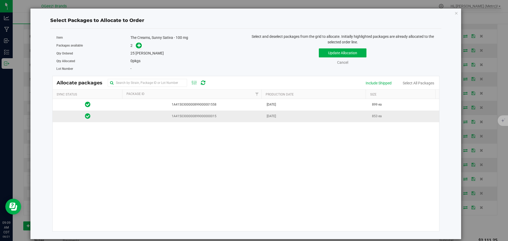
click at [213, 113] on td "1A4150300000899000000015" at bounding box center [193, 115] width 141 height 11
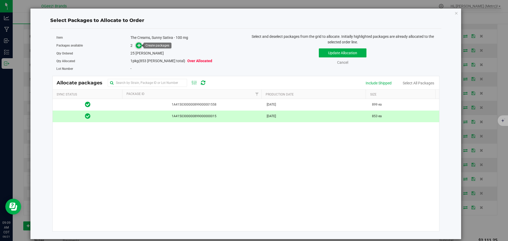
click at [139, 45] on icon at bounding box center [139, 45] width 4 height 4
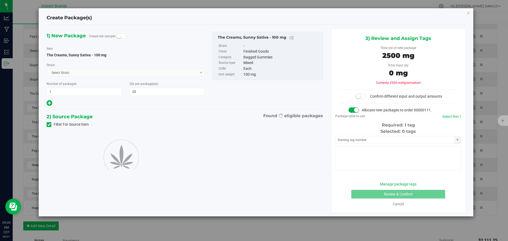
type input "25"
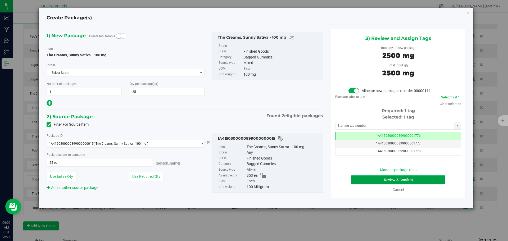
click at [396, 180] on button "Review & Confirm" at bounding box center [398, 179] width 94 height 9
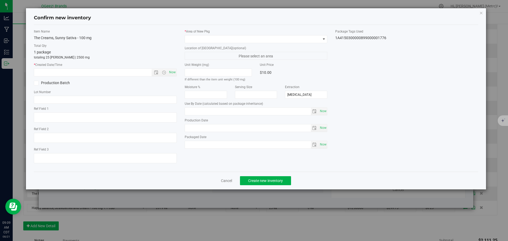
type input "[DATE]"
click at [169, 73] on span "Now" at bounding box center [172, 72] width 9 height 8
type input "8/21/2025 9:09 AM"
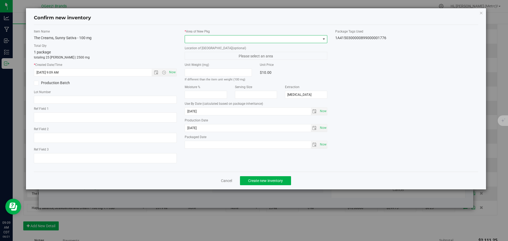
click at [188, 38] on span at bounding box center [253, 38] width 136 height 7
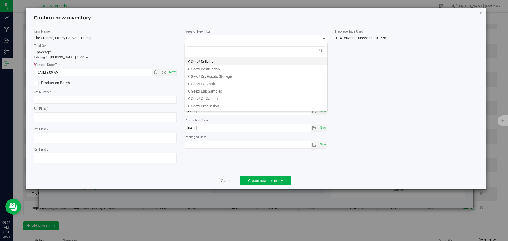
click at [199, 61] on li "OGeez! Delivery" at bounding box center [256, 60] width 142 height 7
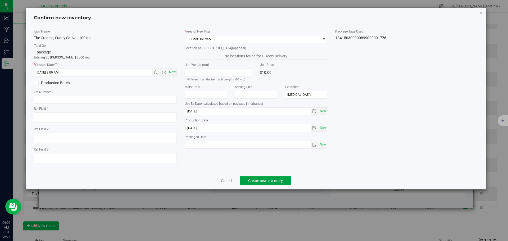
click at [250, 180] on span "Create new inventory" at bounding box center [265, 180] width 35 height 4
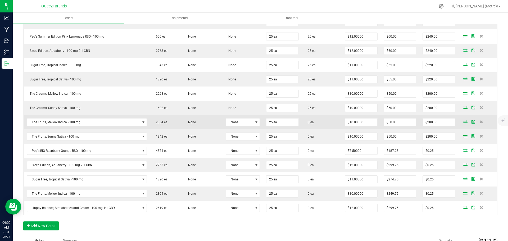
click at [463, 123] on icon at bounding box center [465, 121] width 4 height 3
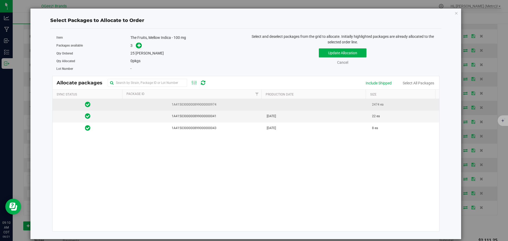
click at [230, 104] on span "1A4150300000899000000974" at bounding box center [193, 104] width 134 height 5
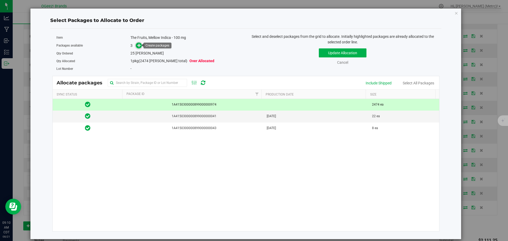
click at [140, 44] on icon at bounding box center [139, 45] width 4 height 4
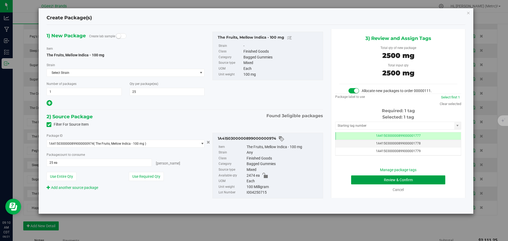
click at [397, 178] on button "Review & Confirm" at bounding box center [398, 179] width 94 height 9
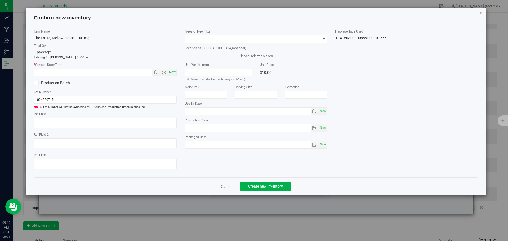
type input "Ethanol"
type input "[DATE]"
click at [172, 71] on span "Now" at bounding box center [172, 72] width 9 height 8
type input "8/21/2025 9:10 AM"
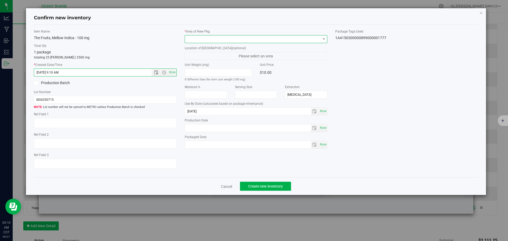
click at [195, 41] on span at bounding box center [253, 38] width 136 height 7
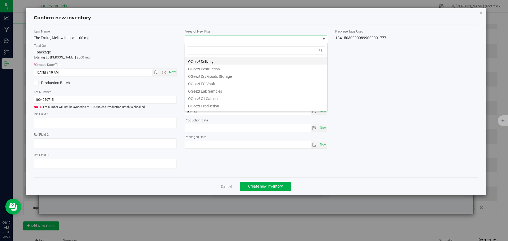
click at [209, 62] on li "OGeez! Delivery" at bounding box center [256, 60] width 142 height 7
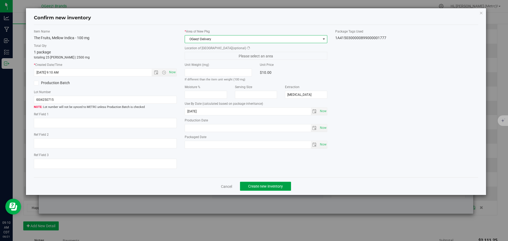
click at [288, 183] on button "Create new inventory" at bounding box center [265, 186] width 51 height 9
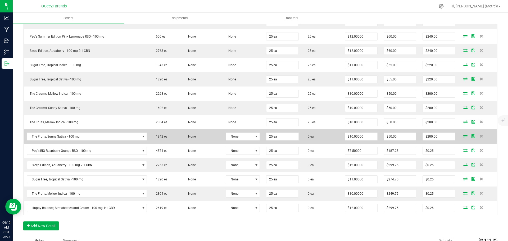
click at [463, 136] on icon at bounding box center [465, 135] width 4 height 3
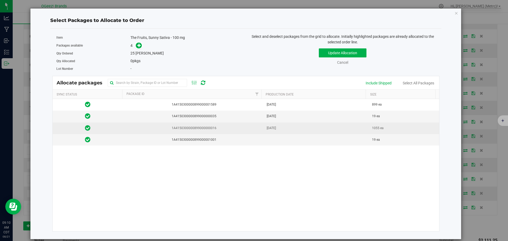
click at [371, 131] on td "1055 ea" at bounding box center [403, 128] width 70 height 12
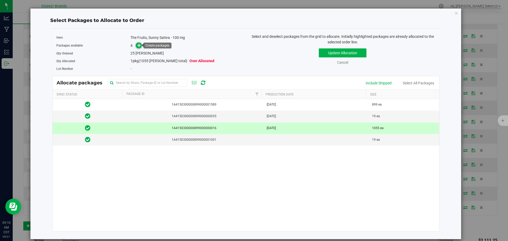
click at [138, 45] on icon at bounding box center [139, 45] width 4 height 4
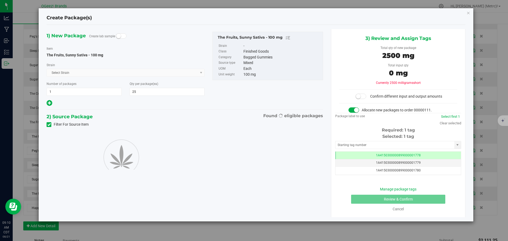
type input "25"
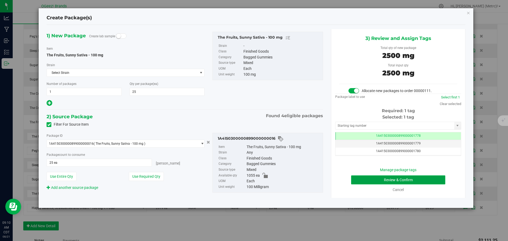
click at [429, 177] on button "Review & Confirm" at bounding box center [398, 179] width 94 height 9
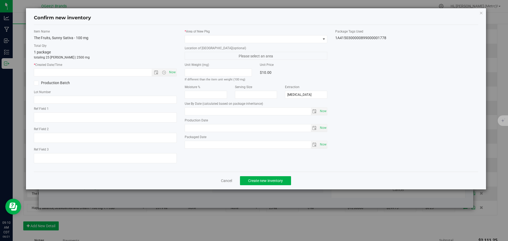
type input "[DATE]"
click at [176, 71] on span "Now" at bounding box center [172, 72] width 9 height 8
type input "8/21/2025 9:10 AM"
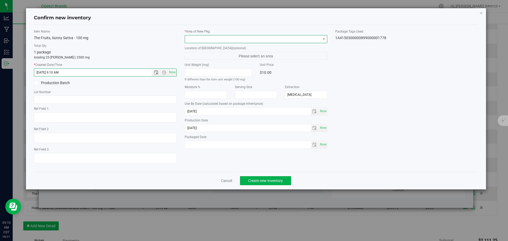
click at [212, 41] on span at bounding box center [253, 38] width 136 height 7
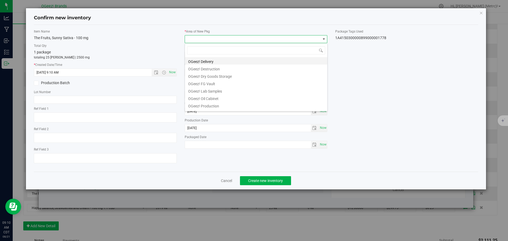
click at [219, 63] on li "OGeez! Delivery" at bounding box center [256, 60] width 142 height 7
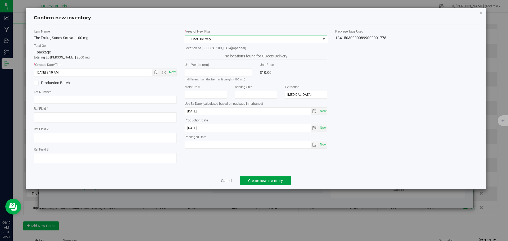
click at [265, 183] on button "Create new inventory" at bounding box center [265, 180] width 51 height 9
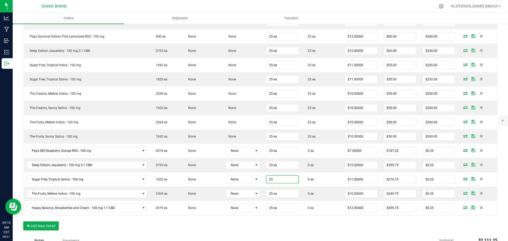
type input "25 ea"
drag, startPoint x: 280, startPoint y: 179, endPoint x: 293, endPoint y: 226, distance: 49.2
click at [293, 226] on div "Order Details Print All Labels Item Sellable Strain Lot Number Qty Ordered Qty …" at bounding box center [260, 106] width 474 height 258
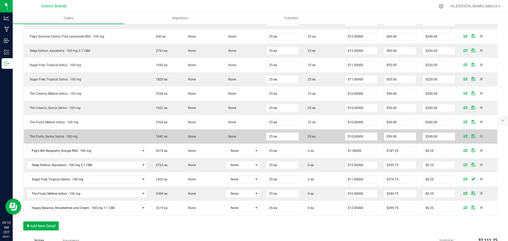
click at [461, 133] on td at bounding box center [477, 136] width 39 height 14
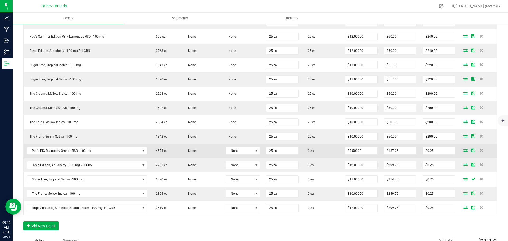
click at [463, 151] on icon at bounding box center [465, 150] width 4 height 3
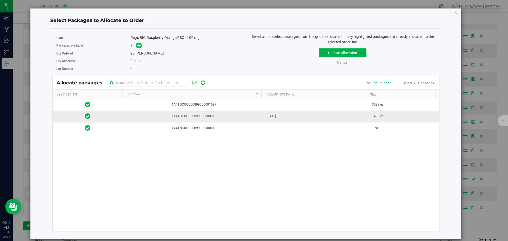
click at [254, 112] on td "1A4150300000899000000013" at bounding box center [193, 116] width 141 height 12
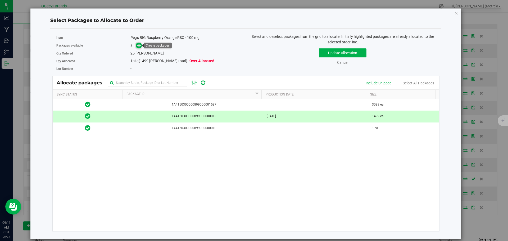
click at [141, 45] on span at bounding box center [139, 46] width 6 height 6
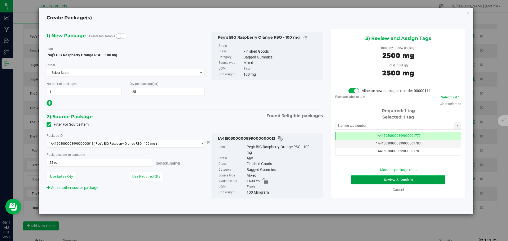
click at [409, 182] on button "Review & Confirm" at bounding box center [398, 179] width 94 height 9
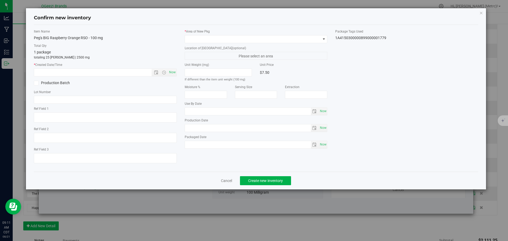
type input "Ethanol"
type input "[DATE]"
click at [174, 72] on span "Now" at bounding box center [172, 72] width 9 height 8
type input "8/21/2025 9:11 AM"
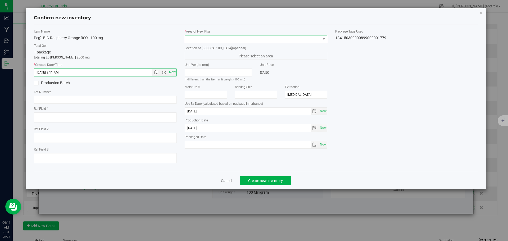
click at [228, 35] on span at bounding box center [256, 39] width 143 height 8
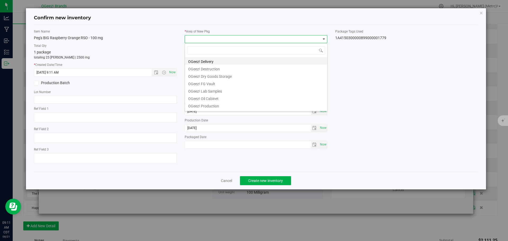
click at [228, 58] on li "OGeez! Delivery" at bounding box center [256, 60] width 142 height 7
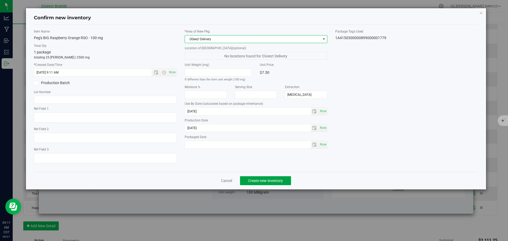
click at [258, 178] on span "Create new inventory" at bounding box center [265, 180] width 35 height 4
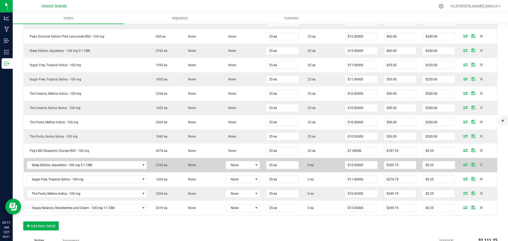
drag, startPoint x: 260, startPoint y: 176, endPoint x: 460, endPoint y: 165, distance: 201.2
click at [463, 165] on icon at bounding box center [465, 164] width 4 height 3
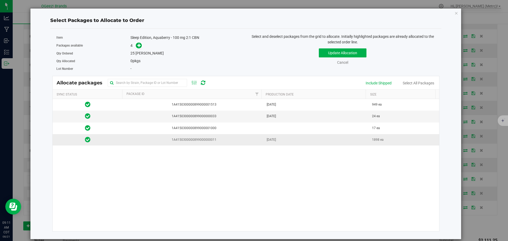
click at [287, 142] on td "May 12, 2025" at bounding box center [315, 139] width 105 height 11
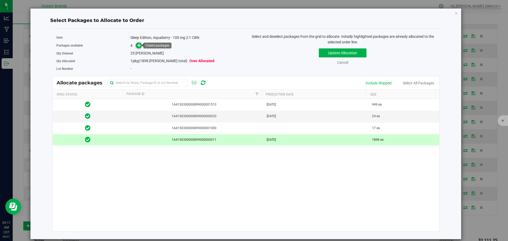
click at [139, 46] on icon at bounding box center [139, 45] width 4 height 4
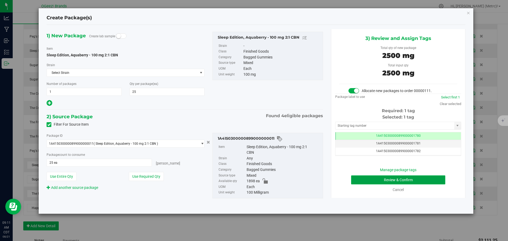
click at [424, 177] on button "Review & Confirm" at bounding box center [398, 179] width 94 height 9
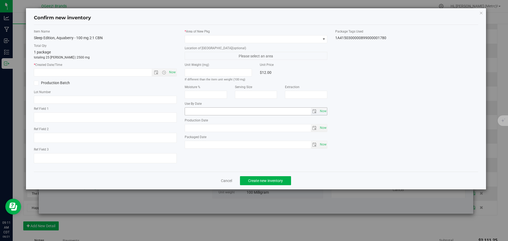
type input "Ethanol"
type input "[DATE]"
click at [173, 73] on span "Now" at bounding box center [172, 72] width 9 height 8
type input "8/21/2025 9:11 AM"
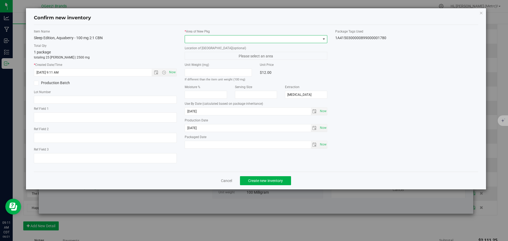
click at [201, 40] on span at bounding box center [253, 38] width 136 height 7
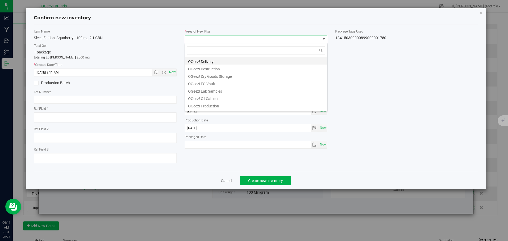
click at [206, 60] on li "OGeez! Delivery" at bounding box center [256, 60] width 142 height 7
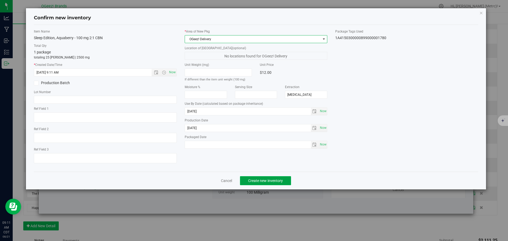
click at [262, 182] on span "Create new inventory" at bounding box center [265, 180] width 35 height 4
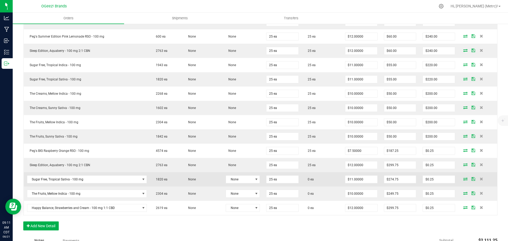
click at [463, 179] on icon at bounding box center [465, 178] width 4 height 3
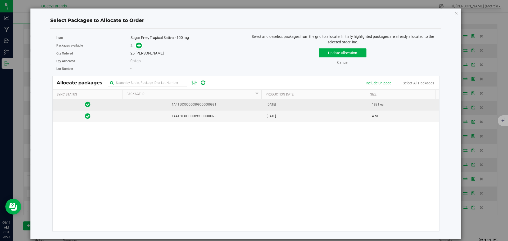
click at [276, 107] on span "Jul 15, 2025" at bounding box center [270, 104] width 9 height 5
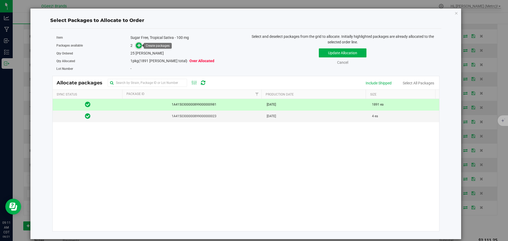
click at [138, 48] on span at bounding box center [139, 46] width 6 height 6
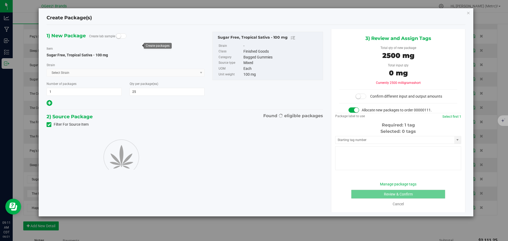
type input "25"
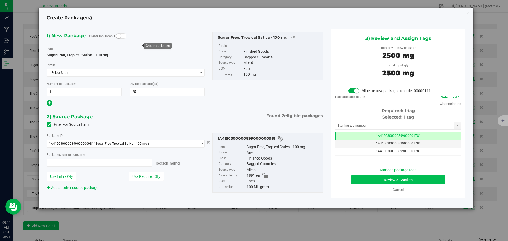
type input "25 ea"
click at [402, 177] on button "Review & Confirm" at bounding box center [398, 179] width 94 height 9
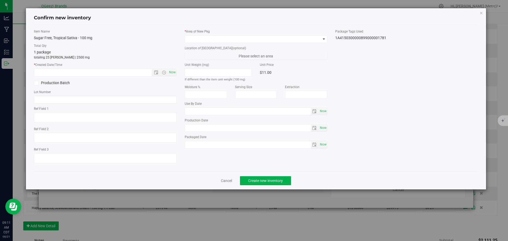
type input "Ethanol"
type input "[DATE]"
click at [170, 71] on span "Now" at bounding box center [172, 72] width 9 height 8
type input "8/21/2025 9:11 AM"
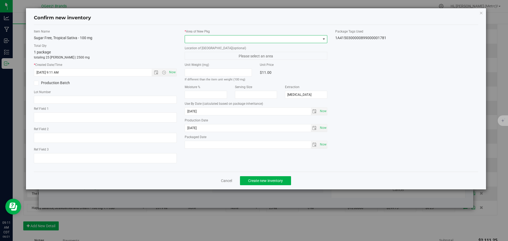
click at [201, 39] on span at bounding box center [253, 38] width 136 height 7
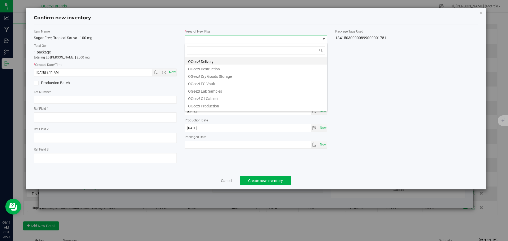
click at [213, 58] on li "OGeez! Delivery" at bounding box center [256, 60] width 142 height 7
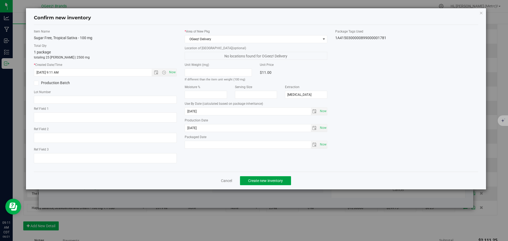
click at [261, 184] on button "Create new inventory" at bounding box center [265, 180] width 51 height 9
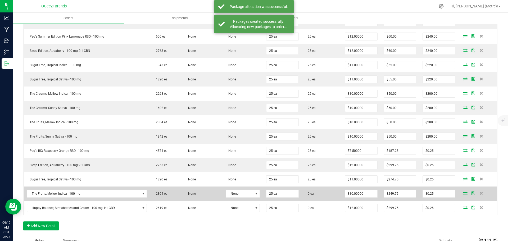
click at [463, 193] on icon at bounding box center [465, 192] width 4 height 3
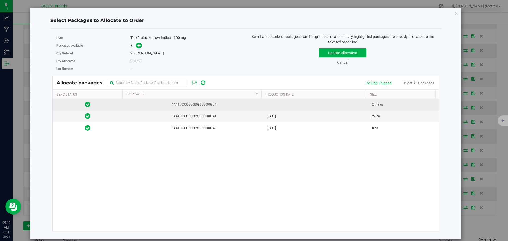
click at [293, 107] on td at bounding box center [315, 105] width 105 height 12
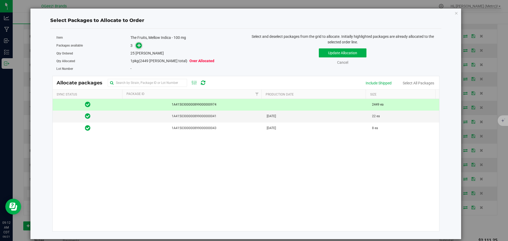
click at [138, 48] on span at bounding box center [139, 46] width 6 height 6
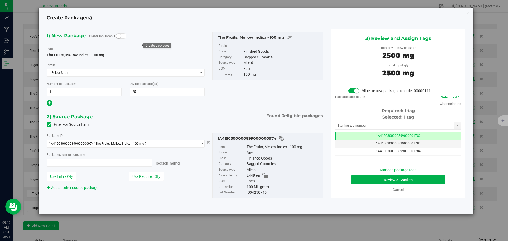
type input "25 ea"
click at [417, 181] on button "Review & Confirm" at bounding box center [398, 179] width 94 height 9
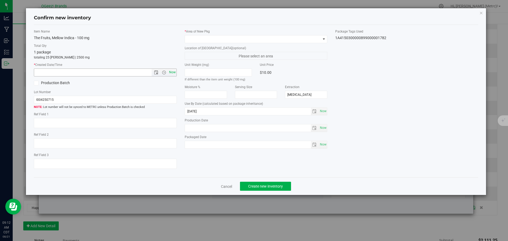
click at [171, 75] on span "Now" at bounding box center [172, 72] width 9 height 8
type input "8/21/2025 9:12 AM"
drag, startPoint x: 216, startPoint y: 36, endPoint x: 216, endPoint y: 40, distance: 3.4
click at [216, 37] on span at bounding box center [253, 38] width 136 height 7
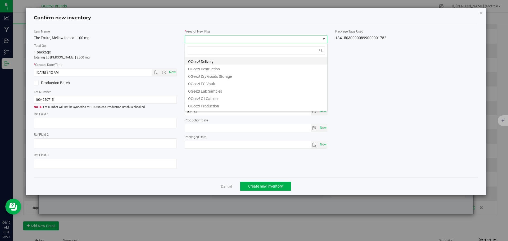
click at [215, 60] on li "OGeez! Delivery" at bounding box center [256, 60] width 142 height 7
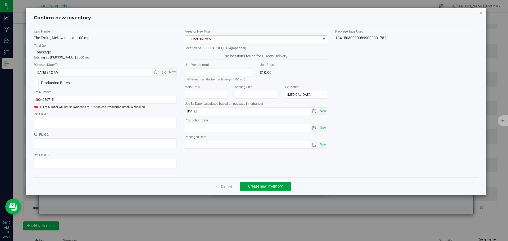
click at [262, 184] on span "Create new inventory" at bounding box center [265, 186] width 35 height 4
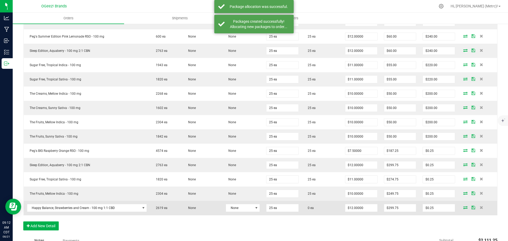
click at [463, 207] on icon at bounding box center [465, 207] width 4 height 3
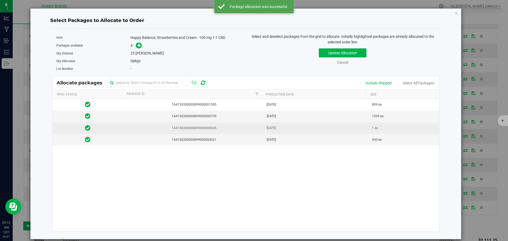
drag, startPoint x: 224, startPoint y: 141, endPoint x: 209, endPoint y: 128, distance: 19.9
click at [224, 141] on span "1A4150300000899000000021" at bounding box center [193, 139] width 134 height 5
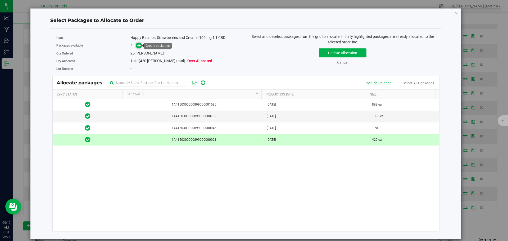
click at [140, 46] on icon at bounding box center [139, 45] width 4 height 4
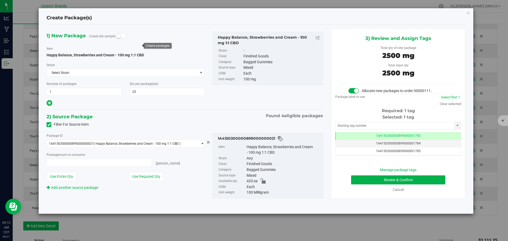
type input "25 ea"
click at [394, 179] on button "Review & Confirm" at bounding box center [398, 179] width 94 height 9
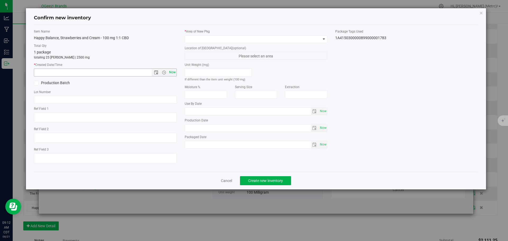
type input "Ethanol"
type input "[DATE]"
click at [172, 74] on span "Now" at bounding box center [172, 72] width 9 height 8
type input "8/21/2025 9:12 AM"
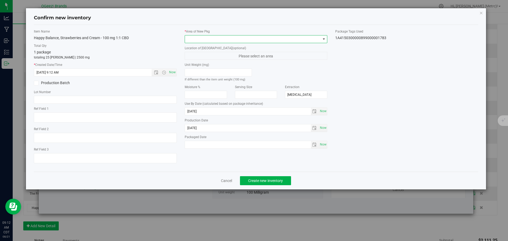
click at [204, 41] on span at bounding box center [253, 38] width 136 height 7
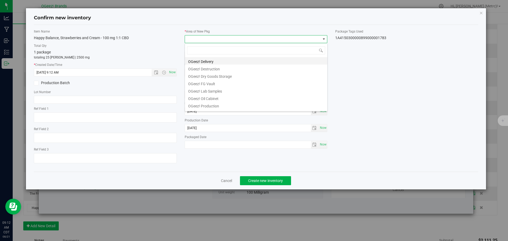
click at [207, 61] on li "OGeez! Delivery" at bounding box center [256, 60] width 142 height 7
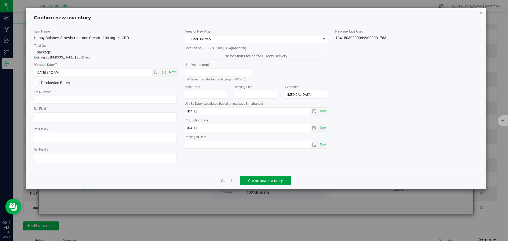
click at [249, 177] on button "Create new inventory" at bounding box center [265, 180] width 51 height 9
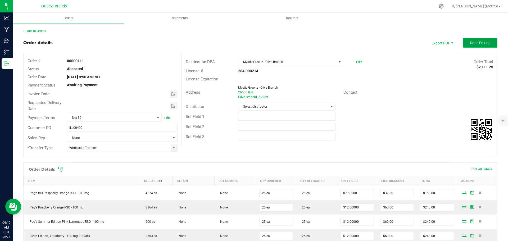
click at [485, 44] on span "Done Editing" at bounding box center [479, 43] width 21 height 4
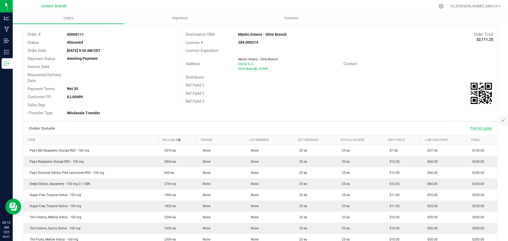
click at [479, 128] on span "Print All Labels" at bounding box center [480, 128] width 21 height 4
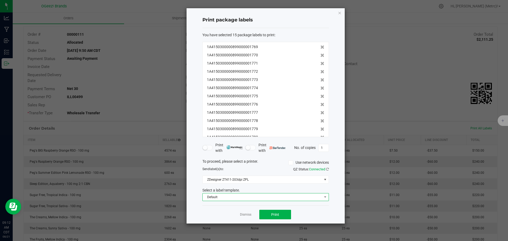
click at [274, 193] on span "Default" at bounding box center [261, 196] width 119 height 7
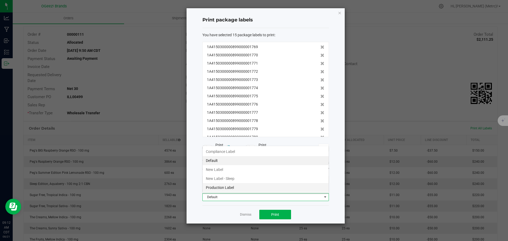
click at [266, 186] on li "Production Label" at bounding box center [265, 187] width 126 height 9
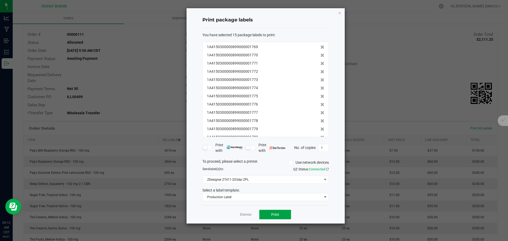
click at [271, 211] on button "Print" at bounding box center [275, 215] width 32 height 10
click at [320, 46] on icon at bounding box center [322, 47] width 4 height 4
click at [320, 63] on icon at bounding box center [322, 64] width 4 height 4
click at [320, 64] on icon at bounding box center [322, 64] width 4 height 4
click at [320, 79] on icon at bounding box center [322, 80] width 4 height 4
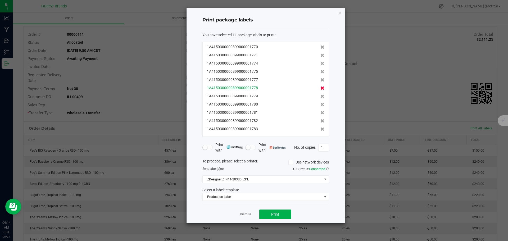
click at [320, 88] on icon at bounding box center [322, 88] width 4 height 4
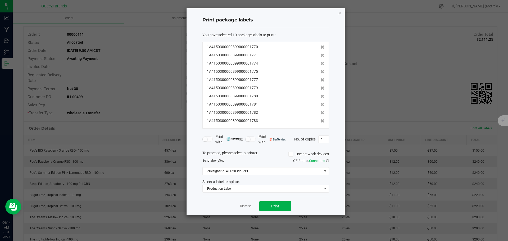
click at [340, 13] on icon "button" at bounding box center [340, 13] width 4 height 6
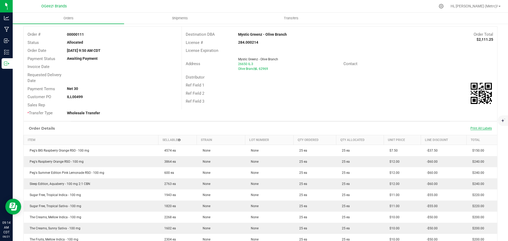
click at [473, 128] on span "Print All Labels" at bounding box center [480, 128] width 21 height 4
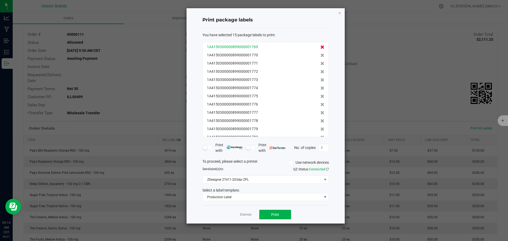
click at [320, 47] on icon at bounding box center [322, 47] width 4 height 4
click at [320, 64] on icon at bounding box center [322, 64] width 4 height 4
click at [320, 63] on icon at bounding box center [322, 64] width 4 height 4
click at [320, 81] on icon at bounding box center [322, 80] width 4 height 4
click at [320, 95] on icon at bounding box center [322, 96] width 4 height 4
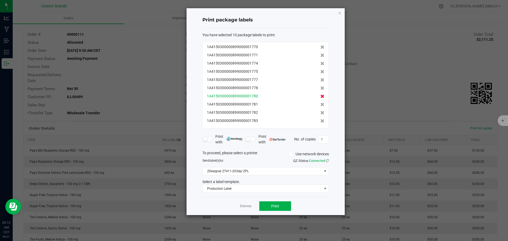
click at [320, 95] on icon at bounding box center [322, 96] width 4 height 4
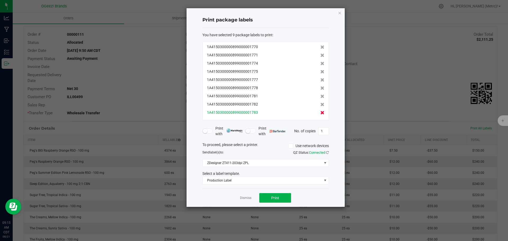
click at [320, 114] on icon at bounding box center [322, 113] width 4 height 4
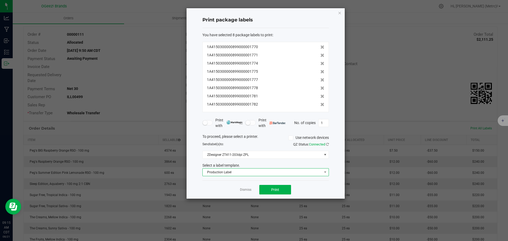
click at [282, 173] on span "Production Label" at bounding box center [261, 171] width 119 height 7
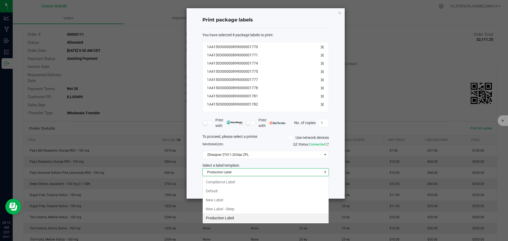
scroll to position [8, 126]
drag, startPoint x: 224, startPoint y: 201, endPoint x: 264, endPoint y: 178, distance: 45.9
click at [224, 201] on li "New Label" at bounding box center [265, 199] width 126 height 9
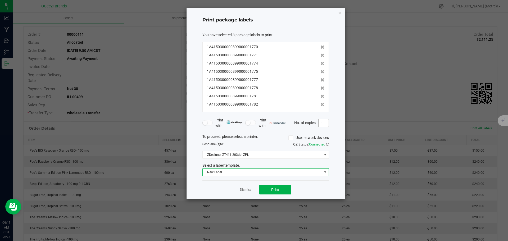
click at [327, 124] on input "1" at bounding box center [323, 122] width 10 height 7
type input "25"
click at [286, 187] on button "Print" at bounding box center [275, 190] width 32 height 10
click at [337, 13] on div "Print package labels You have selected 8 package labels to print : 1A4150300000…" at bounding box center [265, 103] width 158 height 190
click at [340, 12] on icon "button" at bounding box center [340, 13] width 4 height 6
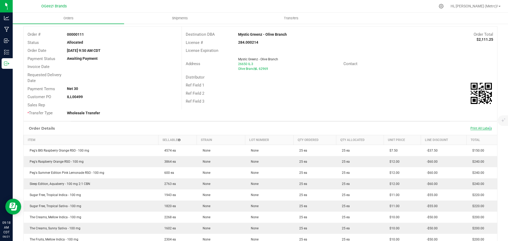
click at [484, 129] on span "Print All Labels" at bounding box center [480, 128] width 21 height 4
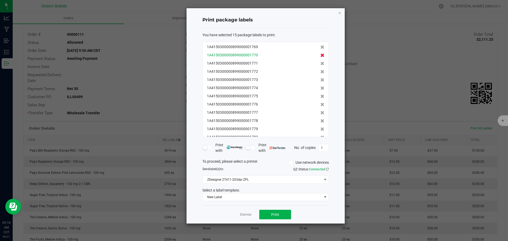
click at [320, 54] on icon at bounding box center [322, 55] width 4 height 4
click at [320, 71] on icon at bounding box center [322, 72] width 4 height 4
click at [320, 79] on icon at bounding box center [322, 80] width 4 height 4
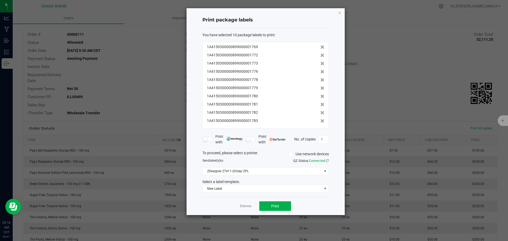
click at [320, 79] on icon at bounding box center [322, 80] width 4 height 4
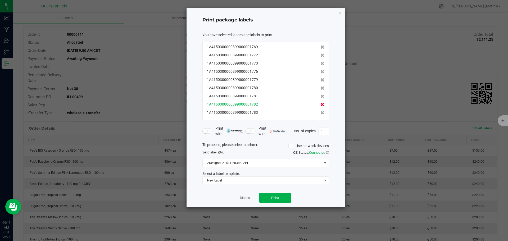
click at [320, 96] on icon at bounding box center [322, 96] width 4 height 4
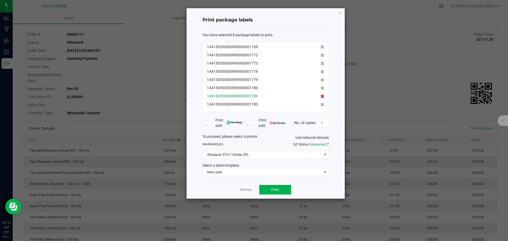
click at [320, 95] on icon at bounding box center [322, 96] width 4 height 4
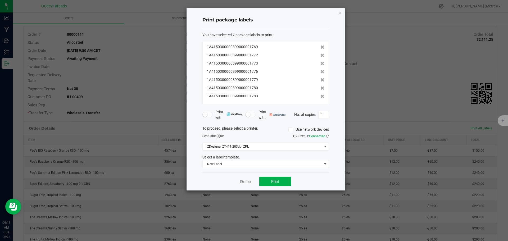
click at [252, 160] on div "Select a label template." at bounding box center [265, 157] width 134 height 6
click at [252, 163] on span "New Label" at bounding box center [261, 163] width 119 height 7
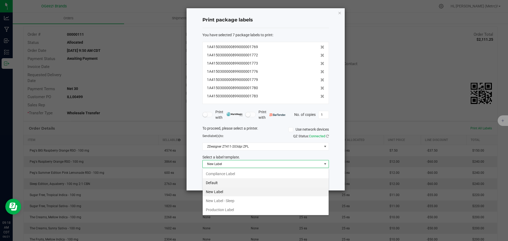
click at [239, 185] on li "Default" at bounding box center [265, 182] width 126 height 9
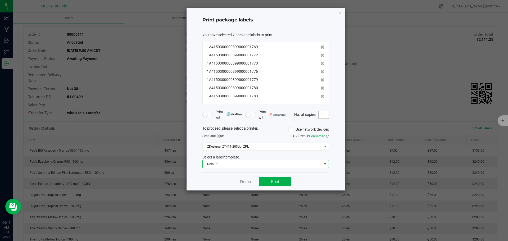
click at [321, 114] on input "1" at bounding box center [323, 114] width 10 height 7
type input "25"
click at [279, 185] on button "Print" at bounding box center [275, 182] width 32 height 10
click at [337, 14] on div "Print package labels You have selected 7 package labels to print : 1A4150300000…" at bounding box center [265, 99] width 158 height 182
click at [340, 11] on icon "button" at bounding box center [340, 13] width 4 height 6
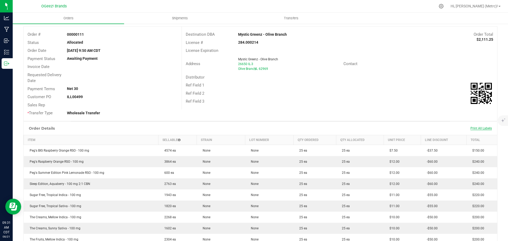
click at [482, 127] on span "Print All Labels" at bounding box center [480, 128] width 21 height 4
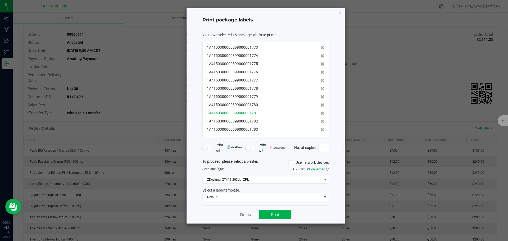
scroll to position [33, 0]
click at [339, 12] on icon "button" at bounding box center [340, 13] width 4 height 6
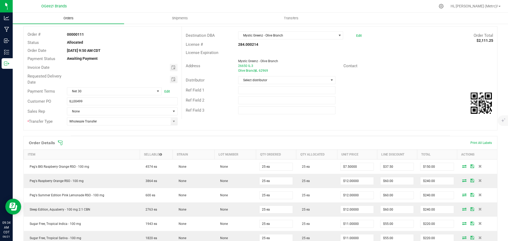
click at [68, 16] on span "Orders" at bounding box center [68, 18] width 24 height 5
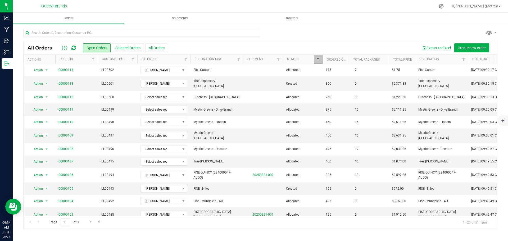
click at [319, 58] on span "Filter" at bounding box center [318, 59] width 4 height 4
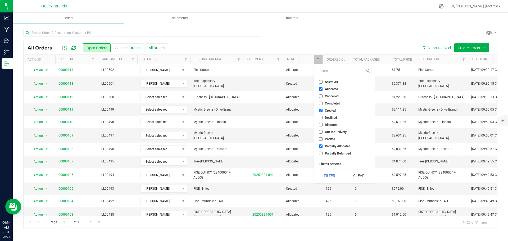
click at [319, 87] on input "Allocated" at bounding box center [320, 88] width 3 height 3
checkbox input "false"
click at [324, 145] on label "Partially Allocated" at bounding box center [334, 145] width 31 height 3
click at [322, 145] on input "Partially Allocated" at bounding box center [320, 145] width 3 height 3
checkbox input "false"
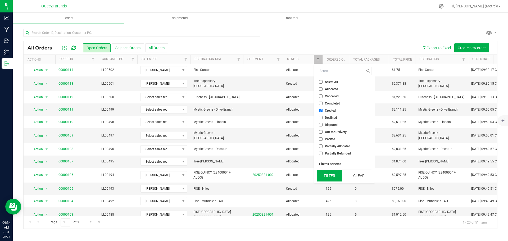
click at [331, 178] on button "Filter" at bounding box center [329, 176] width 25 height 12
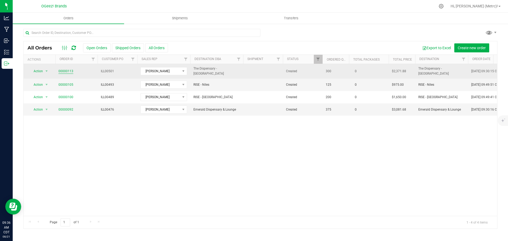
click at [71, 70] on link "00000113" at bounding box center [65, 71] width 15 height 5
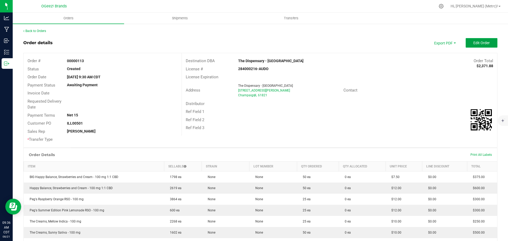
click at [469, 40] on button "Edit Order" at bounding box center [481, 43] width 32 height 10
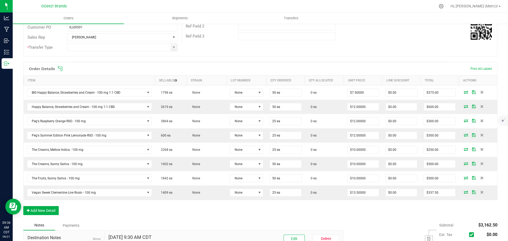
scroll to position [132, 0]
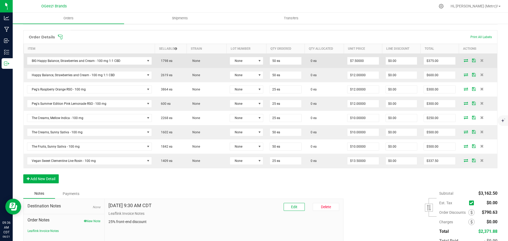
click at [463, 59] on icon at bounding box center [465, 60] width 4 height 3
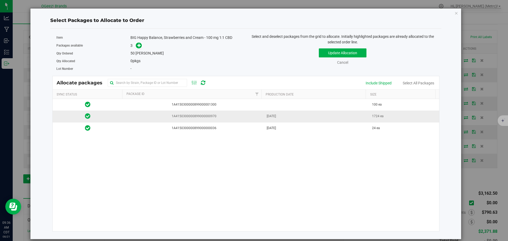
click at [257, 115] on span "1A4150300000899000000970" at bounding box center [193, 116] width 134 height 5
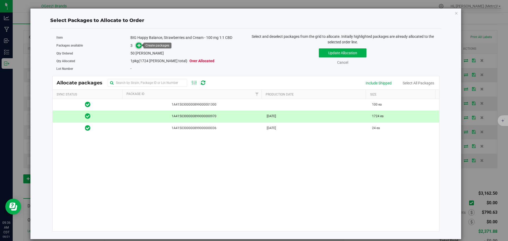
click at [141, 44] on span at bounding box center [139, 46] width 6 height 6
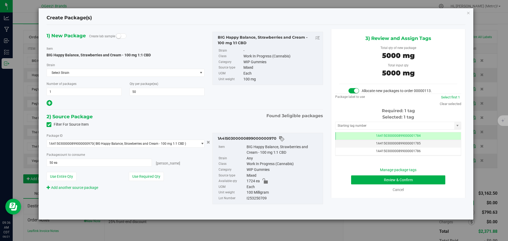
scroll to position [0, 0]
click at [427, 178] on button "Review & Confirm" at bounding box center [398, 179] width 94 height 9
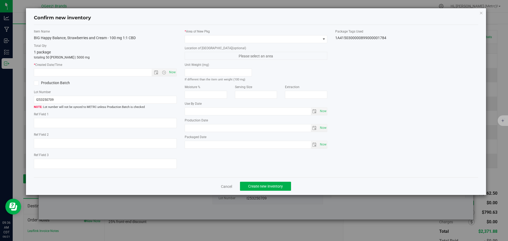
type input "Ethanol"
type input "[DATE]"
click at [172, 71] on span "Now" at bounding box center [172, 72] width 9 height 8
type input "8/21/2025 9:36 AM"
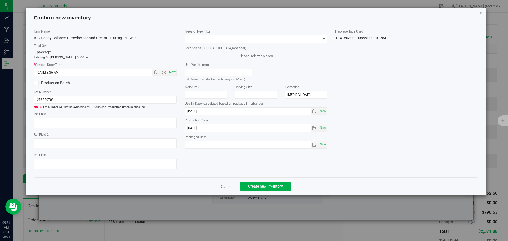
click at [198, 39] on span at bounding box center [253, 38] width 136 height 7
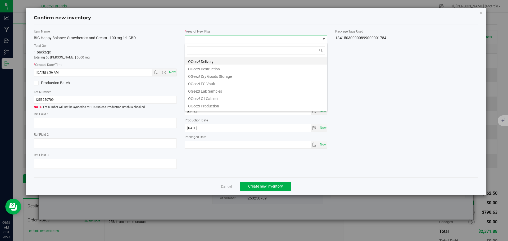
click at [210, 60] on li "OGeez! Delivery" at bounding box center [256, 60] width 142 height 7
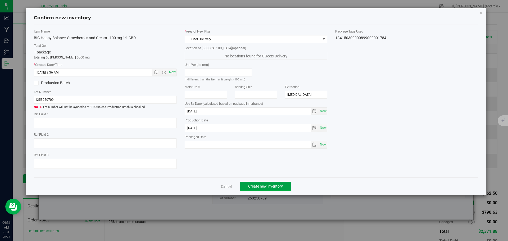
click at [278, 182] on button "Create new inventory" at bounding box center [265, 186] width 51 height 9
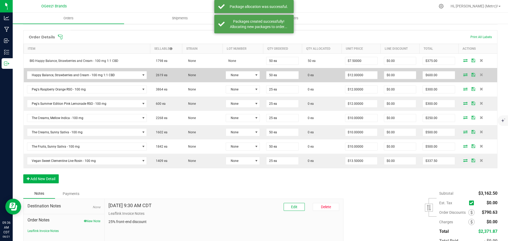
click at [463, 75] on icon at bounding box center [465, 74] width 4 height 3
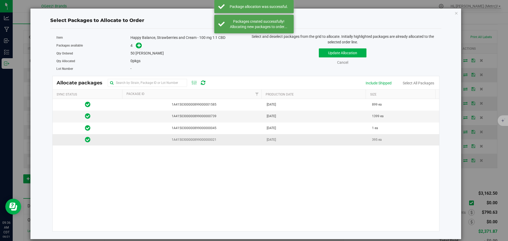
click at [292, 139] on td "Apr 10, 2025" at bounding box center [315, 139] width 105 height 11
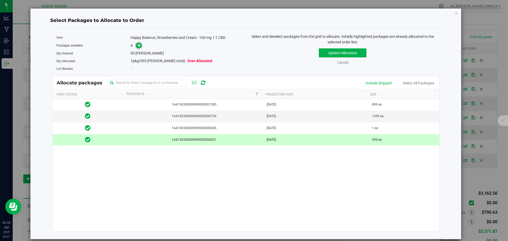
click at [140, 44] on icon at bounding box center [139, 45] width 4 height 4
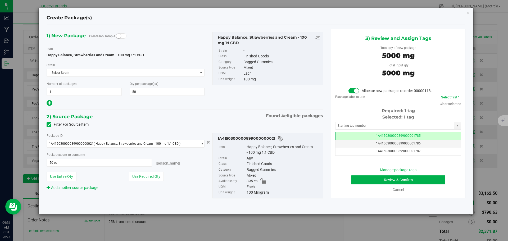
click at [411, 187] on div "Cancel" at bounding box center [397, 190] width 35 height 6
click at [422, 180] on button "Review & Confirm" at bounding box center [398, 179] width 94 height 9
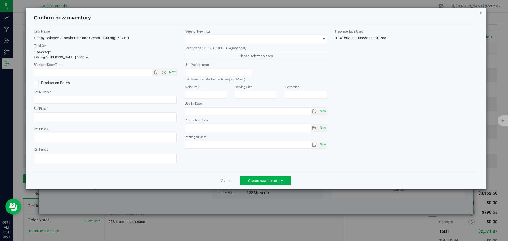
type input "Ethanol"
type input "[DATE]"
click at [174, 73] on span "Now" at bounding box center [172, 72] width 9 height 8
type input "8/21/2025 9:37 AM"
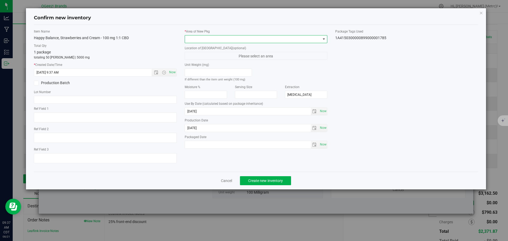
click at [192, 41] on span at bounding box center [253, 38] width 136 height 7
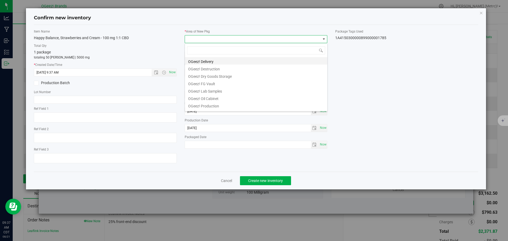
click at [214, 60] on li "OGeez! Delivery" at bounding box center [256, 60] width 142 height 7
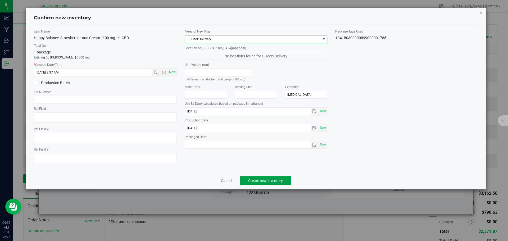
click at [281, 179] on span "Create new inventory" at bounding box center [265, 180] width 35 height 4
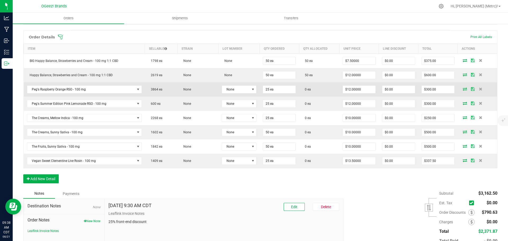
click at [462, 88] on icon at bounding box center [464, 88] width 4 height 3
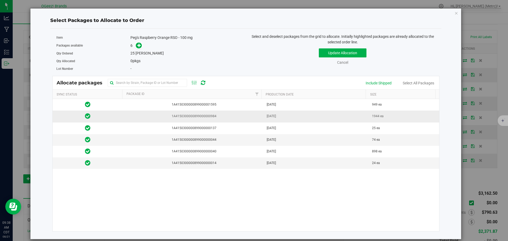
click at [298, 118] on td "Jul 23, 2025" at bounding box center [315, 116] width 105 height 12
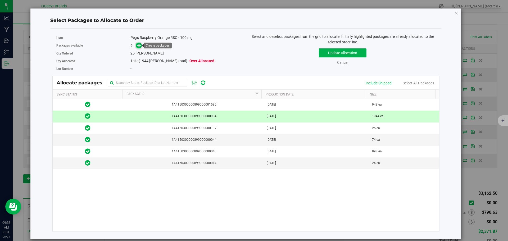
click at [140, 47] on icon at bounding box center [139, 45] width 4 height 4
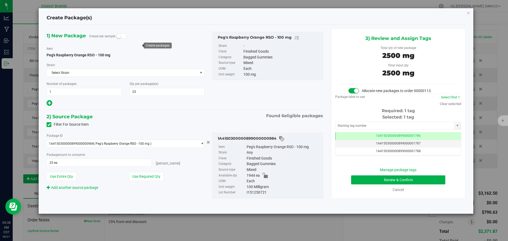
scroll to position [0, 0]
click at [419, 179] on button "Review & Confirm" at bounding box center [398, 179] width 94 height 9
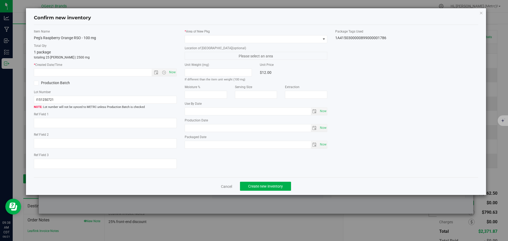
type input "Ethanol"
type input "[DATE]"
click at [172, 73] on span "Now" at bounding box center [172, 72] width 9 height 8
type input "8/21/2025 9:38 AM"
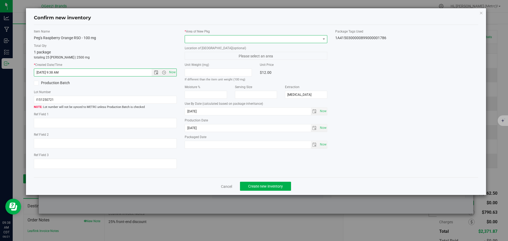
click at [196, 39] on span at bounding box center [253, 38] width 136 height 7
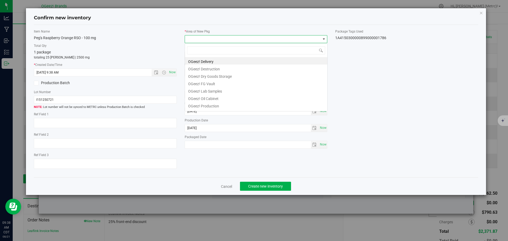
scroll to position [8, 143]
click at [212, 61] on li "OGeez! Delivery" at bounding box center [256, 60] width 142 height 7
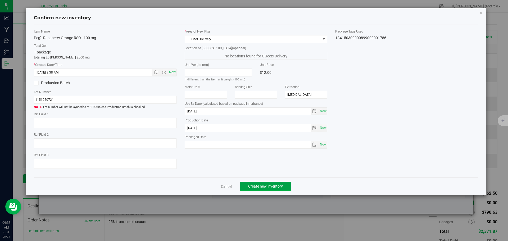
click at [275, 186] on span "Create new inventory" at bounding box center [265, 186] width 35 height 4
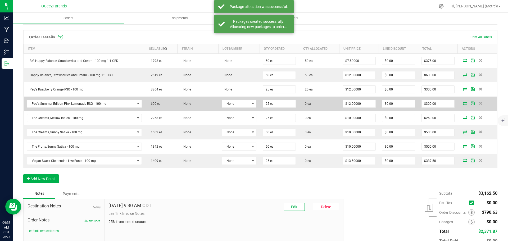
click at [463, 103] on span at bounding box center [464, 103] width 8 height 3
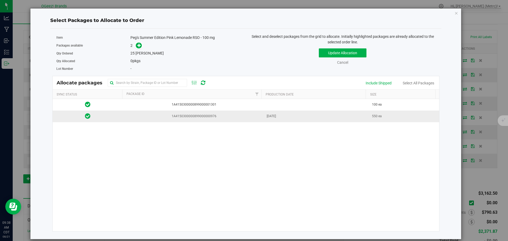
click at [397, 116] on td "550 ea" at bounding box center [403, 115] width 70 height 11
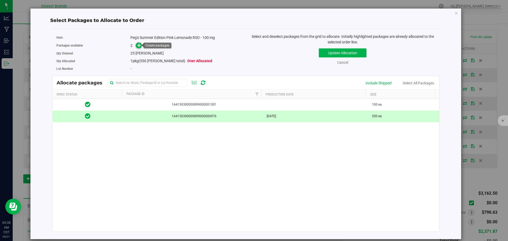
click at [137, 45] on icon at bounding box center [139, 45] width 4 height 4
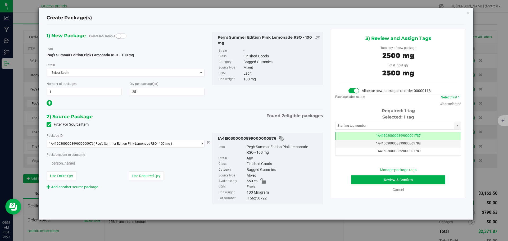
scroll to position [0, 0]
click at [402, 180] on button "Review & Confirm" at bounding box center [398, 179] width 94 height 9
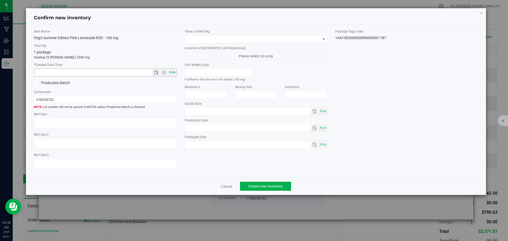
type input "ethanol"
type input "[DATE]"
click at [172, 72] on span "Now" at bounding box center [172, 72] width 9 height 8
type input "8/21/2025 9:38 AM"
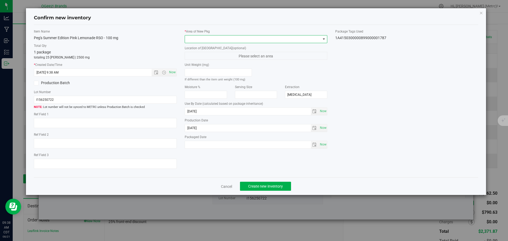
click at [213, 39] on span at bounding box center [253, 38] width 136 height 7
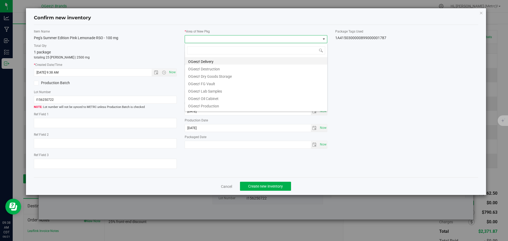
click at [223, 61] on li "OGeez! Delivery" at bounding box center [256, 60] width 142 height 7
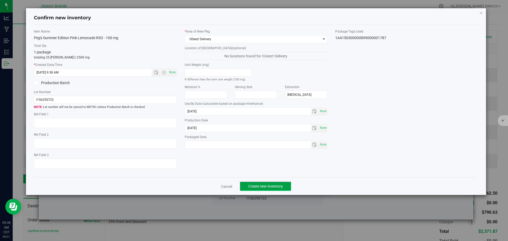
click at [264, 185] on span "Create new inventory" at bounding box center [265, 186] width 35 height 4
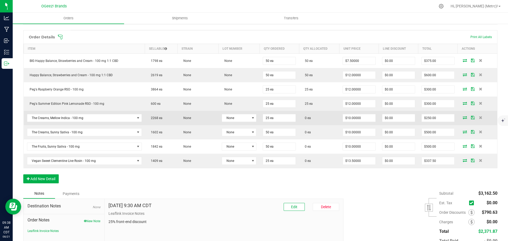
click at [462, 118] on icon at bounding box center [464, 117] width 4 height 3
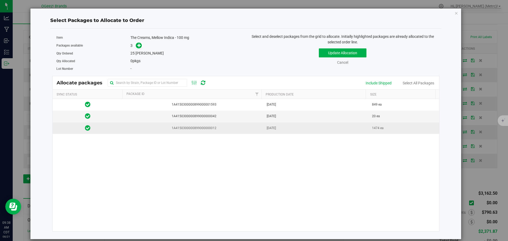
click at [339, 130] on td "May 08, 2025" at bounding box center [315, 127] width 105 height 11
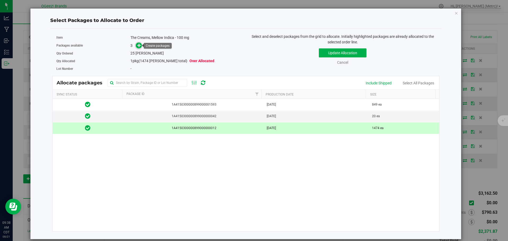
click at [138, 46] on icon at bounding box center [139, 45] width 4 height 4
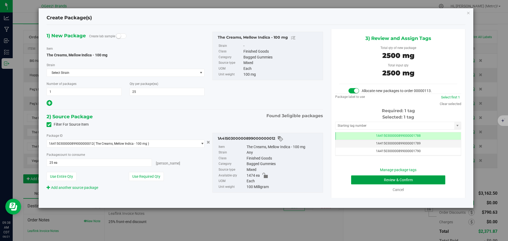
click at [425, 176] on button "Review & Confirm" at bounding box center [398, 179] width 94 height 9
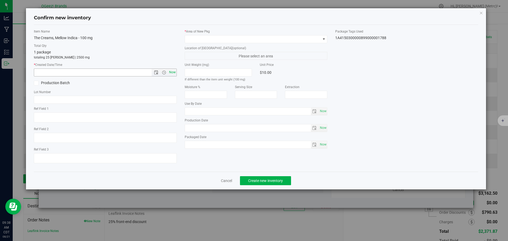
click at [174, 74] on span "Now" at bounding box center [172, 72] width 9 height 8
type input "8/21/2025 9:38 AM"
type input "Ethanol"
type input "[DATE]"
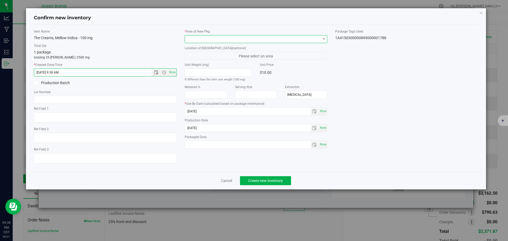
click at [205, 38] on span at bounding box center [253, 38] width 136 height 7
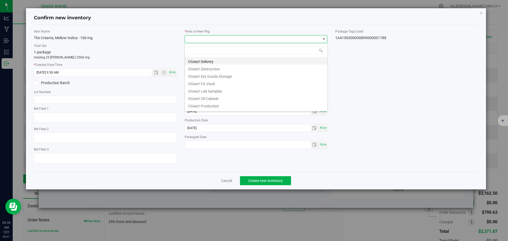
click at [212, 58] on li "OGeez! Delivery" at bounding box center [256, 60] width 142 height 7
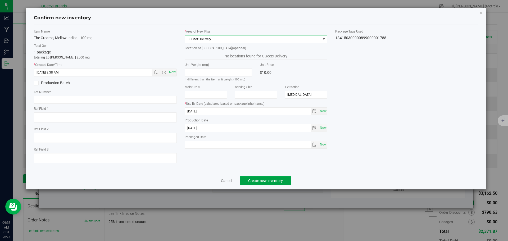
click at [252, 179] on span "Create new inventory" at bounding box center [265, 180] width 35 height 4
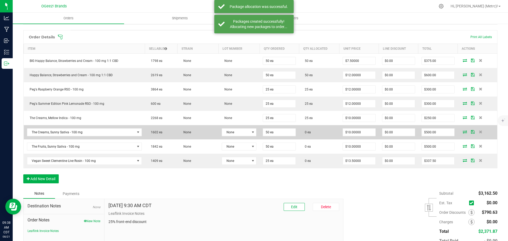
click at [462, 130] on icon at bounding box center [464, 131] width 4 height 3
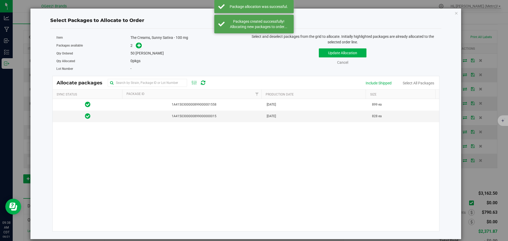
drag, startPoint x: 462, startPoint y: 133, endPoint x: 406, endPoint y: 150, distance: 58.3
click at [406, 150] on div "1A4150300000899000001558 Jul 30, 2025 899 ea 1A4150300000899000000015 Apr 30, 2…" at bounding box center [246, 165] width 386 height 132
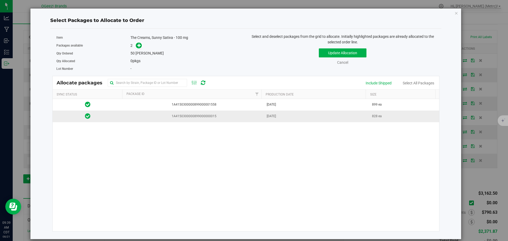
click at [309, 117] on td "Apr 30, 2025" at bounding box center [315, 115] width 105 height 11
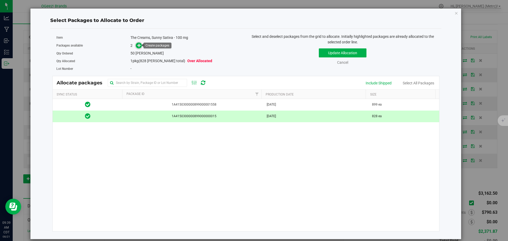
click at [140, 45] on icon at bounding box center [139, 45] width 4 height 4
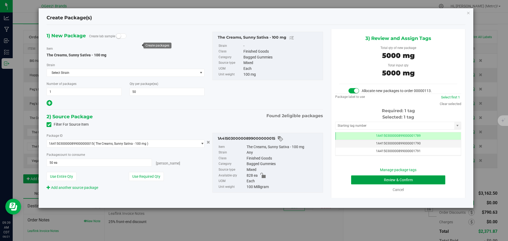
click at [422, 177] on button "Review & Confirm" at bounding box center [398, 179] width 94 height 9
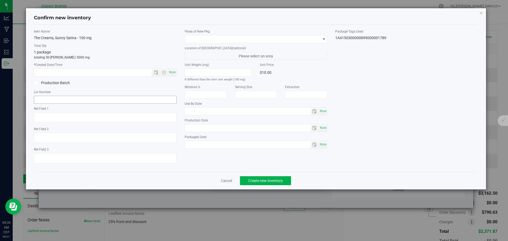
type input "Ethanol"
type input "[DATE]"
drag, startPoint x: 171, startPoint y: 72, endPoint x: 184, endPoint y: 55, distance: 21.5
click at [172, 72] on span "Now" at bounding box center [172, 72] width 9 height 8
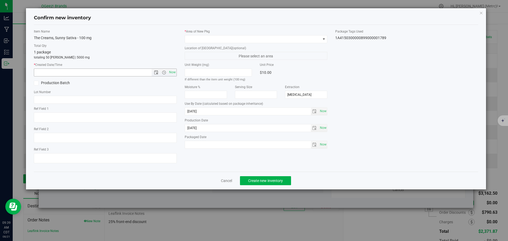
type input "8/21/2025 9:39 AM"
click at [195, 40] on span at bounding box center [253, 38] width 136 height 7
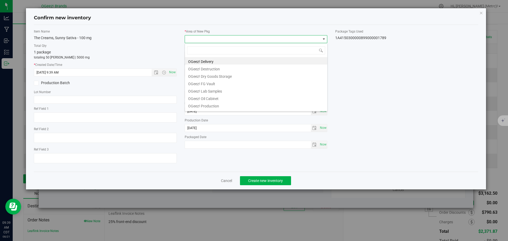
click at [203, 60] on li "OGeez! Delivery" at bounding box center [256, 60] width 142 height 7
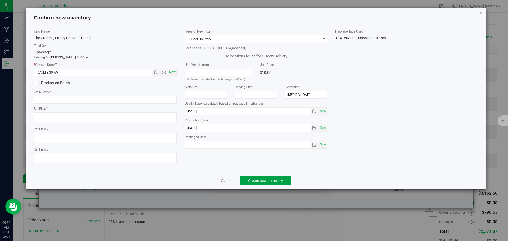
click at [249, 180] on span "Create new inventory" at bounding box center [265, 180] width 35 height 4
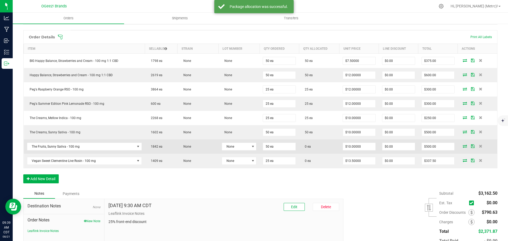
click at [462, 145] on icon at bounding box center [464, 145] width 4 height 3
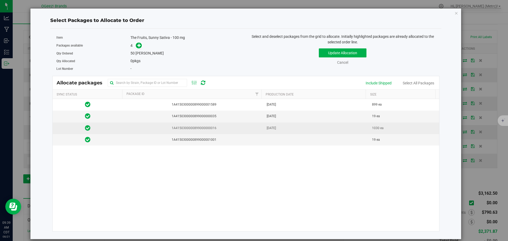
click at [376, 131] on td "1030 ea" at bounding box center [403, 128] width 70 height 12
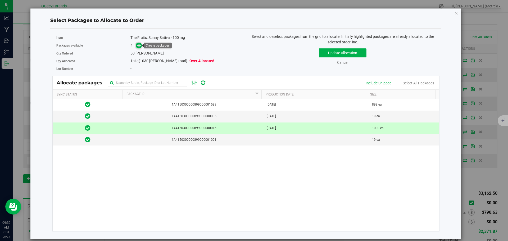
click at [138, 43] on icon at bounding box center [139, 45] width 4 height 4
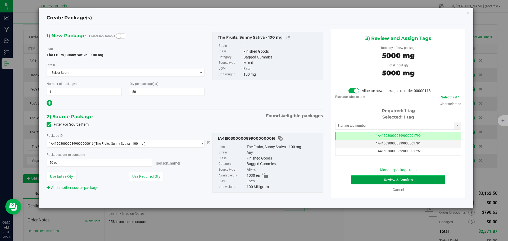
click at [356, 176] on button "Review & Confirm" at bounding box center [398, 179] width 94 height 9
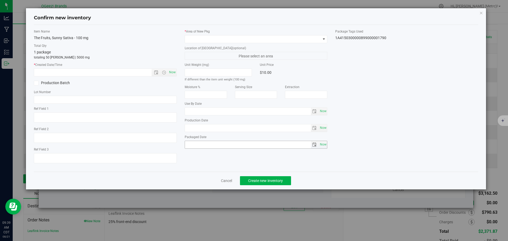
type input "Ethanol"
type input "[DATE]"
click at [170, 70] on span "Now" at bounding box center [172, 72] width 9 height 8
type input "8/21/2025 9:39 AM"
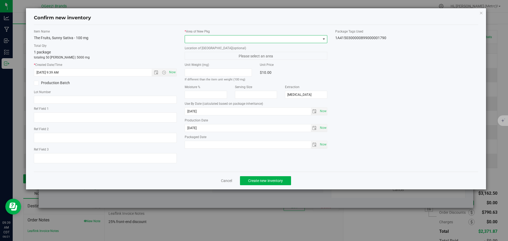
click at [199, 39] on span at bounding box center [253, 38] width 136 height 7
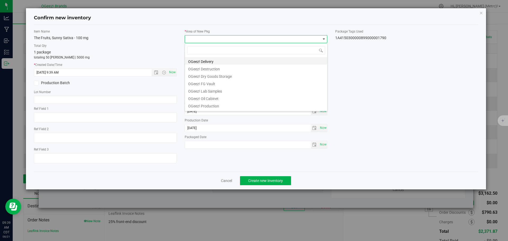
click at [209, 61] on li "OGeez! Delivery" at bounding box center [256, 60] width 142 height 7
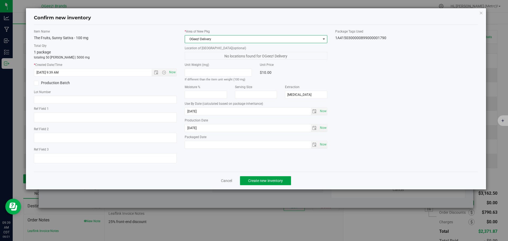
click at [277, 181] on span "Create new inventory" at bounding box center [265, 180] width 35 height 4
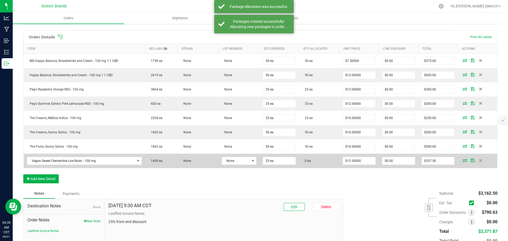
click at [462, 160] on icon at bounding box center [464, 160] width 4 height 3
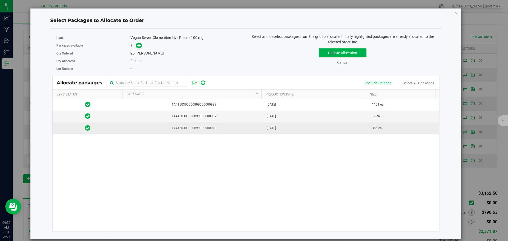
click at [283, 133] on td "Apr 16, 2025" at bounding box center [315, 127] width 105 height 11
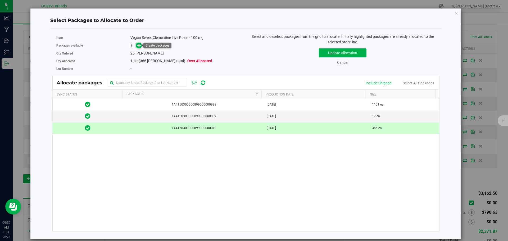
click at [138, 47] on icon at bounding box center [139, 45] width 4 height 4
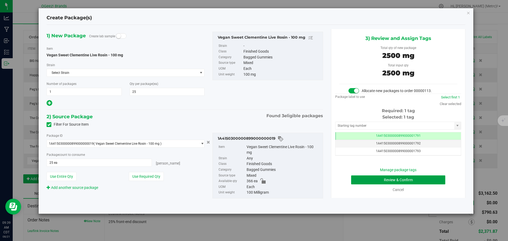
click at [394, 178] on button "Review & Confirm" at bounding box center [398, 179] width 94 height 9
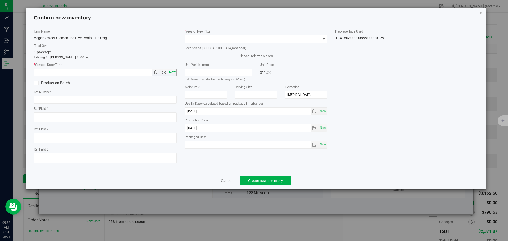
click at [172, 70] on span "Now" at bounding box center [172, 72] width 9 height 8
type input "8/21/2025 9:39 AM"
click at [224, 39] on span at bounding box center [253, 38] width 136 height 7
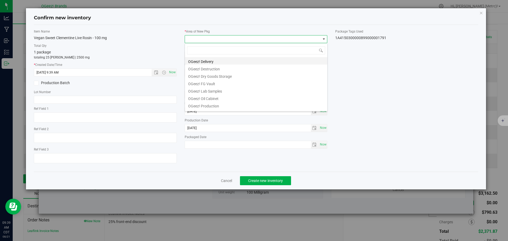
click at [235, 62] on li "OGeez! Delivery" at bounding box center [256, 60] width 142 height 7
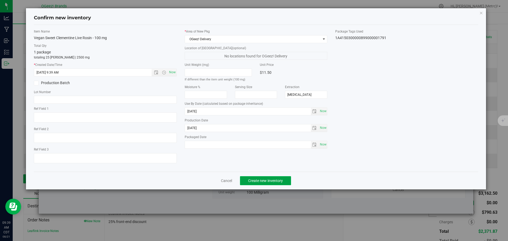
click at [279, 180] on span "Create new inventory" at bounding box center [265, 180] width 35 height 4
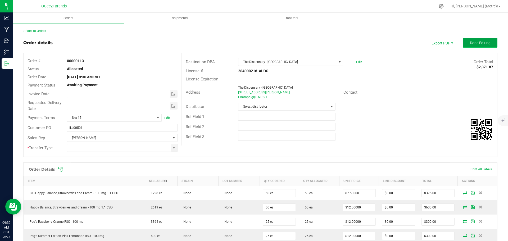
click at [470, 44] on span "Done Editing" at bounding box center [479, 43] width 21 height 4
click at [172, 149] on span at bounding box center [174, 148] width 4 height 4
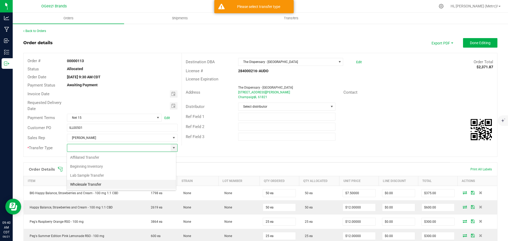
click at [107, 183] on li "Wholesale Transfer" at bounding box center [121, 184] width 109 height 9
type input "Wholesale Transfer"
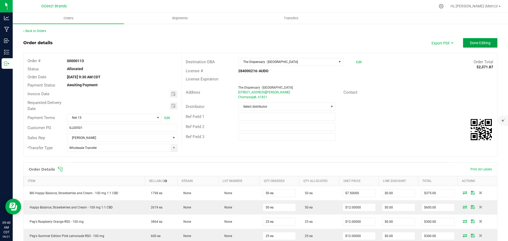
click at [487, 42] on button "Done Editing" at bounding box center [480, 43] width 34 height 10
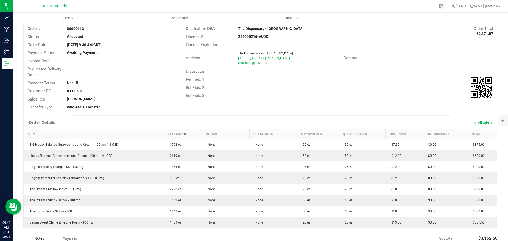
click at [472, 122] on span "Print All Labels" at bounding box center [480, 123] width 21 height 4
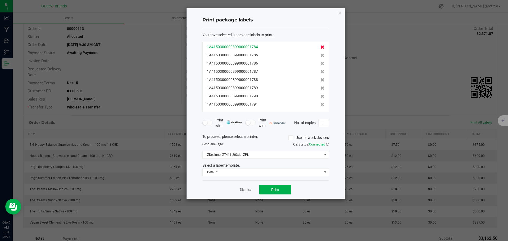
click at [320, 47] on icon at bounding box center [322, 47] width 4 height 4
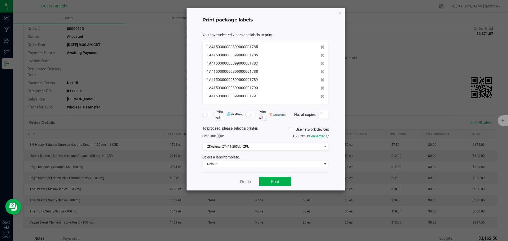
click at [320, 47] on icon at bounding box center [322, 47] width 4 height 4
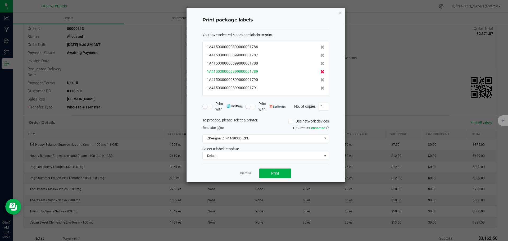
click at [320, 71] on icon at bounding box center [322, 72] width 4 height 4
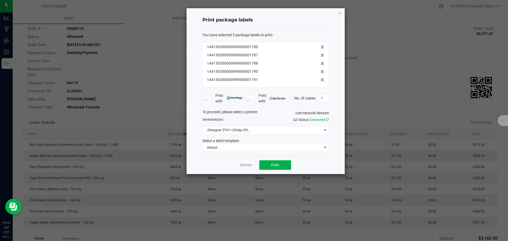
click at [320, 71] on icon at bounding box center [322, 72] width 4 height 4
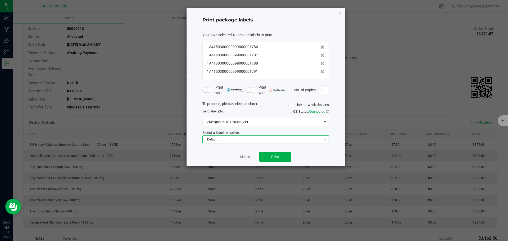
click at [294, 139] on span "Default" at bounding box center [261, 139] width 119 height 7
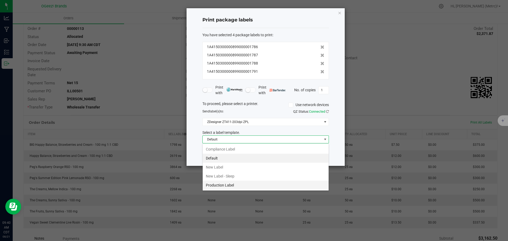
click at [244, 184] on li "Production Label" at bounding box center [265, 185] width 126 height 9
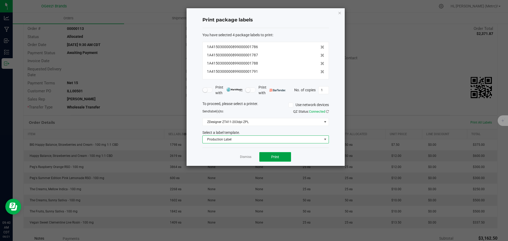
click at [274, 156] on span "Print" at bounding box center [275, 157] width 8 height 4
click at [265, 140] on span "Production Label" at bounding box center [261, 139] width 119 height 7
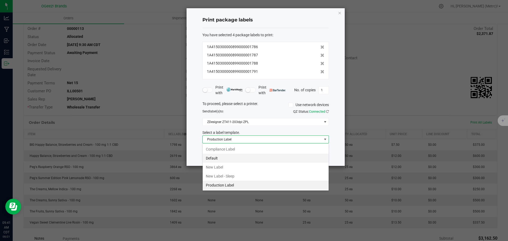
scroll to position [8, 126]
click at [238, 166] on li "New Label" at bounding box center [265, 167] width 126 height 9
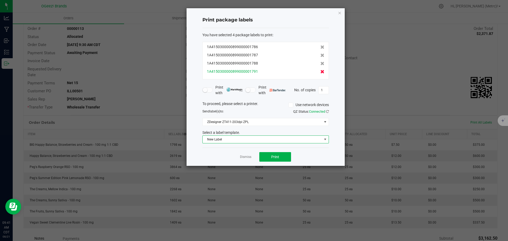
click at [320, 70] on icon at bounding box center [322, 72] width 4 height 4
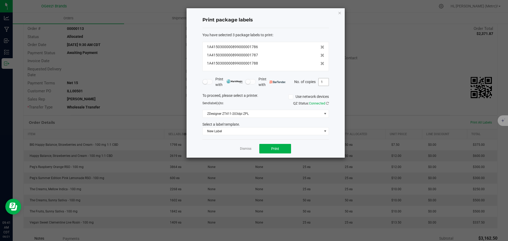
click at [323, 85] on div "Print with Print with No. of copies 1" at bounding box center [265, 81] width 126 height 11
click at [322, 82] on input "1" at bounding box center [323, 81] width 10 height 7
type input "25"
click at [273, 151] on button "Print" at bounding box center [275, 149] width 32 height 10
click at [339, 13] on icon "button" at bounding box center [340, 13] width 4 height 6
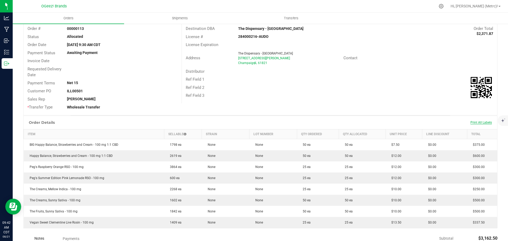
click at [476, 122] on span "Print All Labels" at bounding box center [480, 123] width 21 height 4
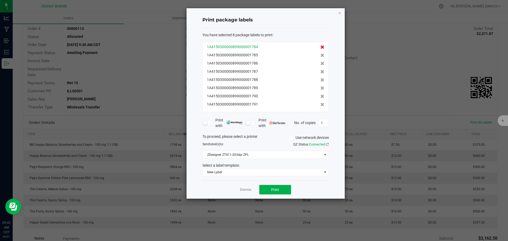
click at [320, 47] on icon at bounding box center [322, 47] width 4 height 4
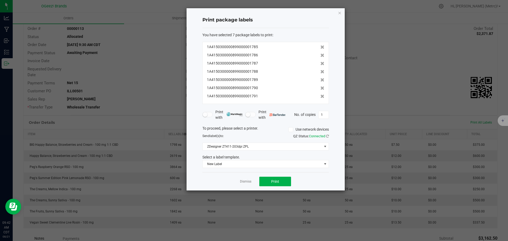
click at [320, 47] on icon at bounding box center [322, 47] width 4 height 4
click at [320, 53] on icon at bounding box center [322, 55] width 4 height 4
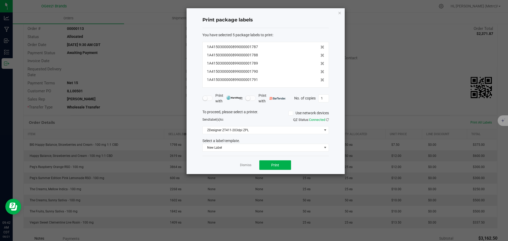
click at [320, 47] on icon at bounding box center [322, 47] width 4 height 4
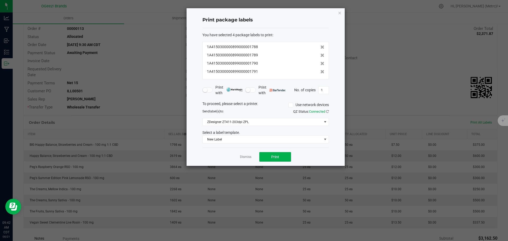
click at [320, 47] on icon at bounding box center [322, 47] width 4 height 4
click at [320, 53] on icon at bounding box center [322, 55] width 4 height 4
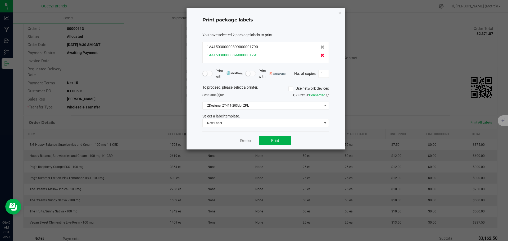
click at [320, 47] on icon at bounding box center [322, 47] width 4 height 4
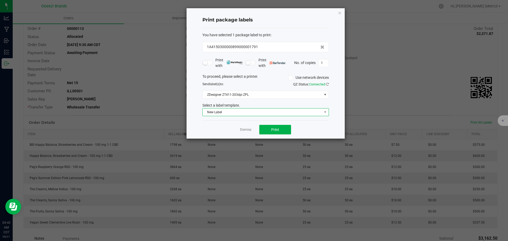
click at [296, 114] on span "New Label" at bounding box center [261, 111] width 119 height 7
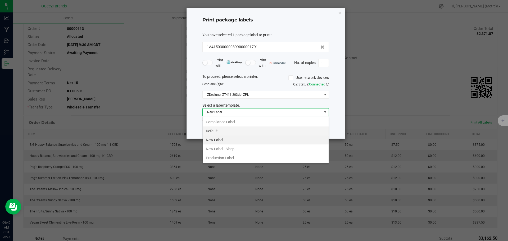
click at [272, 129] on li "Default" at bounding box center [265, 130] width 126 height 9
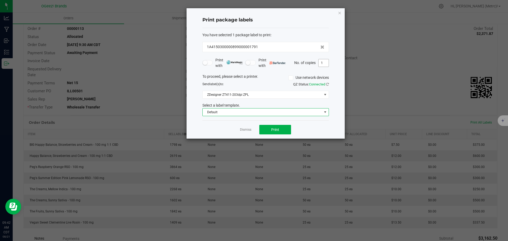
click at [320, 63] on input "1" at bounding box center [323, 62] width 10 height 7
type input "25"
click at [278, 132] on span "Print" at bounding box center [275, 129] width 8 height 4
click at [341, 15] on icon "button" at bounding box center [340, 13] width 4 height 6
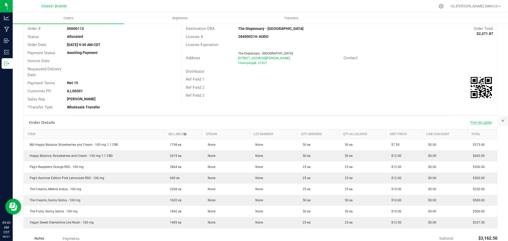
click at [478, 122] on span "Print All Labels" at bounding box center [480, 123] width 21 height 4
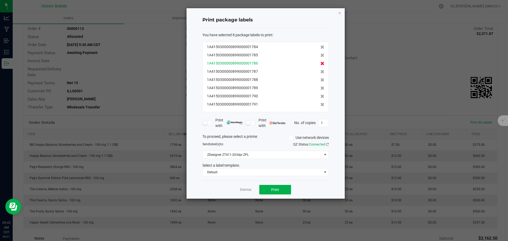
click at [320, 62] on icon at bounding box center [322, 64] width 4 height 4
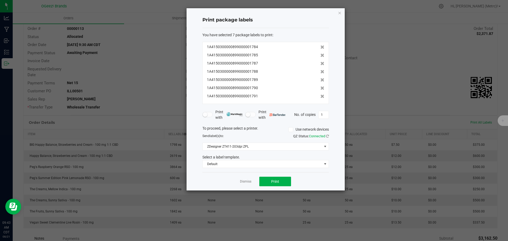
click at [320, 62] on icon at bounding box center [322, 64] width 4 height 4
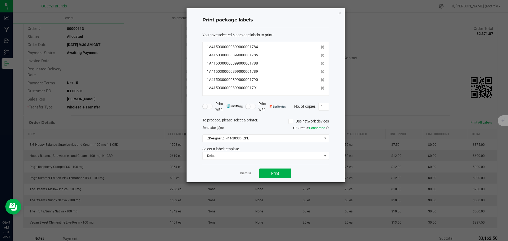
click at [320, 62] on icon at bounding box center [322, 64] width 4 height 4
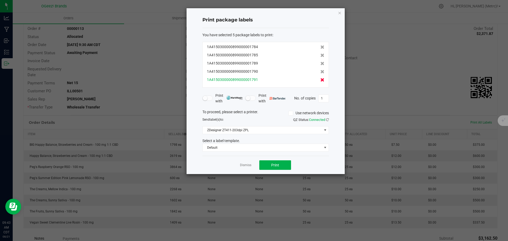
click at [320, 81] on icon at bounding box center [322, 80] width 4 height 4
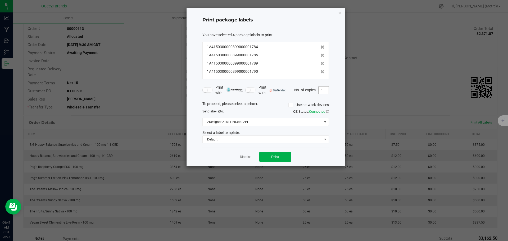
click at [322, 92] on input "1" at bounding box center [323, 89] width 10 height 7
click at [298, 142] on span "Default" at bounding box center [261, 139] width 119 height 7
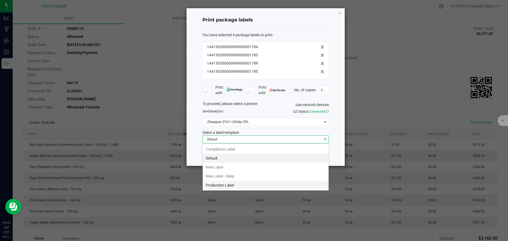
click at [234, 187] on li "Production Label" at bounding box center [265, 185] width 126 height 9
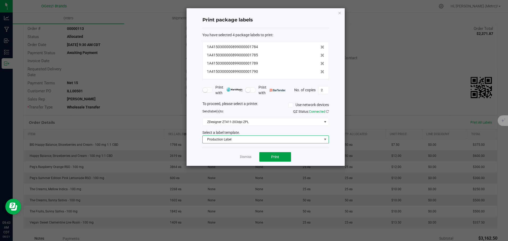
click at [277, 161] on button "Print" at bounding box center [275, 157] width 32 height 10
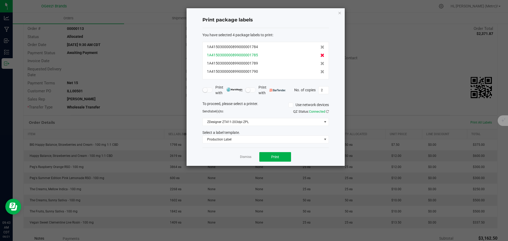
click at [320, 56] on icon at bounding box center [322, 55] width 4 height 4
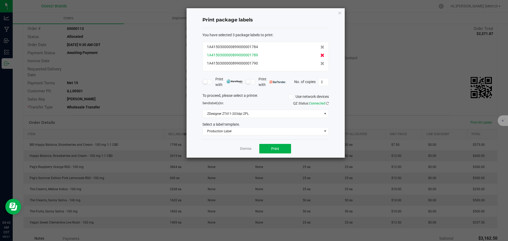
click at [320, 55] on icon at bounding box center [322, 55] width 4 height 4
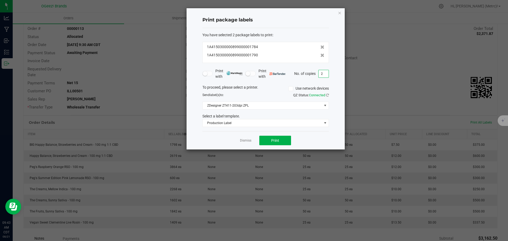
click at [320, 73] on input "2" at bounding box center [323, 73] width 10 height 7
type input "50"
click at [250, 124] on span "Production Label" at bounding box center [261, 122] width 119 height 7
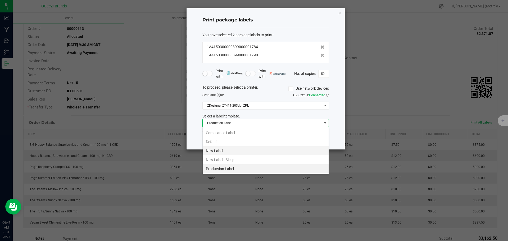
click at [246, 150] on li "New Label" at bounding box center [265, 150] width 126 height 9
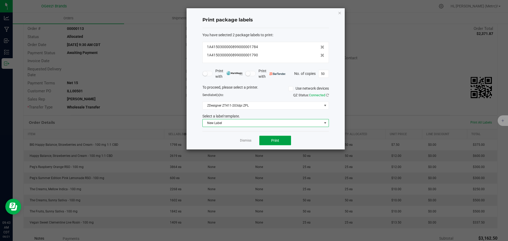
click at [285, 142] on button "Print" at bounding box center [275, 141] width 32 height 10
click at [340, 12] on icon "button" at bounding box center [340, 13] width 4 height 6
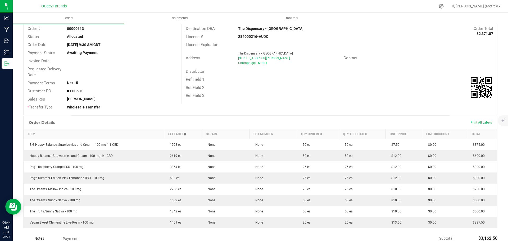
click at [473, 122] on span "Print All Labels" at bounding box center [480, 123] width 21 height 4
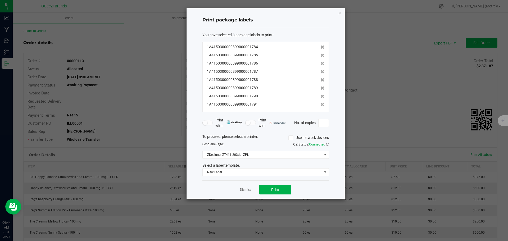
scroll to position [32, 0]
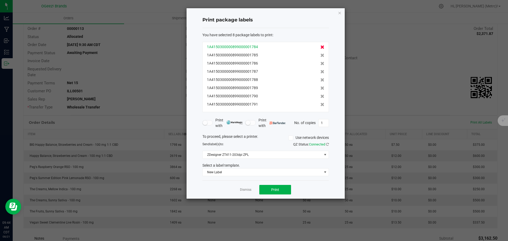
click at [320, 46] on icon at bounding box center [322, 47] width 4 height 4
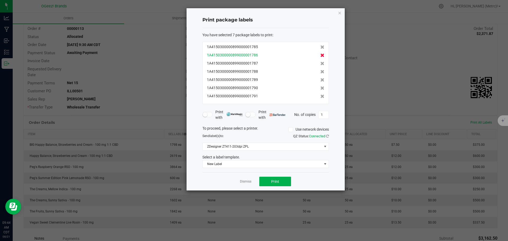
click at [320, 56] on icon at bounding box center [322, 55] width 4 height 4
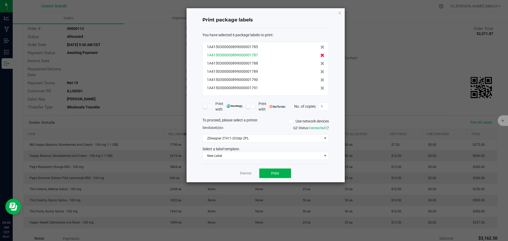
click at [320, 56] on icon at bounding box center [322, 55] width 4 height 4
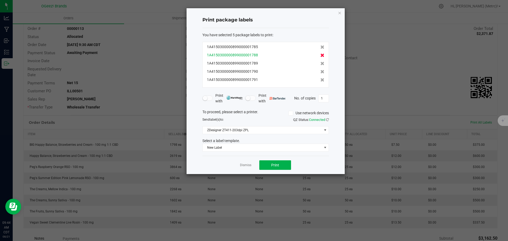
click at [320, 56] on icon at bounding box center [322, 55] width 4 height 4
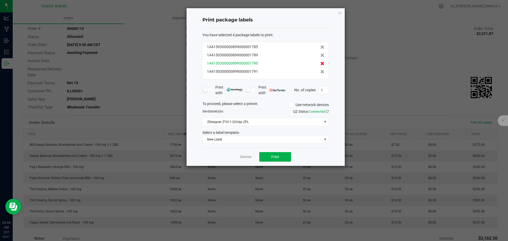
click at [320, 62] on icon at bounding box center [322, 64] width 4 height 4
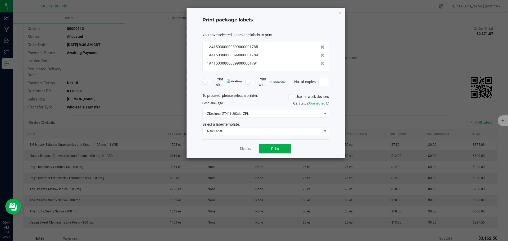
click at [320, 62] on icon at bounding box center [322, 64] width 4 height 4
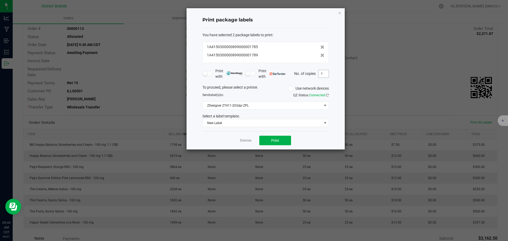
click at [325, 75] on input "1" at bounding box center [323, 73] width 10 height 7
type input "2"
type input "50"
click at [270, 120] on span "New Label" at bounding box center [261, 122] width 119 height 7
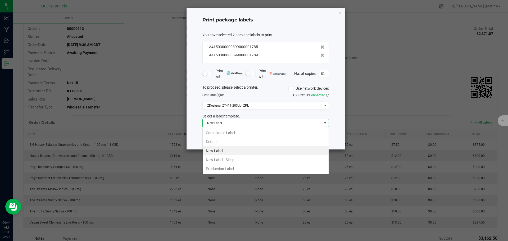
scroll to position [8, 126]
click at [247, 139] on li "Default" at bounding box center [265, 141] width 126 height 9
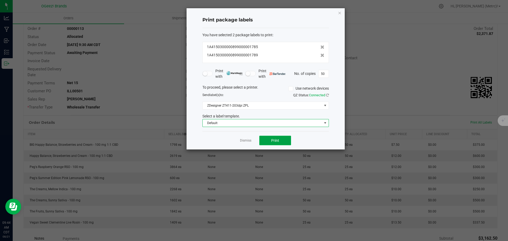
click at [270, 140] on button "Print" at bounding box center [275, 141] width 32 height 10
click at [338, 14] on icon "button" at bounding box center [340, 13] width 4 height 6
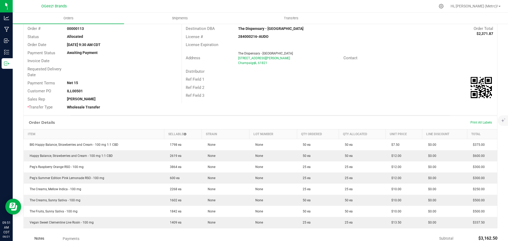
click at [472, 120] on div "Print All Labels" at bounding box center [480, 122] width 27 height 11
click at [473, 122] on span "Print All Labels" at bounding box center [480, 123] width 21 height 4
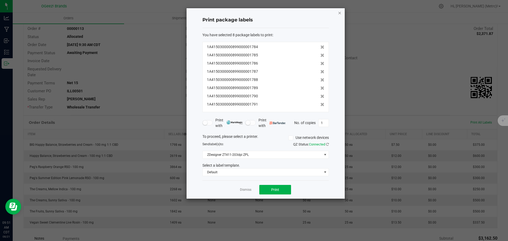
click at [340, 12] on icon "button" at bounding box center [340, 13] width 4 height 6
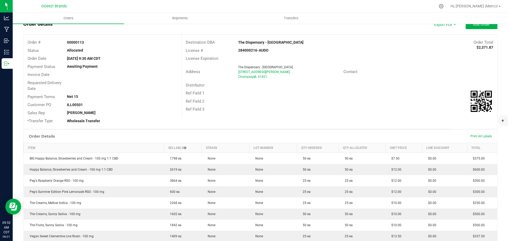
scroll to position [0, 0]
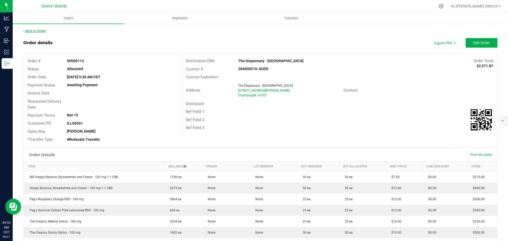
click at [41, 31] on link "Back to Orders" at bounding box center [34, 31] width 23 height 4
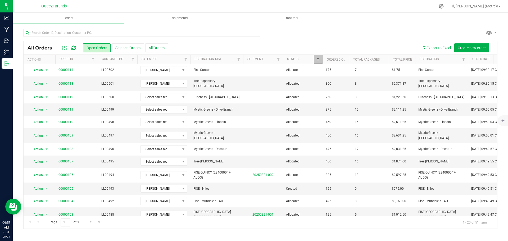
click at [316, 57] on span "Filter" at bounding box center [318, 59] width 4 height 4
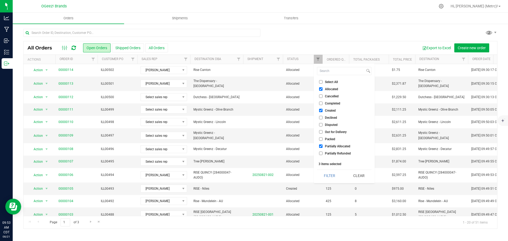
click at [319, 89] on input "Allocated" at bounding box center [320, 88] width 3 height 3
checkbox input "false"
click at [320, 147] on input "Partially Allocated" at bounding box center [320, 145] width 3 height 3
checkbox input "false"
click at [329, 169] on div "Select All Allocated Cancelled Completed Created Declined Disputed Out for Deli…" at bounding box center [343, 123] width 61 height 119
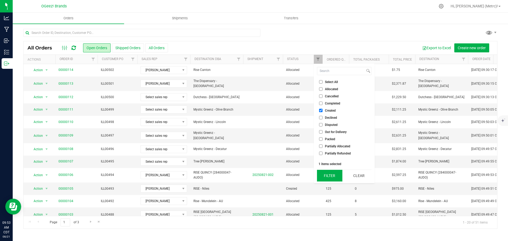
click at [328, 175] on button "Filter" at bounding box center [329, 176] width 25 height 12
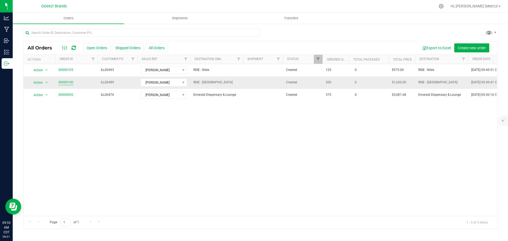
click at [66, 84] on link "00000100" at bounding box center [65, 82] width 15 height 5
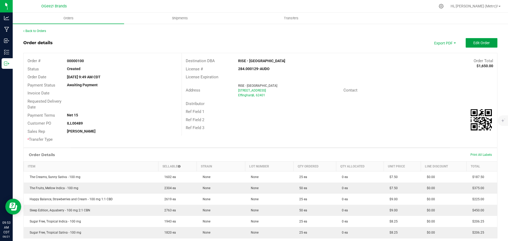
click at [486, 43] on button "Edit Order" at bounding box center [481, 43] width 32 height 10
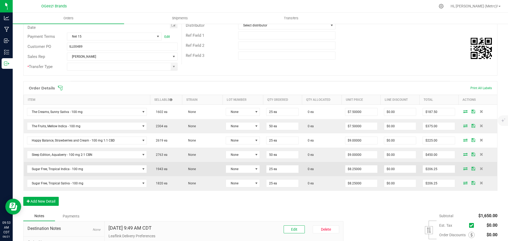
scroll to position [106, 0]
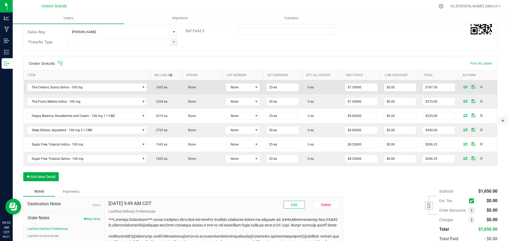
click at [460, 89] on td at bounding box center [477, 87] width 39 height 15
click at [463, 88] on icon at bounding box center [465, 86] width 4 height 3
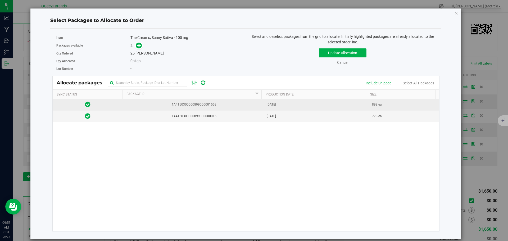
drag, startPoint x: 232, startPoint y: 114, endPoint x: 220, endPoint y: 103, distance: 16.5
click at [231, 114] on span "1A4150300000899000000015" at bounding box center [193, 116] width 134 height 5
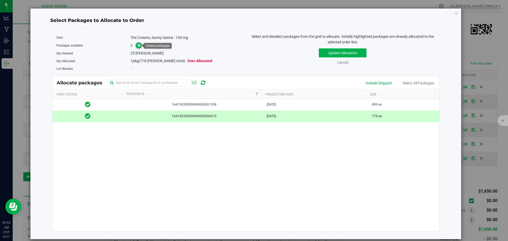
click at [141, 44] on icon at bounding box center [139, 45] width 4 height 4
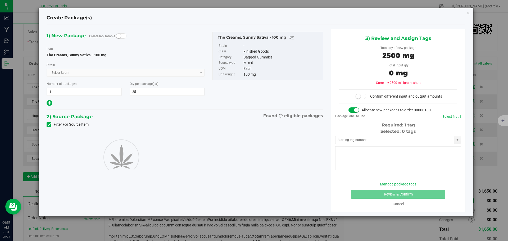
type input "25"
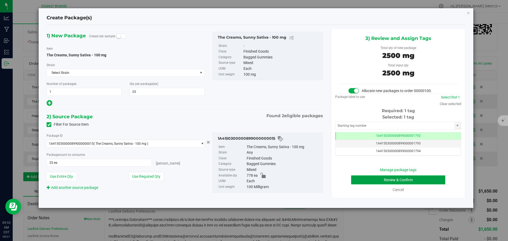
click at [415, 181] on button "Review & Confirm" at bounding box center [398, 179] width 94 height 9
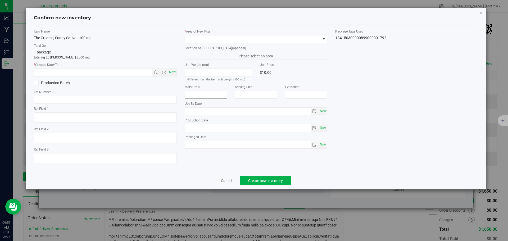
type input "[MEDICAL_DATA]"
type input "2026-04-29"
type input "2025-04-30"
click at [174, 73] on span "Now" at bounding box center [172, 72] width 9 height 8
type input "8/21/2025 9:53 AM"
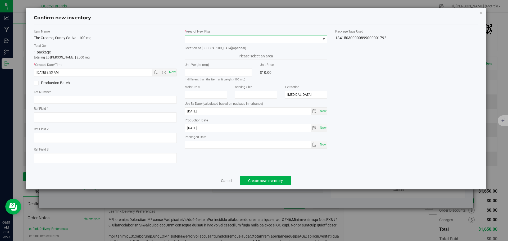
click at [289, 38] on span at bounding box center [253, 38] width 136 height 7
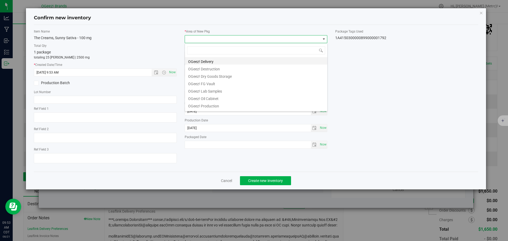
click at [276, 61] on li "OGeez! Delivery" at bounding box center [256, 60] width 142 height 7
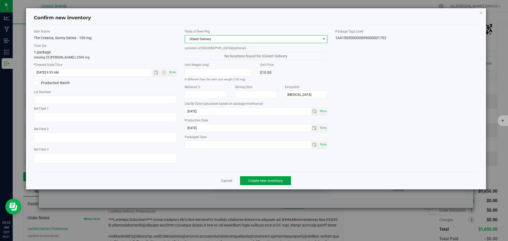
click at [270, 178] on span "Create new inventory" at bounding box center [265, 180] width 35 height 4
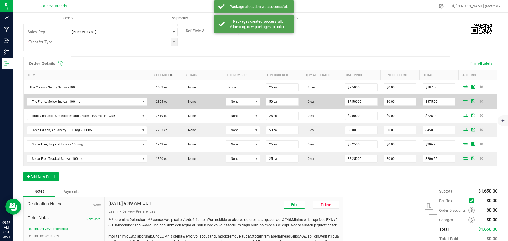
click at [463, 100] on icon at bounding box center [465, 100] width 4 height 3
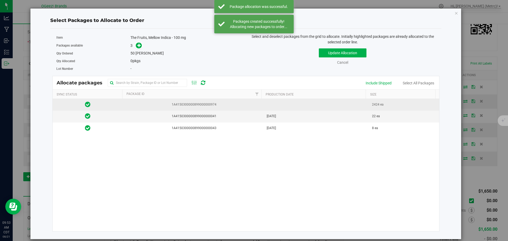
click at [333, 105] on td at bounding box center [315, 105] width 105 height 12
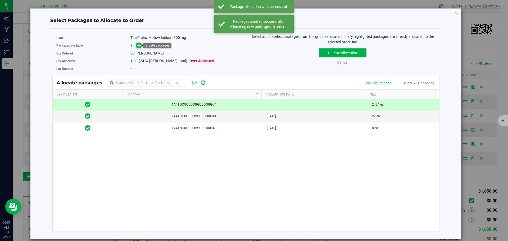
click at [139, 44] on icon at bounding box center [139, 45] width 4 height 4
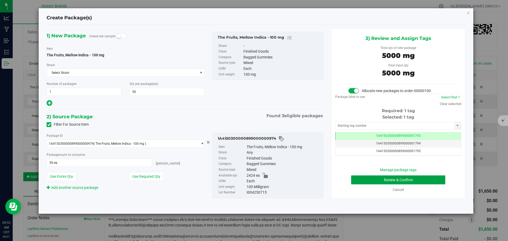
click at [430, 179] on button "Review & Confirm" at bounding box center [398, 179] width 94 height 9
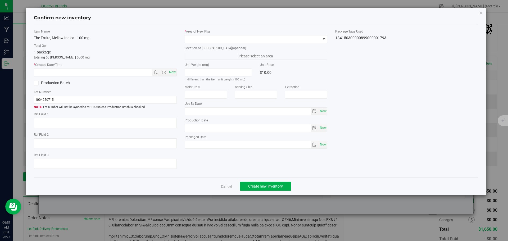
type input "[MEDICAL_DATA]"
type input "[DATE]"
click at [174, 73] on span "Now" at bounding box center [172, 72] width 9 height 8
type input "8/21/2025 9:53 AM"
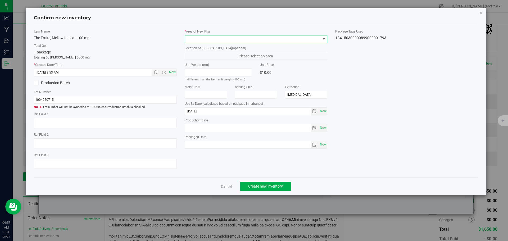
click at [193, 43] on span at bounding box center [253, 38] width 136 height 7
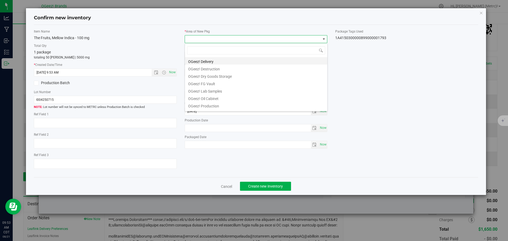
click at [201, 61] on li "OGeez! Delivery" at bounding box center [256, 60] width 142 height 7
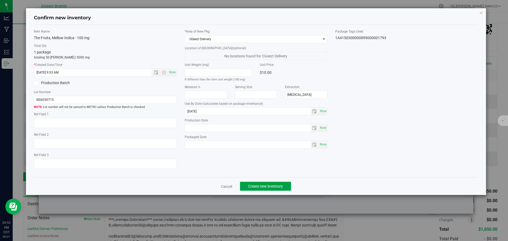
click at [271, 183] on button "Create new inventory" at bounding box center [265, 186] width 51 height 9
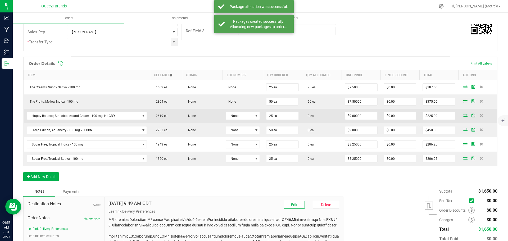
click at [463, 116] on icon at bounding box center [465, 115] width 4 height 3
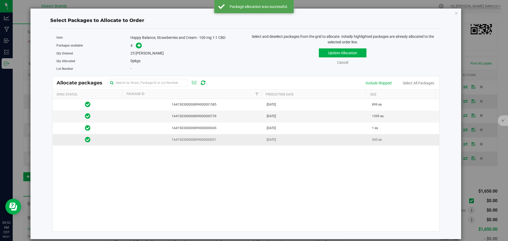
click at [263, 136] on td "Apr 10, 2025" at bounding box center [315, 139] width 105 height 11
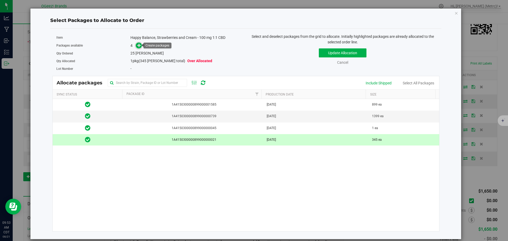
click at [141, 44] on icon at bounding box center [139, 45] width 4 height 4
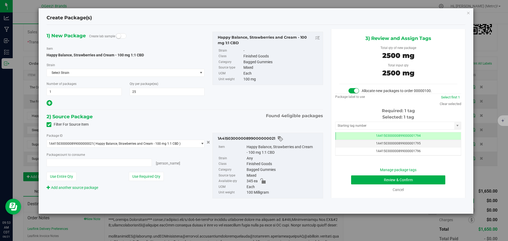
type input "25 ea"
click at [396, 179] on button "Review & Confirm" at bounding box center [398, 179] width 94 height 9
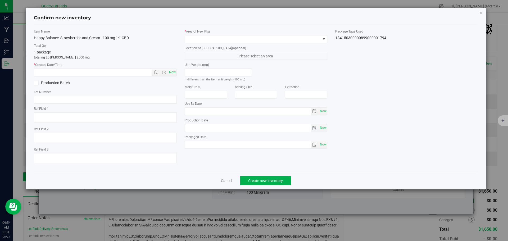
type input "[MEDICAL_DATA]"
type input "2026-04-09"
type input "2025-04-10"
click at [173, 72] on span "Now" at bounding box center [172, 72] width 9 height 8
type input "8/21/2025 9:54 AM"
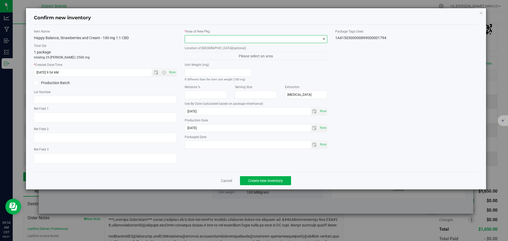
click at [202, 39] on span at bounding box center [253, 38] width 136 height 7
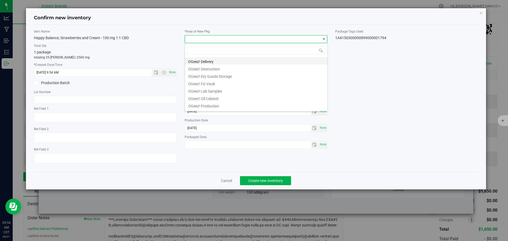
click at [221, 61] on li "OGeez! Delivery" at bounding box center [256, 60] width 142 height 7
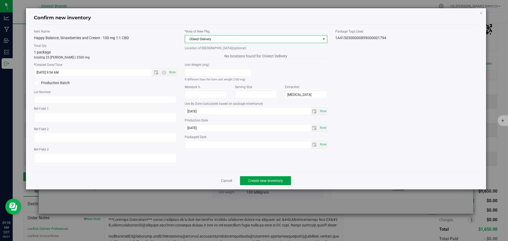
click at [282, 180] on span "Create new inventory" at bounding box center [265, 180] width 35 height 4
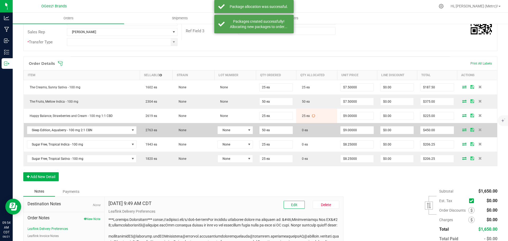
click at [462, 128] on icon at bounding box center [464, 129] width 4 height 3
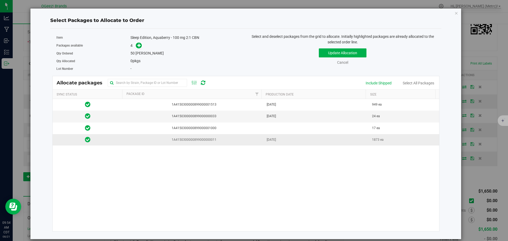
click at [219, 141] on span "1A4150300000899000000011" at bounding box center [193, 139] width 134 height 5
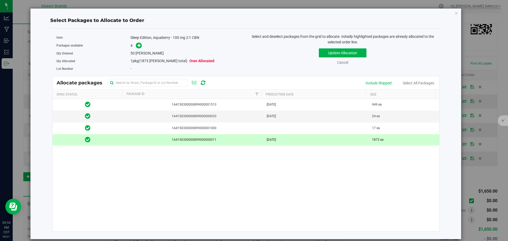
click at [135, 48] on span at bounding box center [137, 46] width 8 height 6
click at [137, 47] on span at bounding box center [139, 46] width 6 height 6
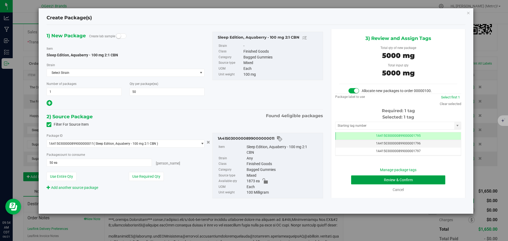
click at [423, 178] on button "Review & Confirm" at bounding box center [398, 179] width 94 height 9
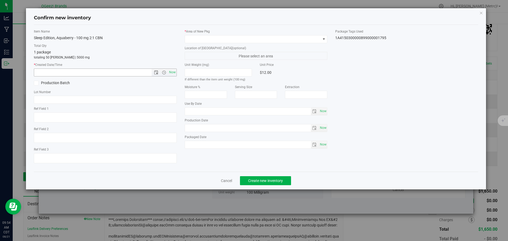
type input "[MEDICAL_DATA]"
type input "2026-05-11"
type input "2025-05-12"
click at [171, 71] on span "Now" at bounding box center [172, 72] width 9 height 8
type input "8/21/2025 9:54 AM"
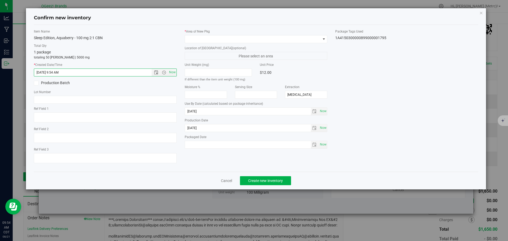
click at [195, 43] on div "* Area of New Pkg Location of New Pkg (optional) Please select an area Unit Wei…" at bounding box center [256, 90] width 151 height 122
click at [195, 42] on div "* Area of New Pkg Location of New Pkg (optional) Please select an area Unit Wei…" at bounding box center [256, 90] width 151 height 122
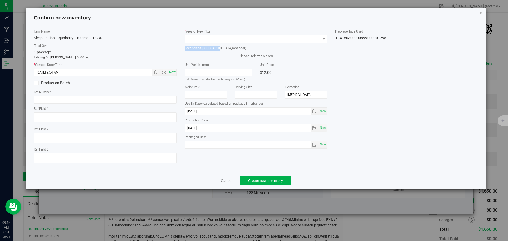
click at [198, 41] on span at bounding box center [253, 38] width 136 height 7
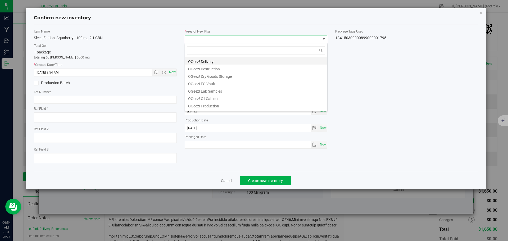
click at [195, 61] on li "OGeez! Delivery" at bounding box center [256, 60] width 142 height 7
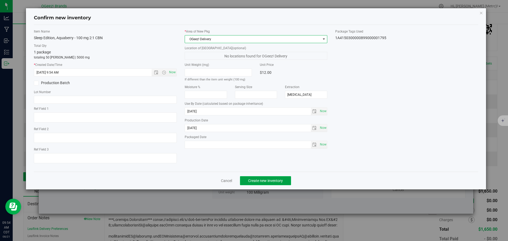
click at [270, 180] on span "Create new inventory" at bounding box center [265, 180] width 35 height 4
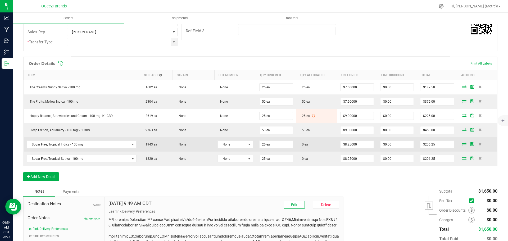
click at [462, 143] on icon at bounding box center [464, 143] width 4 height 3
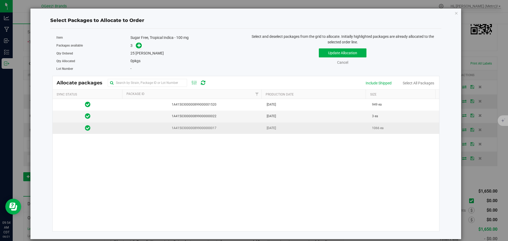
click at [299, 129] on td "[DATE]" at bounding box center [315, 127] width 105 height 11
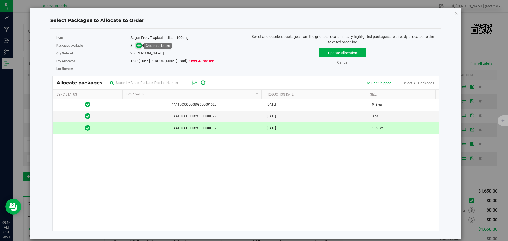
click at [140, 43] on icon at bounding box center [139, 45] width 4 height 4
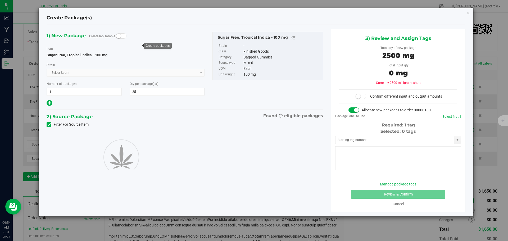
type input "25"
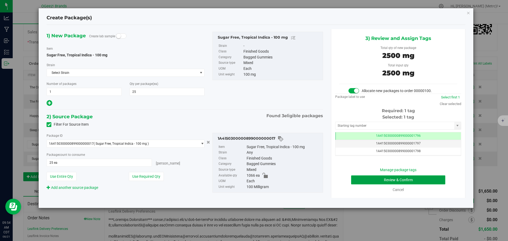
click at [410, 177] on button "Review & Confirm" at bounding box center [398, 179] width 94 height 9
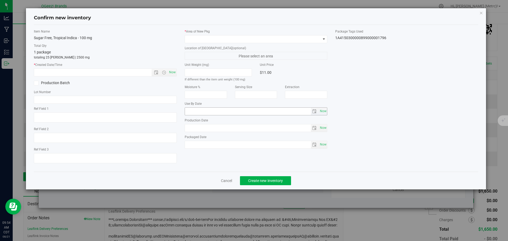
type input "[MEDICAL_DATA]"
type input "[DATE]"
click at [173, 70] on span "Now" at bounding box center [172, 72] width 9 height 8
type input "8/21/2025 9:54 AM"
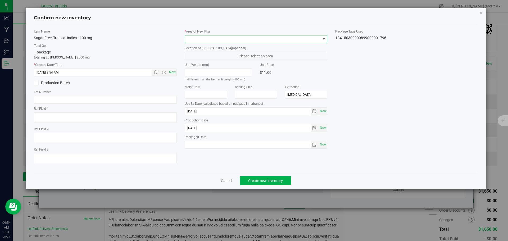
click at [207, 40] on span at bounding box center [253, 38] width 136 height 7
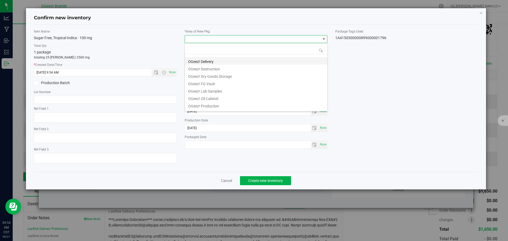
click at [209, 59] on li "OGeez! Delivery" at bounding box center [256, 60] width 142 height 7
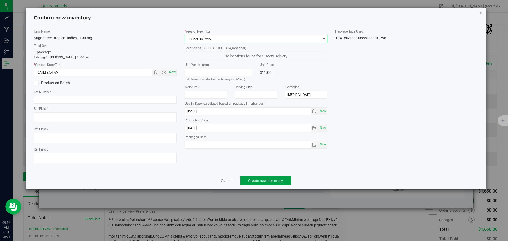
drag, startPoint x: 278, startPoint y: 182, endPoint x: 276, endPoint y: 178, distance: 4.5
click at [277, 182] on span "Create new inventory" at bounding box center [265, 180] width 35 height 4
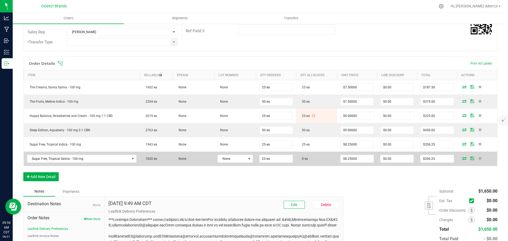
click at [462, 157] on icon at bounding box center [464, 157] width 4 height 3
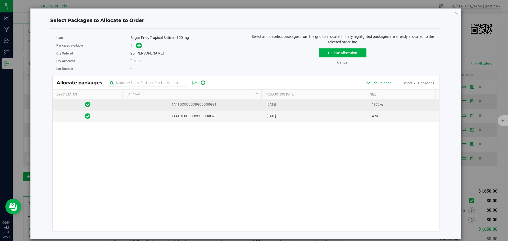
drag, startPoint x: 337, startPoint y: 107, endPoint x: 331, endPoint y: 105, distance: 6.4
click at [337, 107] on td "[DATE]" at bounding box center [315, 105] width 105 height 12
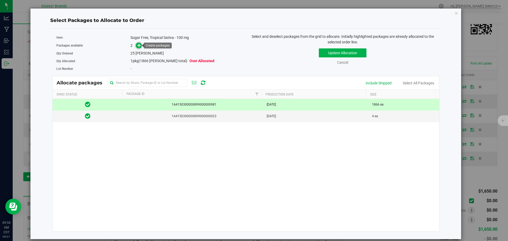
click at [140, 46] on icon at bounding box center [139, 45] width 4 height 4
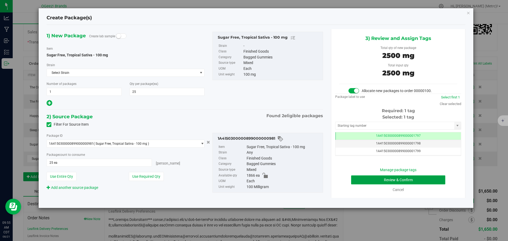
click at [427, 178] on button "Review & Confirm" at bounding box center [398, 179] width 94 height 9
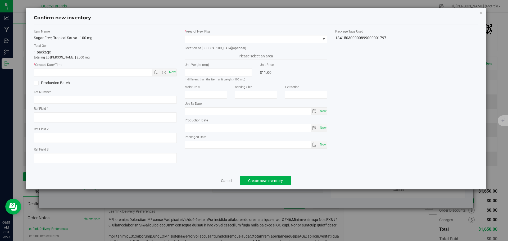
type input "[MEDICAL_DATA]"
type input "[DATE]"
click at [173, 73] on span "Now" at bounding box center [172, 72] width 9 height 8
type input "8/21/2025 9:55 AM"
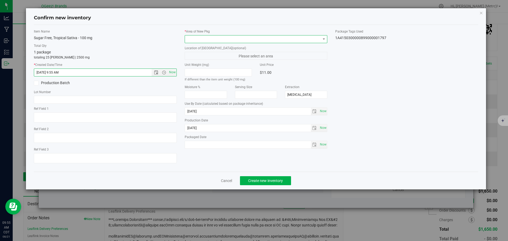
click at [197, 39] on span at bounding box center [253, 38] width 136 height 7
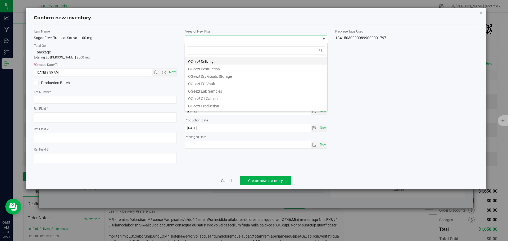
click at [211, 59] on li "OGeez! Delivery" at bounding box center [256, 60] width 142 height 7
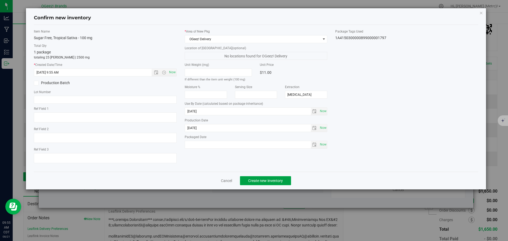
drag, startPoint x: 281, startPoint y: 178, endPoint x: 283, endPoint y: 172, distance: 7.1
click at [280, 178] on button "Create new inventory" at bounding box center [265, 180] width 51 height 9
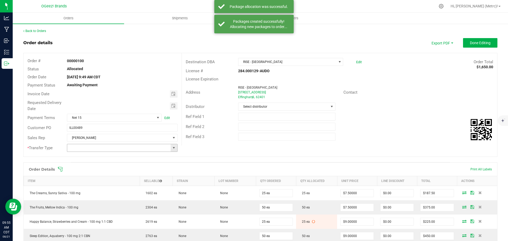
click at [174, 149] on span at bounding box center [174, 148] width 4 height 4
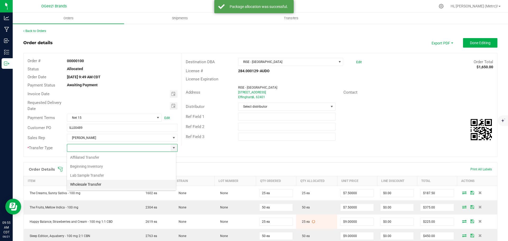
click at [133, 183] on li "Wholesale Transfer" at bounding box center [121, 184] width 109 height 9
type input "Wholesale Transfer"
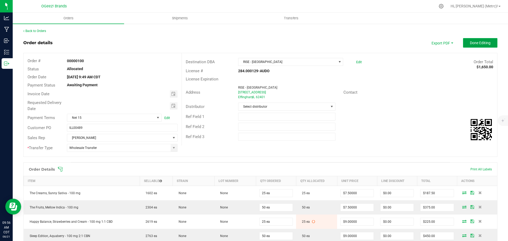
click at [483, 46] on button "Done Editing" at bounding box center [480, 43] width 34 height 10
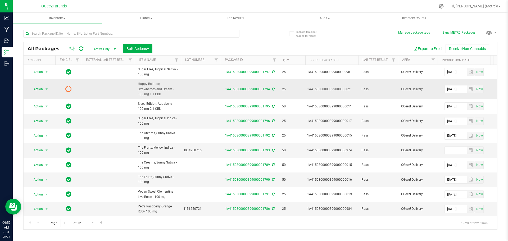
click at [272, 88] on icon at bounding box center [273, 88] width 3 height 3
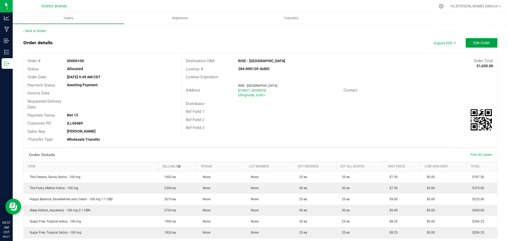
click at [477, 43] on span "Edit Order" at bounding box center [481, 43] width 16 height 4
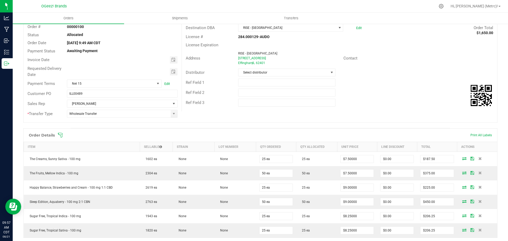
scroll to position [132, 0]
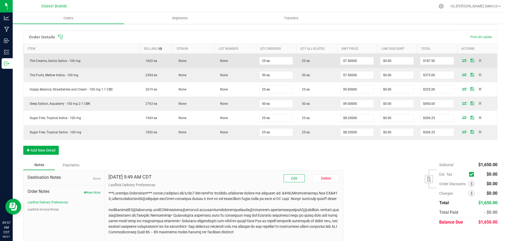
click at [462, 59] on icon at bounding box center [464, 60] width 4 height 3
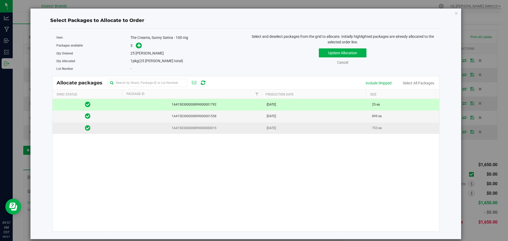
click at [268, 126] on span "[DATE]" at bounding box center [270, 128] width 9 height 5
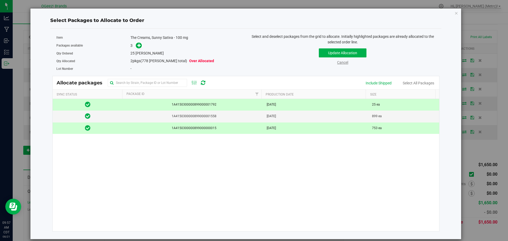
click at [345, 64] on link "Cancel" at bounding box center [342, 62] width 11 height 4
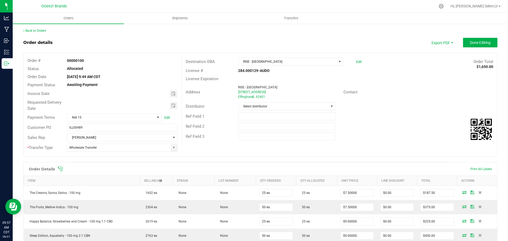
scroll to position [0, 0]
click at [476, 39] on button "Done Editing" at bounding box center [480, 43] width 34 height 10
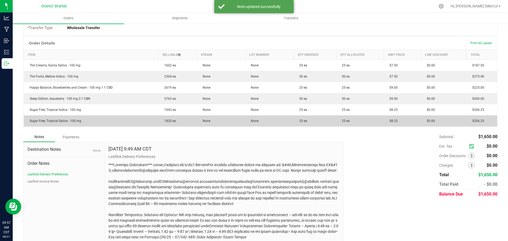
scroll to position [79, 0]
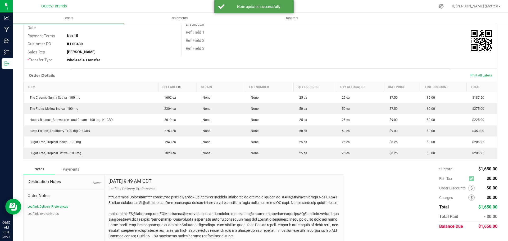
click at [480, 73] on div "Print All Labels" at bounding box center [480, 75] width 27 height 4
click at [479, 75] on span "Print All Labels" at bounding box center [480, 75] width 21 height 4
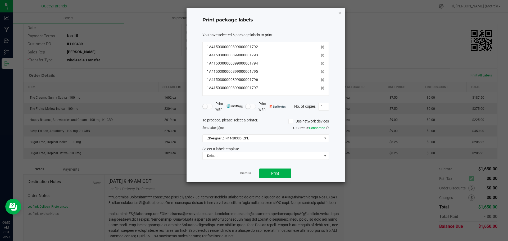
click at [338, 13] on icon "button" at bounding box center [340, 13] width 4 height 6
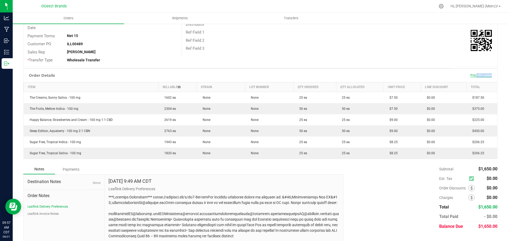
click at [472, 77] on span "Print All Labels" at bounding box center [480, 75] width 21 height 4
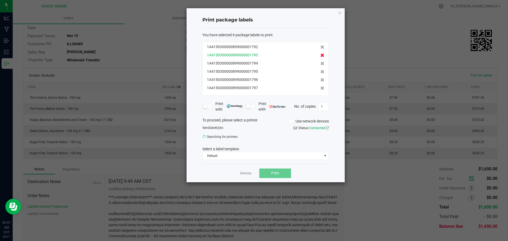
click at [320, 55] on icon at bounding box center [322, 55] width 4 height 4
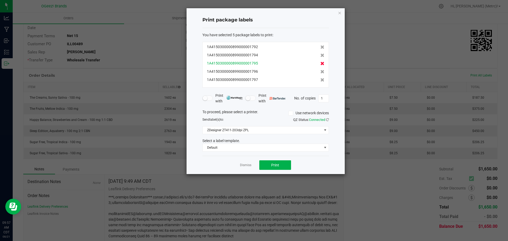
click at [320, 62] on icon at bounding box center [322, 64] width 4 height 4
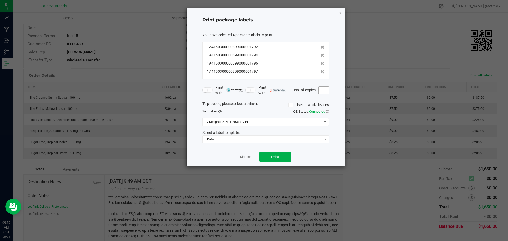
click at [320, 91] on input "1" at bounding box center [323, 89] width 10 height 7
click at [275, 140] on span "Default" at bounding box center [261, 139] width 119 height 7
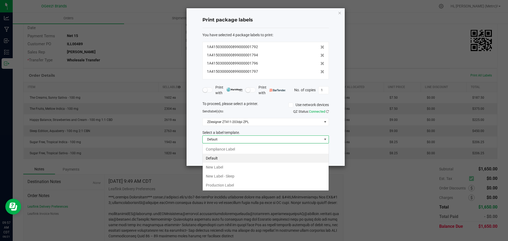
scroll to position [8, 126]
click at [255, 183] on li "Production Label" at bounding box center [265, 185] width 126 height 9
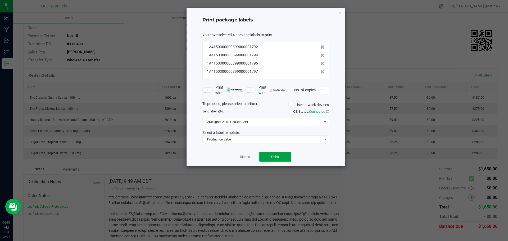
click at [276, 159] on button "Print" at bounding box center [275, 157] width 32 height 10
click at [270, 138] on span "Production Label" at bounding box center [261, 139] width 119 height 7
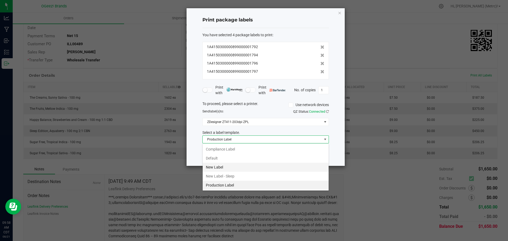
click at [259, 166] on li "New Label" at bounding box center [265, 167] width 126 height 9
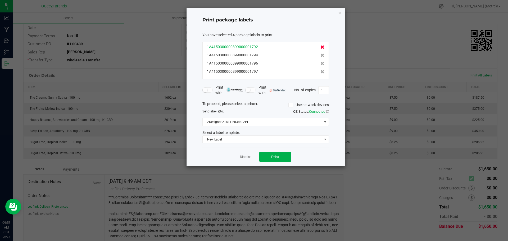
click at [320, 45] on icon at bounding box center [322, 47] width 4 height 4
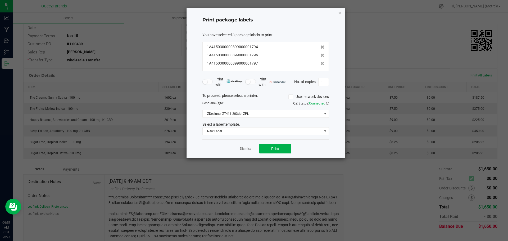
click at [339, 13] on icon "button" at bounding box center [340, 13] width 4 height 6
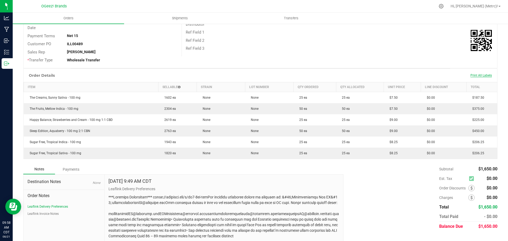
click at [470, 75] on span "Print All Labels" at bounding box center [480, 75] width 21 height 4
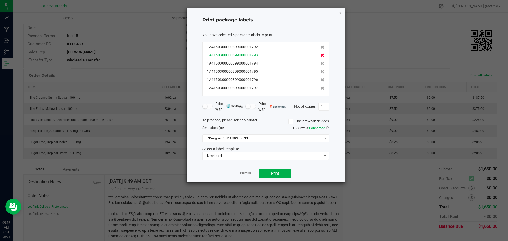
click at [320, 55] on icon at bounding box center [322, 55] width 4 height 4
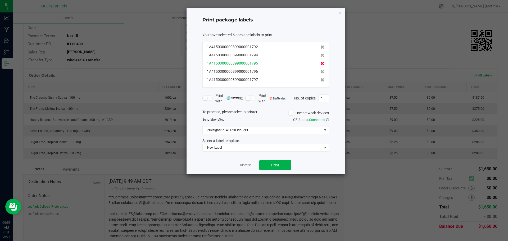
click at [320, 63] on icon at bounding box center [322, 64] width 4 height 4
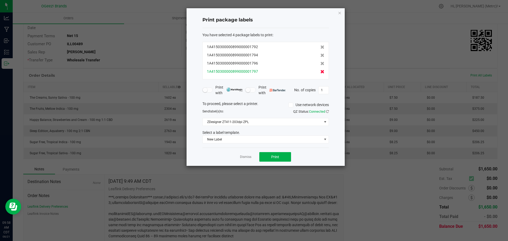
click at [320, 72] on icon at bounding box center [322, 72] width 4 height 4
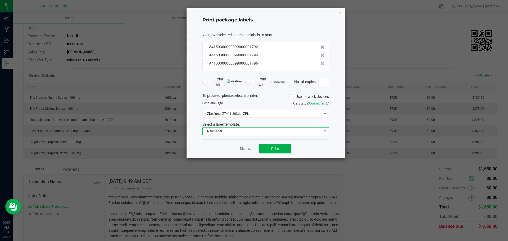
click at [293, 131] on span "New Label" at bounding box center [261, 130] width 119 height 7
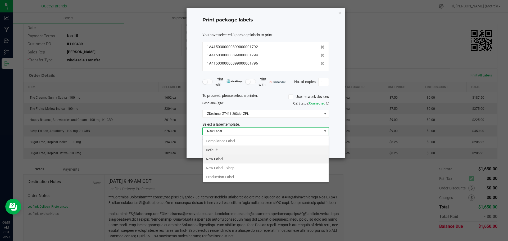
click at [255, 151] on li "Default" at bounding box center [265, 149] width 126 height 9
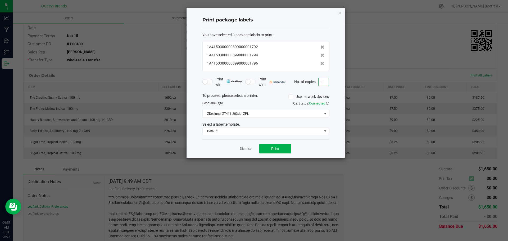
click at [328, 82] on input "1" at bounding box center [323, 81] width 10 height 7
type input "25"
click at [283, 143] on div "Dismiss Print" at bounding box center [265, 148] width 126 height 18
click at [282, 147] on button "Print" at bounding box center [275, 149] width 32 height 10
click at [340, 11] on icon "button" at bounding box center [340, 13] width 4 height 6
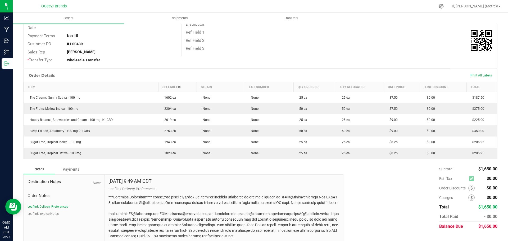
click at [472, 73] on div "Print All Labels" at bounding box center [480, 75] width 27 height 4
click at [473, 75] on span "Print All Labels" at bounding box center [480, 75] width 21 height 4
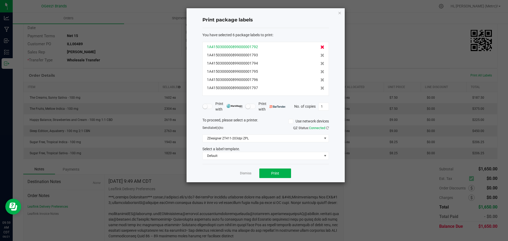
click at [320, 45] on icon at bounding box center [322, 47] width 4 height 4
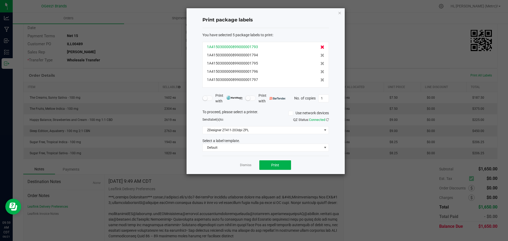
click at [320, 45] on icon at bounding box center [322, 47] width 4 height 4
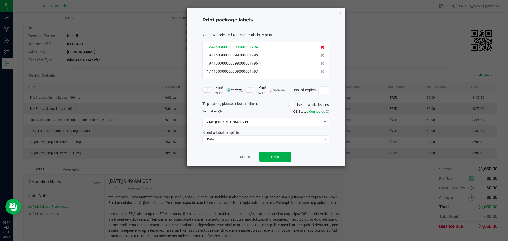
click at [320, 45] on icon at bounding box center [322, 47] width 4 height 4
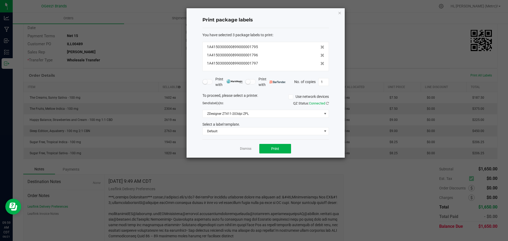
click at [320, 45] on icon at bounding box center [322, 47] width 4 height 4
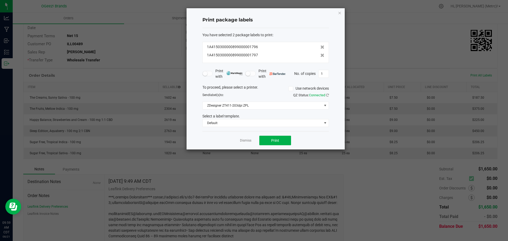
click at [320, 45] on icon at bounding box center [322, 47] width 4 height 4
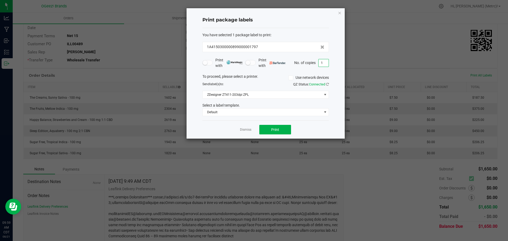
click at [324, 60] on input "1" at bounding box center [323, 62] width 10 height 7
type input "25"
click at [245, 111] on span "Default" at bounding box center [261, 111] width 119 height 7
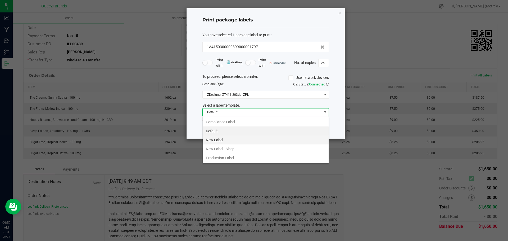
click at [227, 140] on li "New Label" at bounding box center [265, 139] width 126 height 9
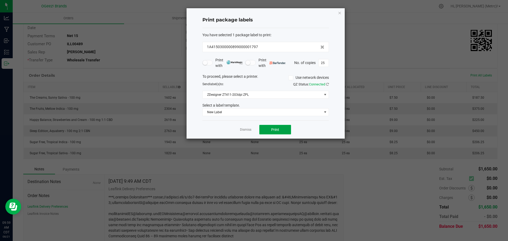
click at [267, 131] on button "Print" at bounding box center [275, 130] width 32 height 10
click at [338, 11] on icon "button" at bounding box center [340, 13] width 4 height 6
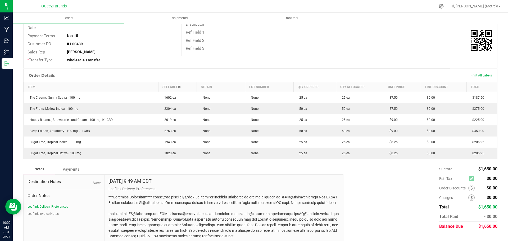
click at [481, 75] on span "Print All Labels" at bounding box center [480, 75] width 21 height 4
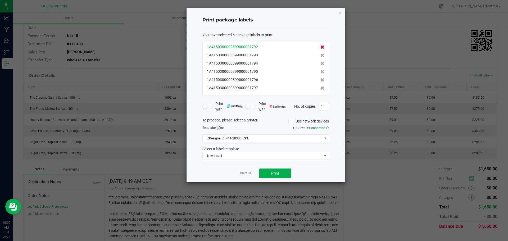
click at [320, 46] on icon at bounding box center [322, 47] width 4 height 4
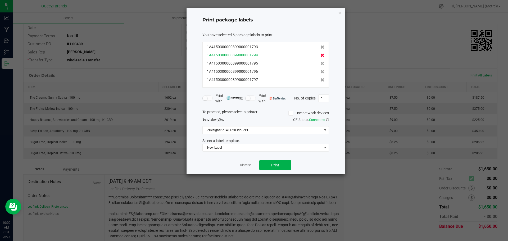
click at [320, 55] on icon at bounding box center [322, 55] width 4 height 4
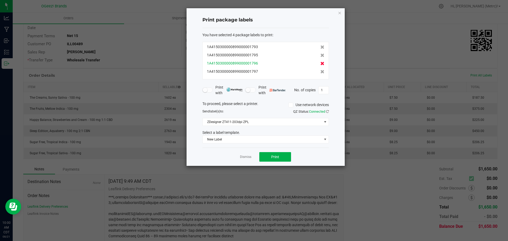
click at [320, 63] on icon at bounding box center [322, 64] width 4 height 4
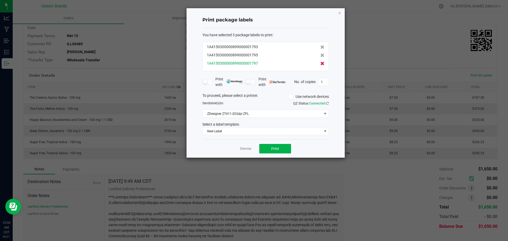
click at [320, 63] on icon at bounding box center [322, 64] width 4 height 4
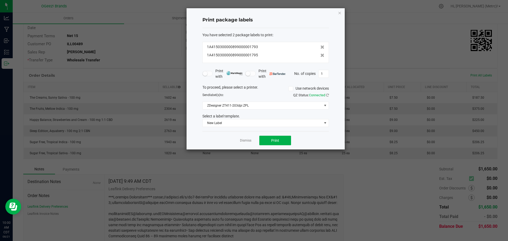
drag, startPoint x: 306, startPoint y: 13, endPoint x: 269, endPoint y: 16, distance: 37.3
click at [264, 17] on div "Print package labels" at bounding box center [265, 20] width 126 height 16
click at [336, 14] on div "Print package labels You have selected 2 package labels to print : 1A4150300000…" at bounding box center [265, 78] width 158 height 141
click at [339, 14] on icon "button" at bounding box center [340, 13] width 4 height 6
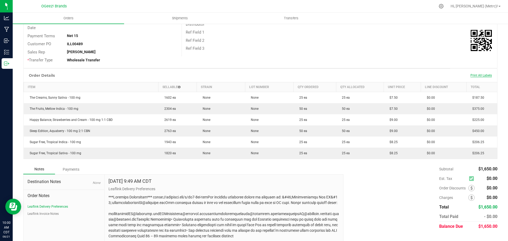
click at [472, 76] on span "Print All Labels" at bounding box center [480, 75] width 21 height 4
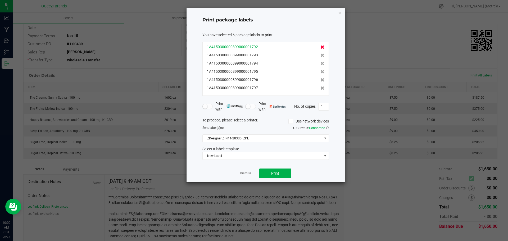
click at [320, 46] on icon at bounding box center [322, 47] width 4 height 4
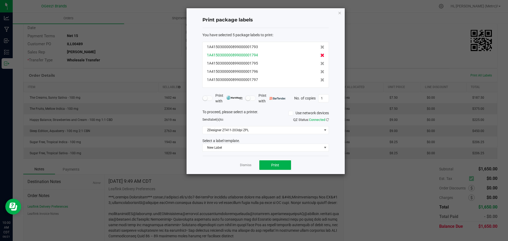
click at [320, 56] on icon at bounding box center [322, 55] width 4 height 4
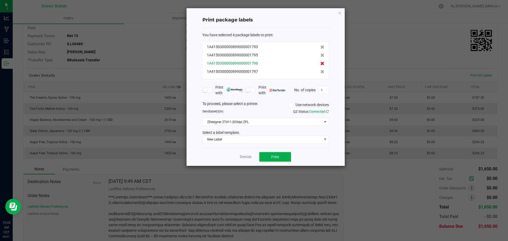
click at [320, 63] on icon at bounding box center [322, 64] width 4 height 4
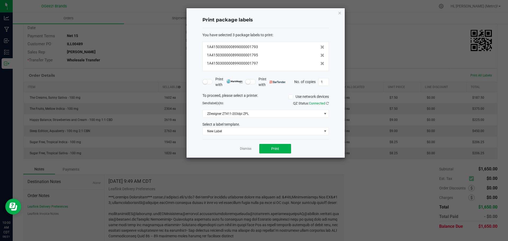
click at [320, 63] on icon at bounding box center [322, 64] width 4 height 4
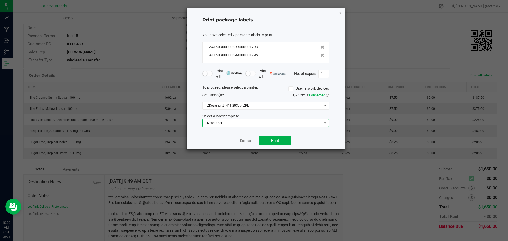
click at [298, 124] on span "New Label" at bounding box center [261, 122] width 119 height 7
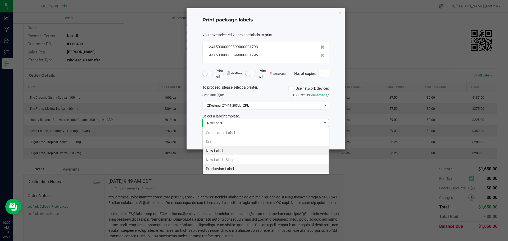
click at [263, 168] on li "Production Label" at bounding box center [265, 168] width 126 height 9
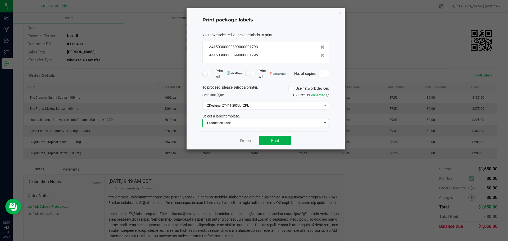
click at [329, 72] on div "Print package labels You have selected 2 package labels to print : 1A4150300000…" at bounding box center [265, 78] width 158 height 141
click at [325, 71] on input "1" at bounding box center [323, 73] width 10 height 7
click at [286, 140] on button "Print" at bounding box center [275, 141] width 32 height 10
click at [325, 68] on div "Print with Print with No. of copies 2" at bounding box center [265, 73] width 126 height 11
click at [324, 73] on input "2" at bounding box center [323, 73] width 10 height 7
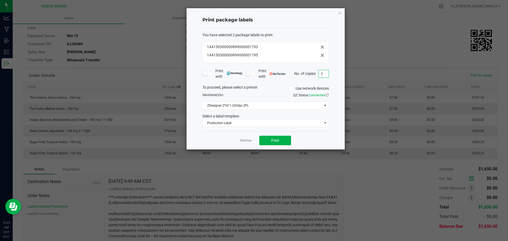
drag, startPoint x: 322, startPoint y: 82, endPoint x: 324, endPoint y: 74, distance: 9.0
click at [324, 74] on input "2" at bounding box center [323, 73] width 10 height 7
click at [320, 55] on icon at bounding box center [322, 55] width 4 height 4
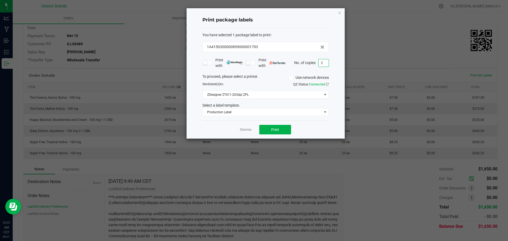
click at [324, 63] on input "2" at bounding box center [323, 62] width 10 height 7
type input "50"
click at [311, 110] on span "Production Label" at bounding box center [261, 111] width 119 height 7
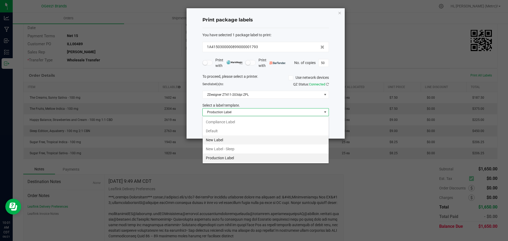
click at [245, 139] on li "New Label" at bounding box center [265, 139] width 126 height 9
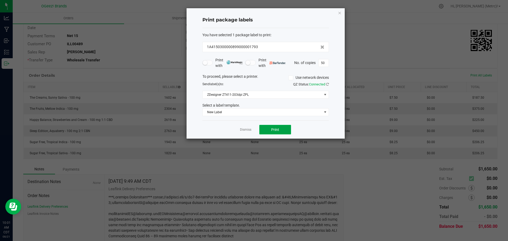
click at [285, 126] on button "Print" at bounding box center [275, 130] width 32 height 10
click at [340, 14] on icon "button" at bounding box center [340, 13] width 4 height 6
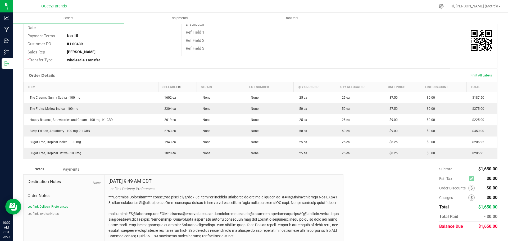
click at [478, 73] on div "Print All Labels" at bounding box center [480, 75] width 27 height 4
click at [476, 73] on div "Print All Labels" at bounding box center [480, 75] width 27 height 4
click at [471, 76] on span "Print All Labels" at bounding box center [480, 75] width 21 height 4
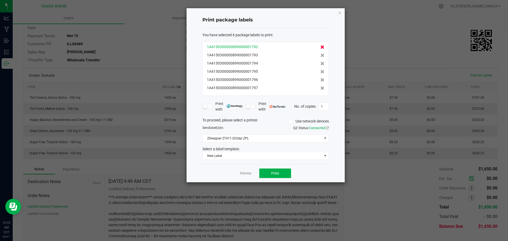
click at [320, 46] on icon at bounding box center [322, 47] width 4 height 4
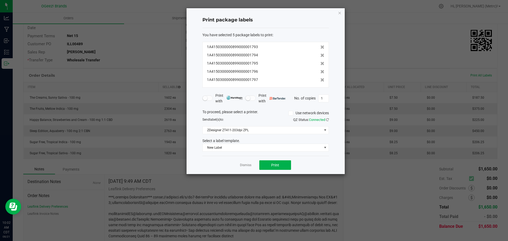
click at [320, 46] on icon at bounding box center [322, 47] width 4 height 4
click at [320, 53] on icon at bounding box center [322, 55] width 4 height 4
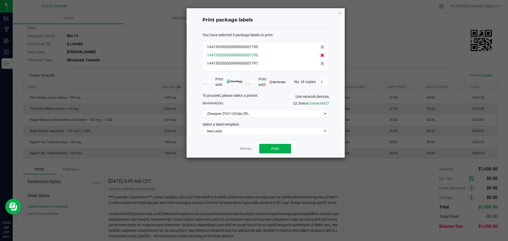
click at [320, 54] on icon at bounding box center [322, 55] width 4 height 4
click at [320, 62] on icon at bounding box center [322, 64] width 4 height 4
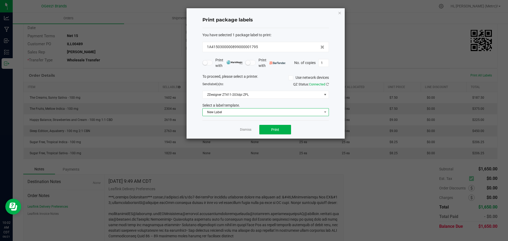
click at [293, 114] on span "New Label" at bounding box center [261, 111] width 119 height 7
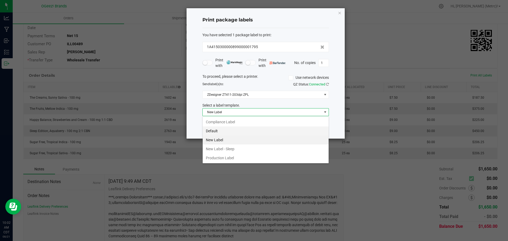
click at [253, 132] on li "Default" at bounding box center [265, 130] width 126 height 9
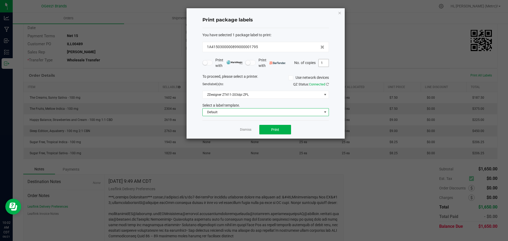
click at [321, 65] on input "1" at bounding box center [323, 62] width 10 height 7
type input "50"
click at [286, 125] on button "Print" at bounding box center [275, 130] width 32 height 10
click at [338, 11] on icon "button" at bounding box center [340, 13] width 4 height 6
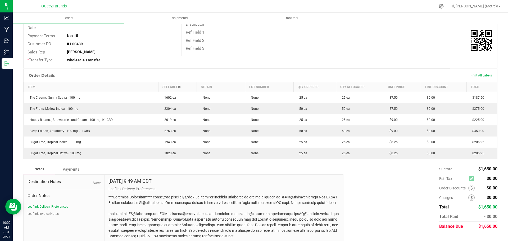
click at [472, 74] on span "Print All Labels" at bounding box center [480, 75] width 21 height 4
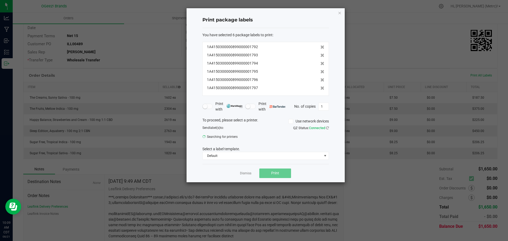
click at [341, 12] on div "Print package labels You have selected 6 package labels to print : 1A4150300000…" at bounding box center [265, 95] width 158 height 174
click at [334, 16] on div "Print package labels You have selected 6 package labels to print : 1A4150300000…" at bounding box center [265, 95] width 158 height 174
click at [340, 12] on icon "button" at bounding box center [340, 13] width 4 height 6
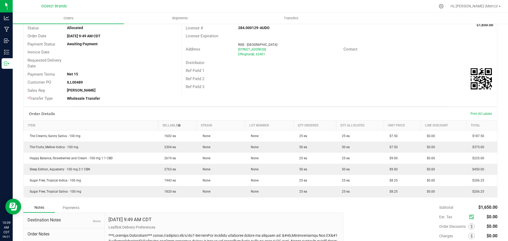
scroll to position [0, 0]
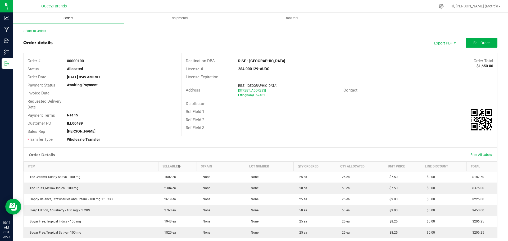
click at [61, 19] on span "Orders" at bounding box center [68, 18] width 24 height 5
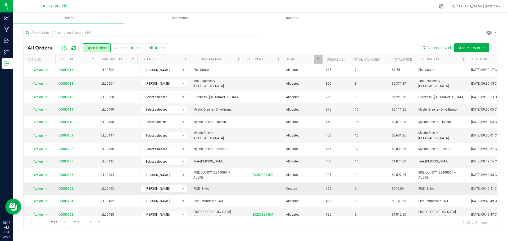
click at [69, 186] on link "00000105" at bounding box center [65, 188] width 15 height 5
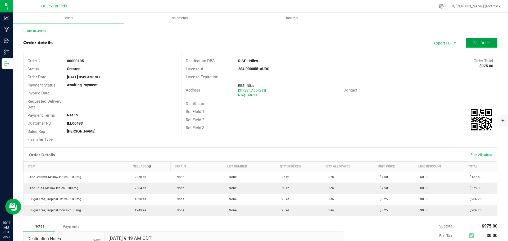
click at [476, 40] on button "Edit Order" at bounding box center [481, 43] width 32 height 10
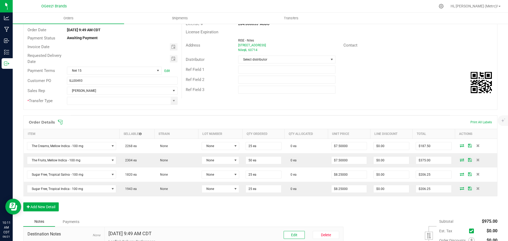
scroll to position [132, 0]
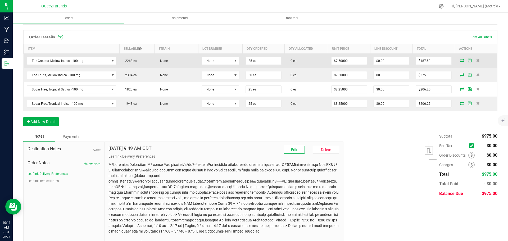
click at [459, 60] on icon at bounding box center [461, 60] width 4 height 3
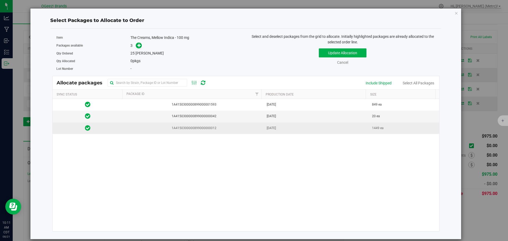
click at [364, 128] on td "[DATE]" at bounding box center [315, 127] width 105 height 11
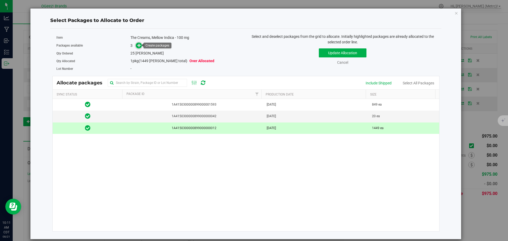
click at [141, 45] on icon at bounding box center [139, 45] width 4 height 4
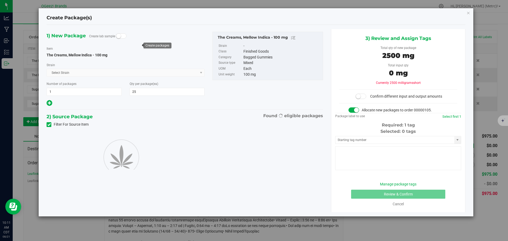
type input "25"
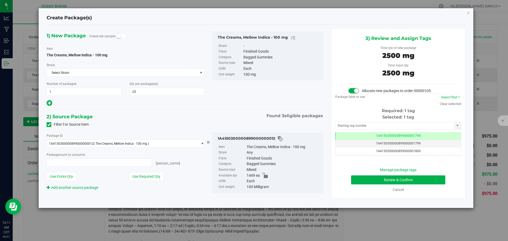
type input "25 ea"
click at [418, 176] on button "Review & Confirm" at bounding box center [398, 179] width 94 height 9
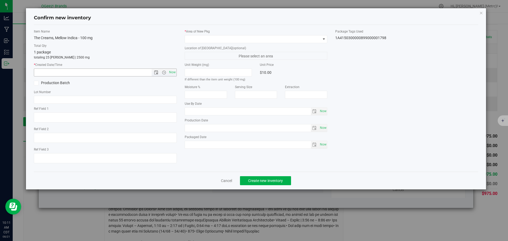
type input "[MEDICAL_DATA]"
type input "[DATE]"
click at [173, 73] on span "Now" at bounding box center [172, 72] width 9 height 8
type input "[DATE] 10:11 AM"
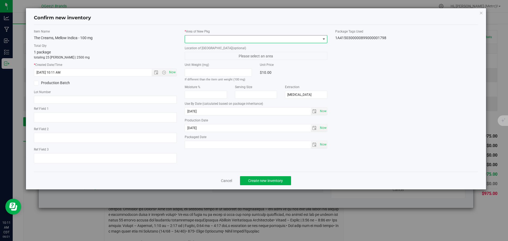
click at [209, 38] on span at bounding box center [253, 38] width 136 height 7
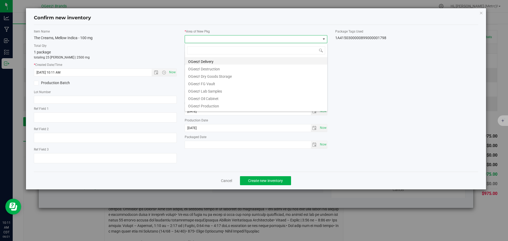
click at [210, 58] on li "OGeez! Delivery" at bounding box center [256, 60] width 142 height 7
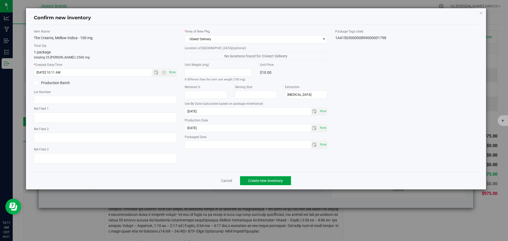
click at [256, 184] on button "Create new inventory" at bounding box center [265, 180] width 51 height 9
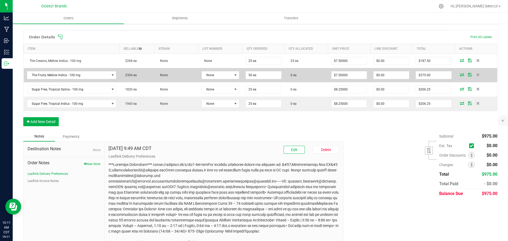
click at [459, 73] on icon at bounding box center [461, 74] width 4 height 3
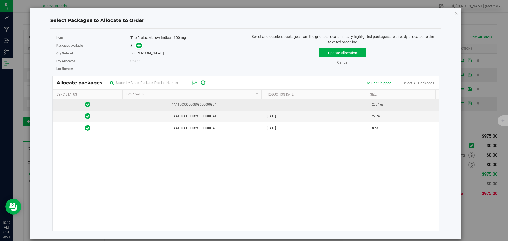
click at [372, 103] on span "2374 ea" at bounding box center [378, 104] width 12 height 5
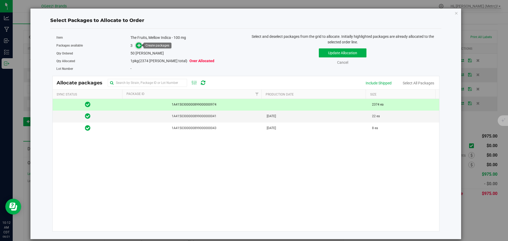
click at [141, 47] on span at bounding box center [139, 46] width 6 height 6
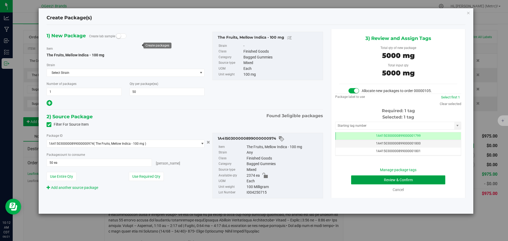
click at [435, 181] on button "Review & Confirm" at bounding box center [398, 179] width 94 height 9
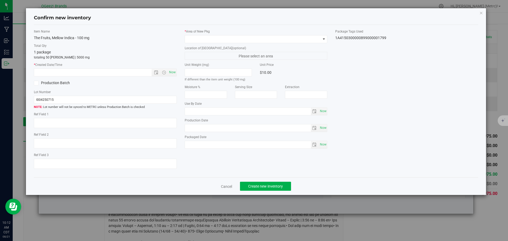
type input "[MEDICAL_DATA]"
type input "[DATE]"
click at [173, 70] on span "Now" at bounding box center [172, 72] width 9 height 8
type input "[DATE] 10:12 AM"
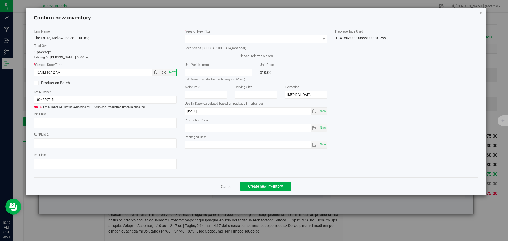
click at [234, 41] on span at bounding box center [253, 38] width 136 height 7
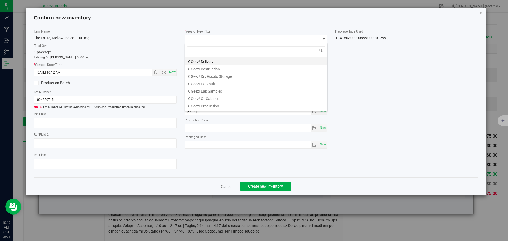
click at [250, 62] on li "OGeez! Delivery" at bounding box center [256, 60] width 142 height 7
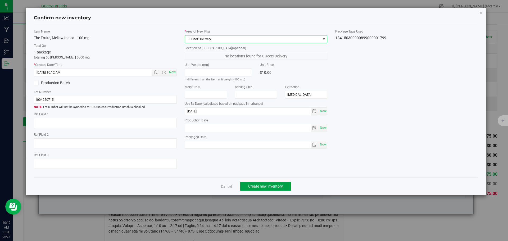
click at [271, 188] on span "Create new inventory" at bounding box center [265, 186] width 35 height 4
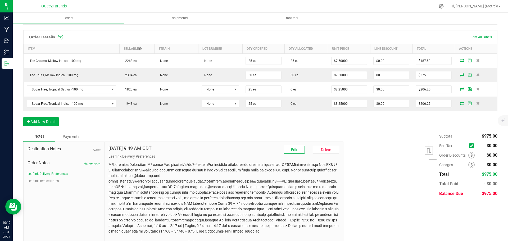
drag, startPoint x: 438, startPoint y: 96, endPoint x: 339, endPoint y: 115, distance: 101.0
click at [339, 115] on div "Order Details Print All Labels Item Sellable Strain Lot Number Qty Ordered Qty …" at bounding box center [260, 80] width 474 height 101
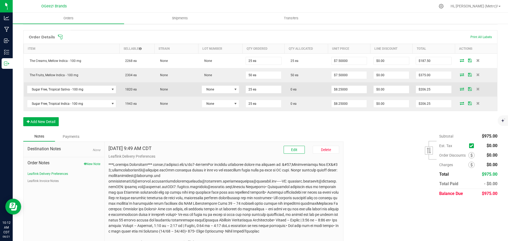
click at [459, 89] on icon at bounding box center [461, 88] width 4 height 3
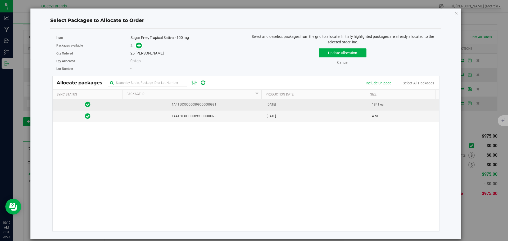
click at [380, 107] on span "1841 ea" at bounding box center [378, 104] width 12 height 5
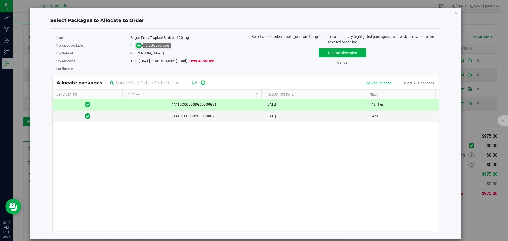
click at [139, 44] on icon at bounding box center [139, 45] width 4 height 4
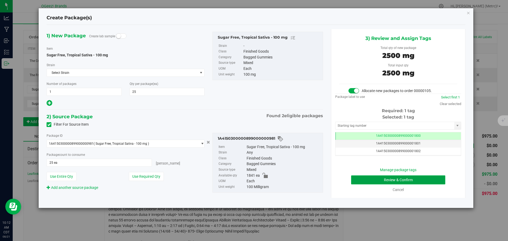
click at [426, 177] on button "Review & Confirm" at bounding box center [398, 179] width 94 height 9
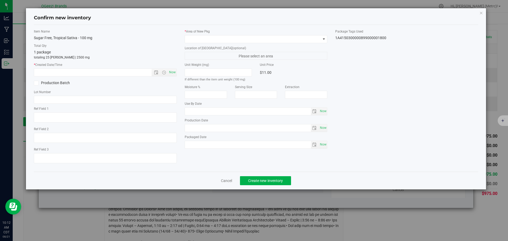
type input "[MEDICAL_DATA]"
type input "[DATE]"
drag, startPoint x: 172, startPoint y: 73, endPoint x: 172, endPoint y: 69, distance: 4.3
click at [172, 73] on span "Now" at bounding box center [172, 72] width 9 height 8
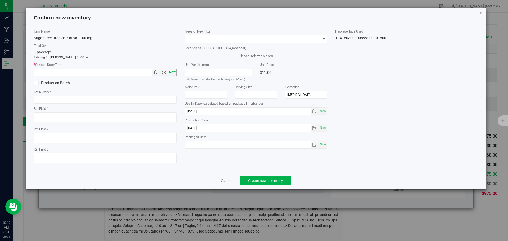
type input "[DATE] 10:12 AM"
click at [199, 36] on span at bounding box center [253, 38] width 136 height 7
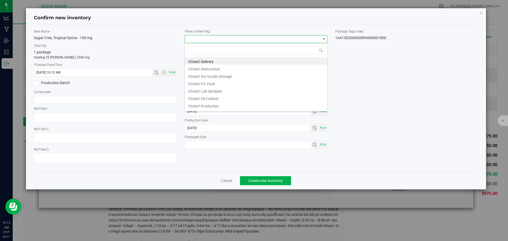
click at [223, 60] on li "OGeez! Delivery" at bounding box center [256, 60] width 142 height 7
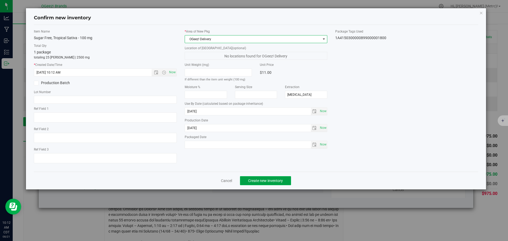
click at [272, 177] on button "Create new inventory" at bounding box center [265, 180] width 51 height 9
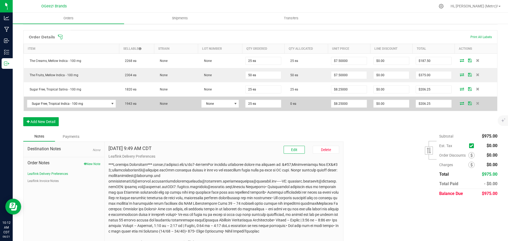
click at [459, 104] on icon at bounding box center [461, 103] width 4 height 3
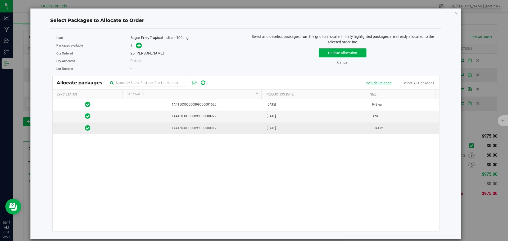
click at [372, 130] on span "1041 ea" at bounding box center [378, 128] width 12 height 5
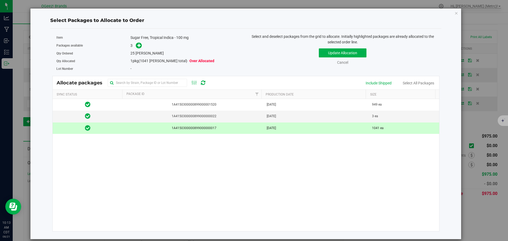
click at [140, 42] on div "Packages available 3" at bounding box center [149, 45] width 186 height 8
click at [140, 43] on icon at bounding box center [139, 45] width 4 height 4
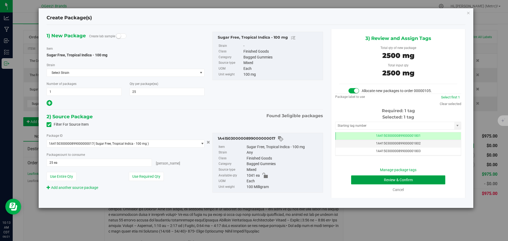
click at [405, 179] on button "Review & Confirm" at bounding box center [398, 179] width 94 height 9
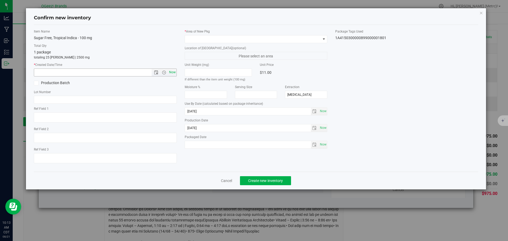
click at [171, 70] on span "Now" at bounding box center [172, 72] width 9 height 8
type input "8/21/2025 10:13 AM"
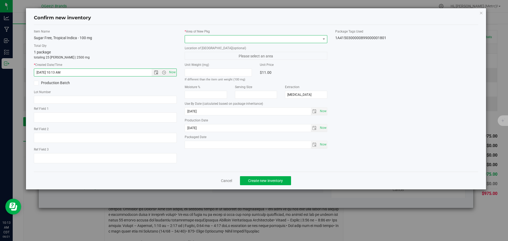
click at [221, 37] on span at bounding box center [253, 38] width 136 height 7
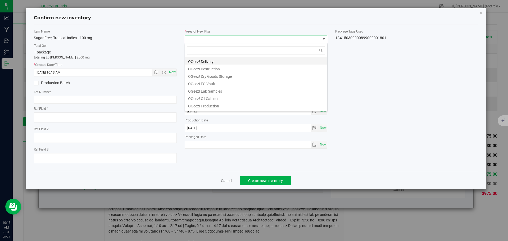
click at [241, 61] on li "OGeez! Delivery" at bounding box center [256, 60] width 142 height 7
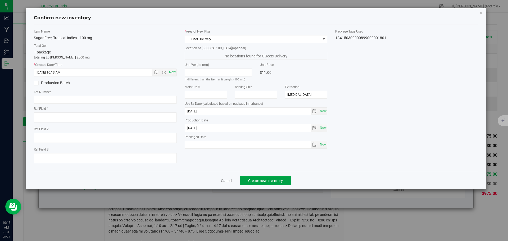
click at [271, 179] on span "Create new inventory" at bounding box center [265, 180] width 35 height 4
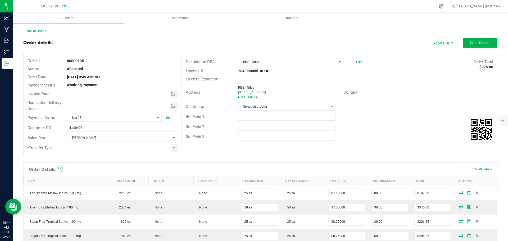
scroll to position [79, 0]
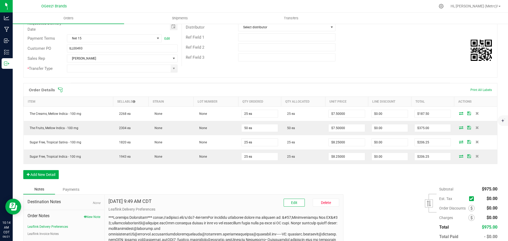
click at [486, 91] on span at bounding box center [295, 89] width 474 height 5
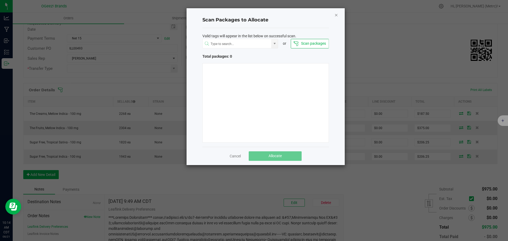
click at [337, 16] on icon "Close" at bounding box center [336, 15] width 4 height 6
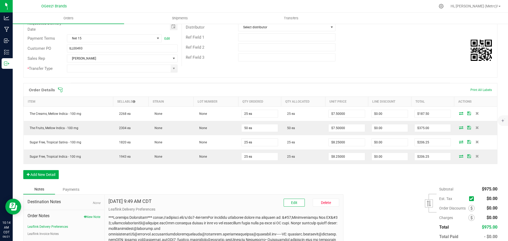
click at [169, 72] on div "* Transfer Type" at bounding box center [103, 68] width 158 height 10
click at [174, 68] on span at bounding box center [174, 68] width 4 height 4
click at [113, 107] on li "Wholesale Transfer" at bounding box center [121, 104] width 109 height 9
type input "Wholesale Transfer"
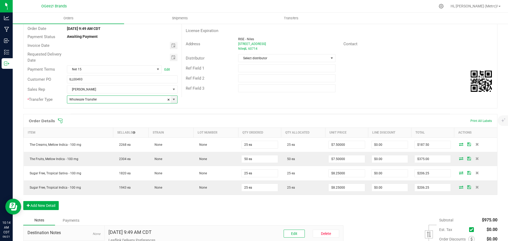
scroll to position [0, 0]
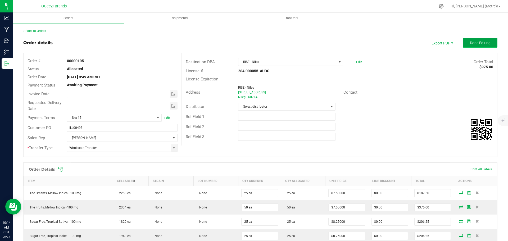
click at [474, 41] on span "Done Editing" at bounding box center [479, 43] width 21 height 4
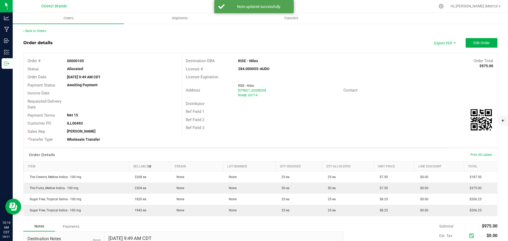
scroll to position [26, 0]
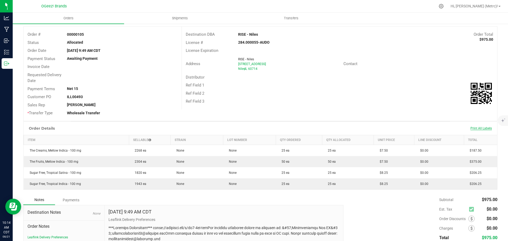
click at [473, 128] on span "Print All Labels" at bounding box center [480, 128] width 21 height 4
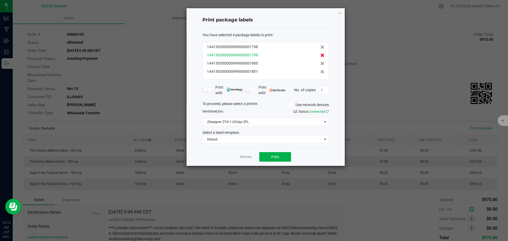
click at [320, 54] on icon at bounding box center [322, 55] width 4 height 4
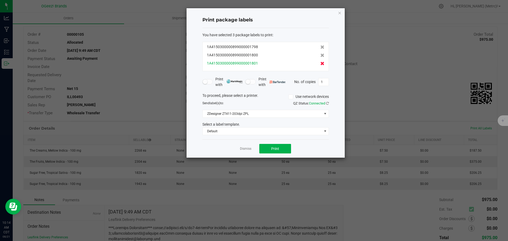
click at [320, 64] on icon at bounding box center [322, 64] width 4 height 4
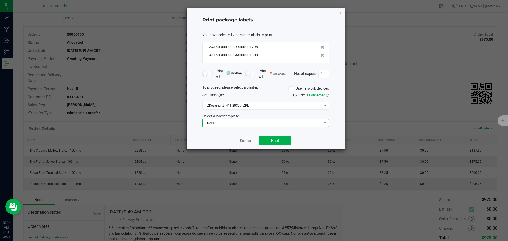
click at [312, 123] on span "Default" at bounding box center [261, 122] width 119 height 7
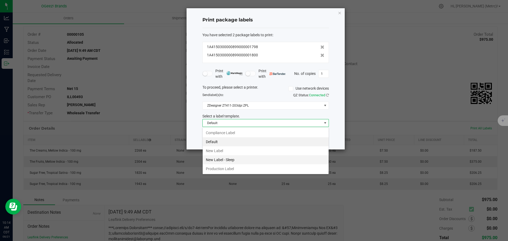
scroll to position [8, 126]
click at [236, 167] on li "Production Label" at bounding box center [265, 168] width 126 height 9
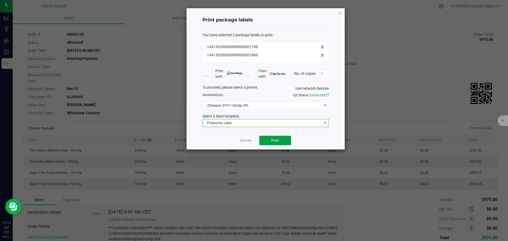
click at [271, 140] on span "Print" at bounding box center [275, 140] width 8 height 4
click at [325, 73] on input "1" at bounding box center [323, 73] width 10 height 7
type input "25"
click at [327, 122] on span "Production Label" at bounding box center [265, 123] width 126 height 8
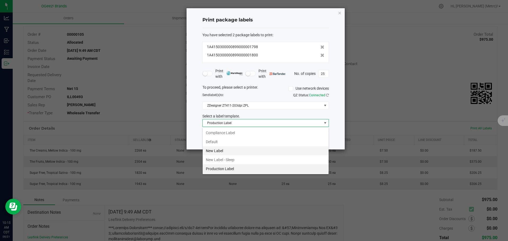
click at [273, 149] on li "New Label" at bounding box center [265, 150] width 126 height 9
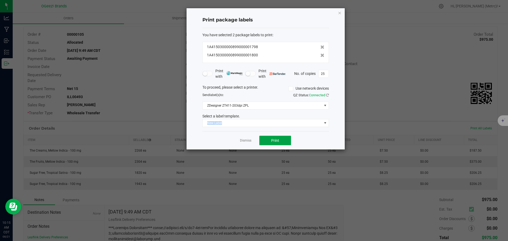
click at [283, 141] on button "Print" at bounding box center [275, 141] width 32 height 10
click at [325, 75] on input "25" at bounding box center [323, 73] width 10 height 7
click at [339, 12] on icon "button" at bounding box center [340, 13] width 4 height 6
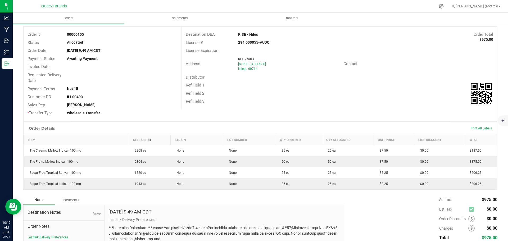
click at [487, 127] on span "Print All Labels" at bounding box center [480, 128] width 21 height 4
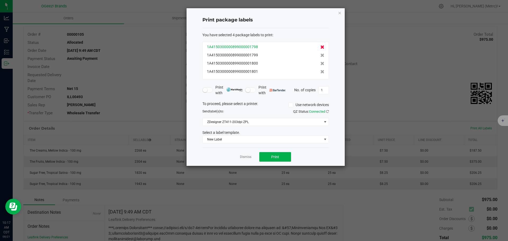
click at [320, 47] on icon at bounding box center [322, 47] width 4 height 4
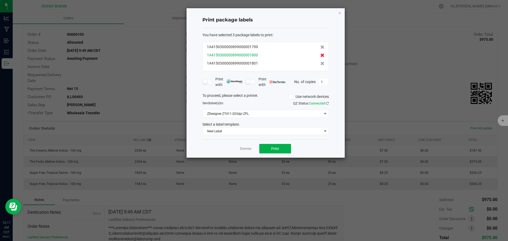
click at [320, 57] on icon at bounding box center [322, 55] width 4 height 4
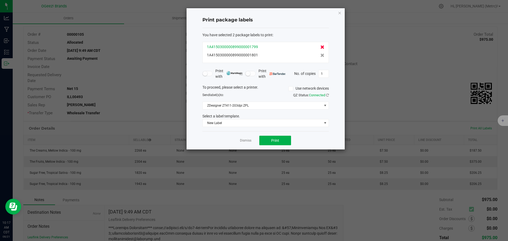
click at [320, 47] on icon at bounding box center [322, 47] width 4 height 4
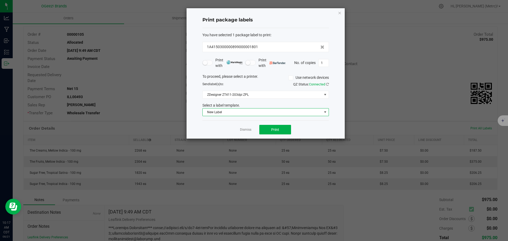
click at [297, 114] on span "New Label" at bounding box center [261, 111] width 119 height 7
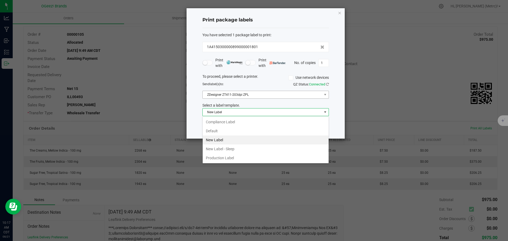
drag, startPoint x: 238, startPoint y: 132, endPoint x: 272, endPoint y: 97, distance: 48.4
click at [238, 131] on li "Default" at bounding box center [265, 130] width 126 height 9
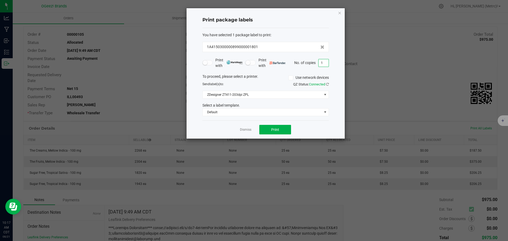
click at [324, 63] on input "1" at bounding box center [323, 62] width 10 height 7
click at [265, 128] on button "Print" at bounding box center [275, 130] width 32 height 10
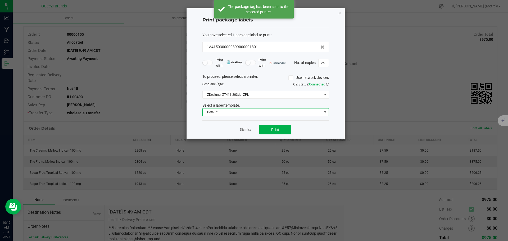
click at [289, 116] on span "Default" at bounding box center [265, 112] width 126 height 8
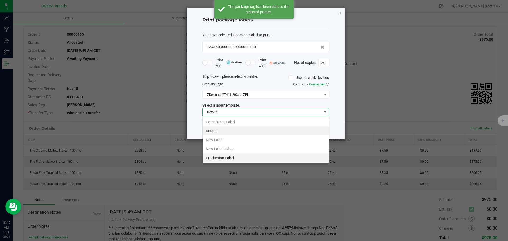
click at [241, 156] on li "Production Label" at bounding box center [265, 157] width 126 height 9
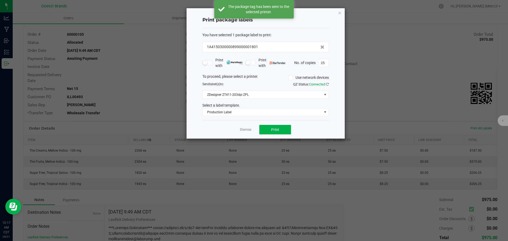
click at [326, 58] on div "Print with Print with No. of copies 25" at bounding box center [265, 62] width 126 height 11
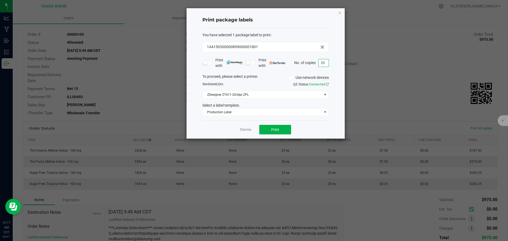
click at [326, 61] on input "25" at bounding box center [323, 62] width 10 height 7
type input "1"
click at [280, 129] on button "Print" at bounding box center [275, 130] width 32 height 10
click at [341, 12] on icon "button" at bounding box center [340, 13] width 4 height 6
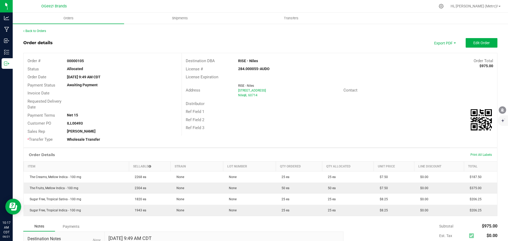
scroll to position [53, 0]
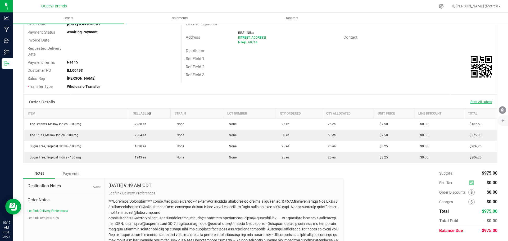
click at [475, 101] on span "Print All Labels" at bounding box center [480, 102] width 21 height 4
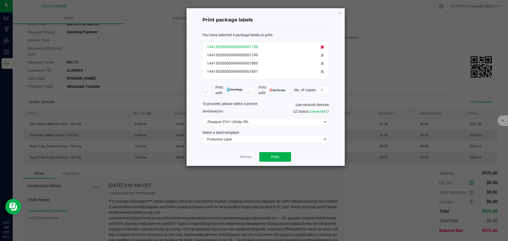
click at [320, 47] on icon at bounding box center [322, 47] width 4 height 4
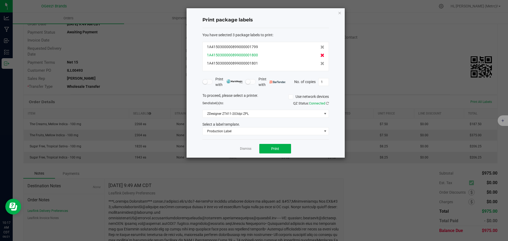
click at [320, 54] on icon at bounding box center [322, 55] width 4 height 4
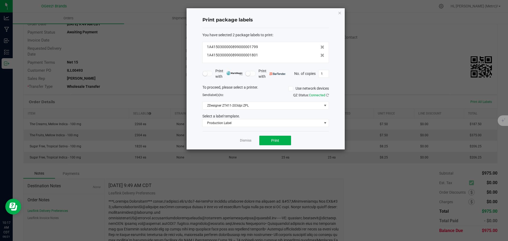
click at [320, 54] on icon at bounding box center [322, 55] width 4 height 4
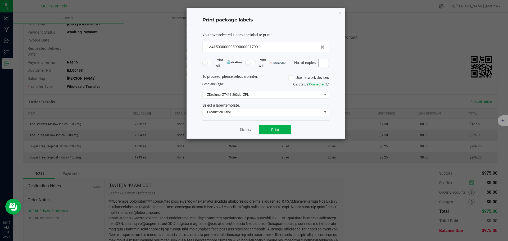
click at [320, 60] on input "1" at bounding box center [323, 62] width 10 height 7
click at [275, 128] on span "Print" at bounding box center [275, 129] width 8 height 4
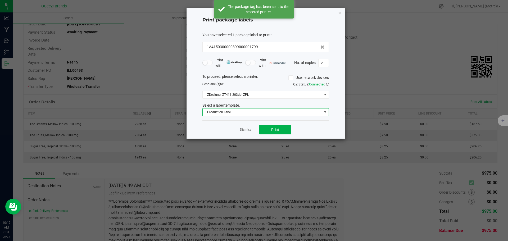
drag, startPoint x: 278, startPoint y: 112, endPoint x: 274, endPoint y: 116, distance: 5.4
click at [274, 116] on span "Production Label" at bounding box center [261, 111] width 119 height 7
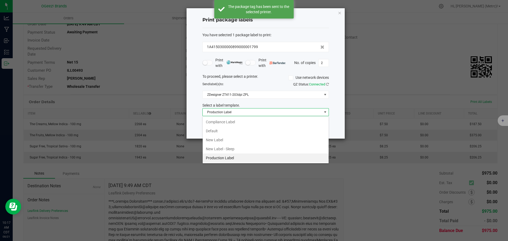
scroll to position [8, 126]
click at [259, 142] on li "New Label" at bounding box center [265, 139] width 126 height 9
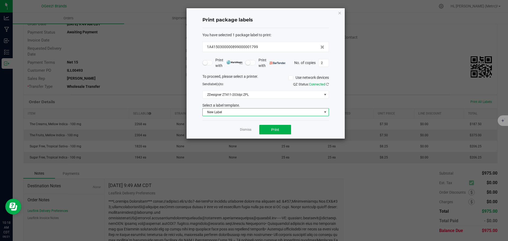
click at [329, 65] on div "Print package labels You have selected 1 package label to print : 1A41503000008…" at bounding box center [265, 73] width 158 height 130
click at [327, 64] on input "2" at bounding box center [323, 62] width 10 height 7
type input "50"
click at [279, 133] on button "Print" at bounding box center [275, 130] width 32 height 10
click at [338, 13] on icon "button" at bounding box center [340, 13] width 4 height 6
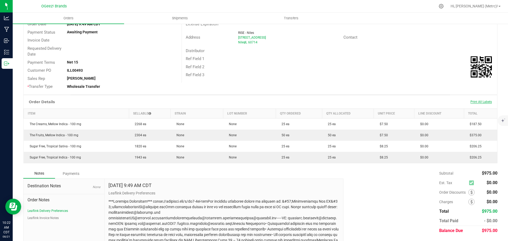
click at [478, 100] on span "Print All Labels" at bounding box center [480, 102] width 21 height 4
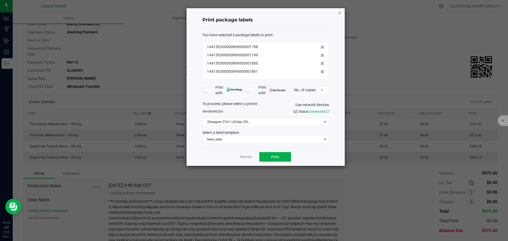
click at [341, 13] on div "Print package labels You have selected 4 package labels to print : 1A4150300000…" at bounding box center [265, 87] width 158 height 158
click at [341, 13] on icon "button" at bounding box center [340, 13] width 4 height 6
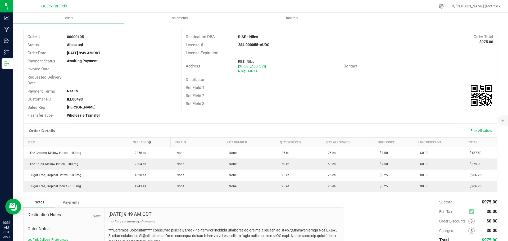
scroll to position [0, 0]
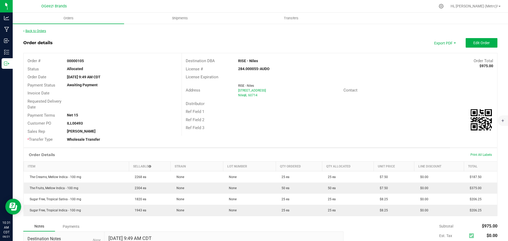
click at [44, 31] on link "Back to Orders" at bounding box center [34, 31] width 23 height 4
